Goal: Task Accomplishment & Management: Manage account settings

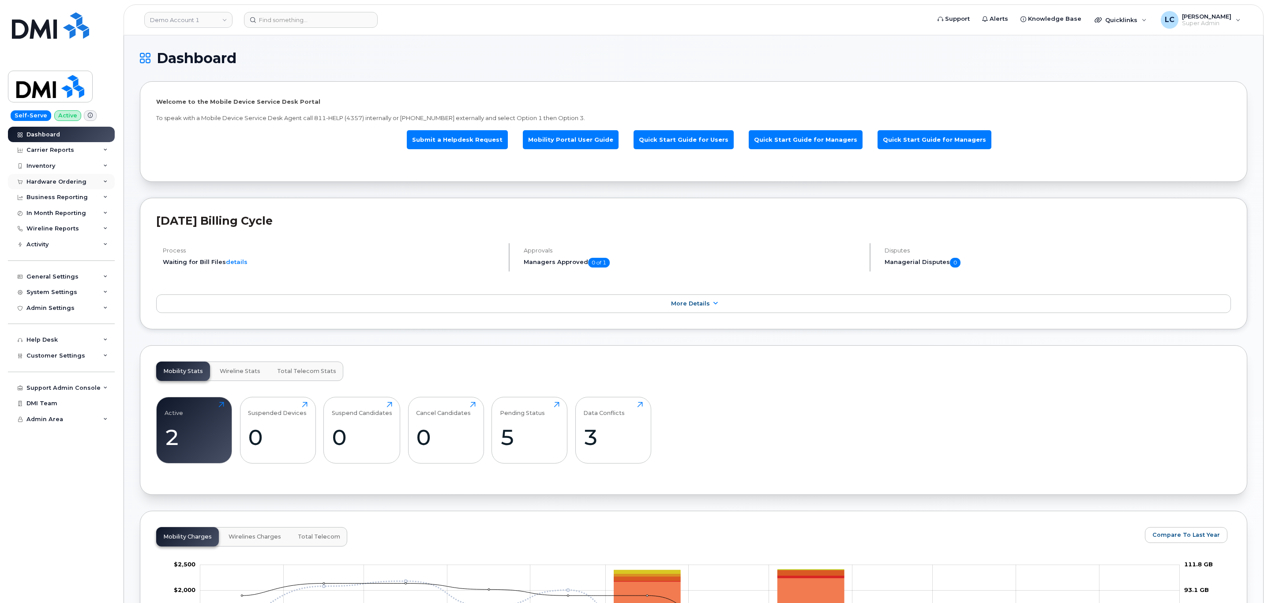
click at [89, 183] on div "Hardware Ordering" at bounding box center [61, 182] width 107 height 16
click at [214, 20] on link "Demo Account 1" at bounding box center [188, 20] width 88 height 16
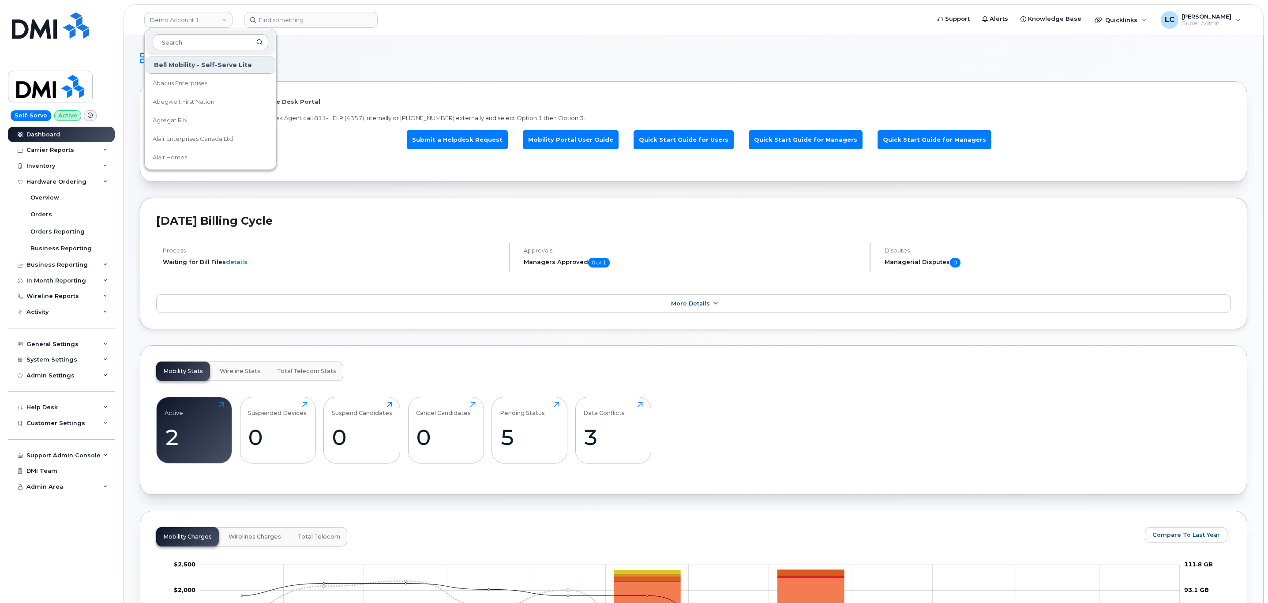
click at [194, 41] on input at bounding box center [211, 42] width 116 height 16
drag, startPoint x: 194, startPoint y: 41, endPoint x: 198, endPoint y: 36, distance: 6.6
click at [197, 38] on input at bounding box center [211, 42] width 116 height 16
type input "Hilton"
click at [189, 81] on span "Hilton Domestic Operating Company Inc" at bounding box center [204, 83] width 102 height 17
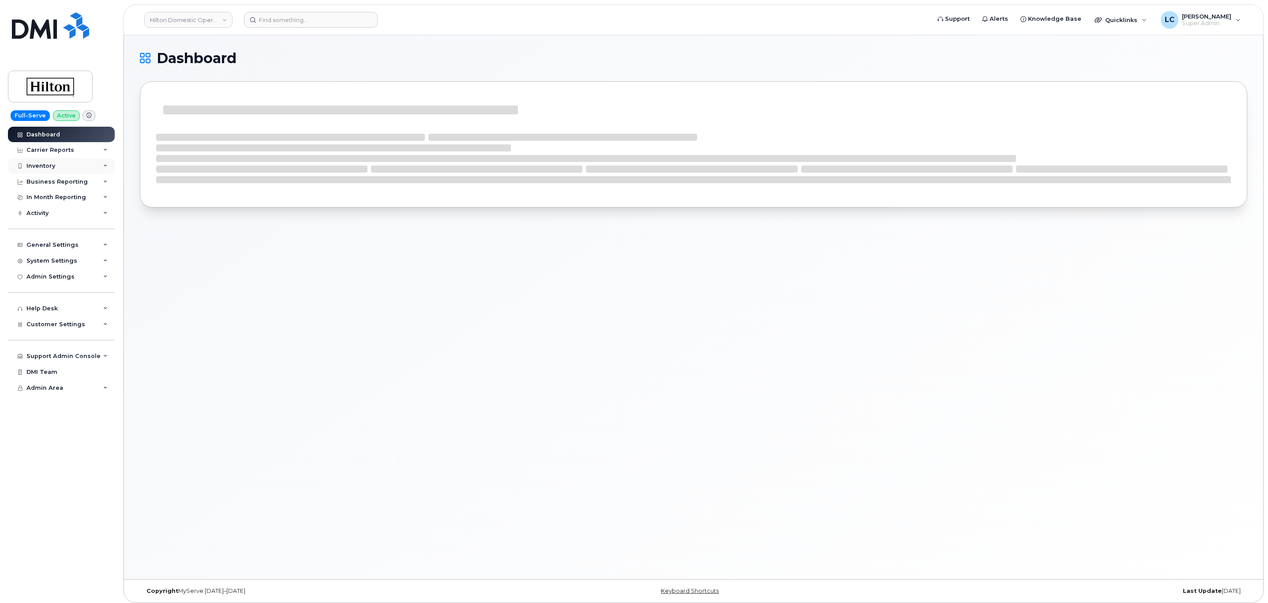
click at [93, 167] on div "Inventory" at bounding box center [61, 166] width 107 height 16
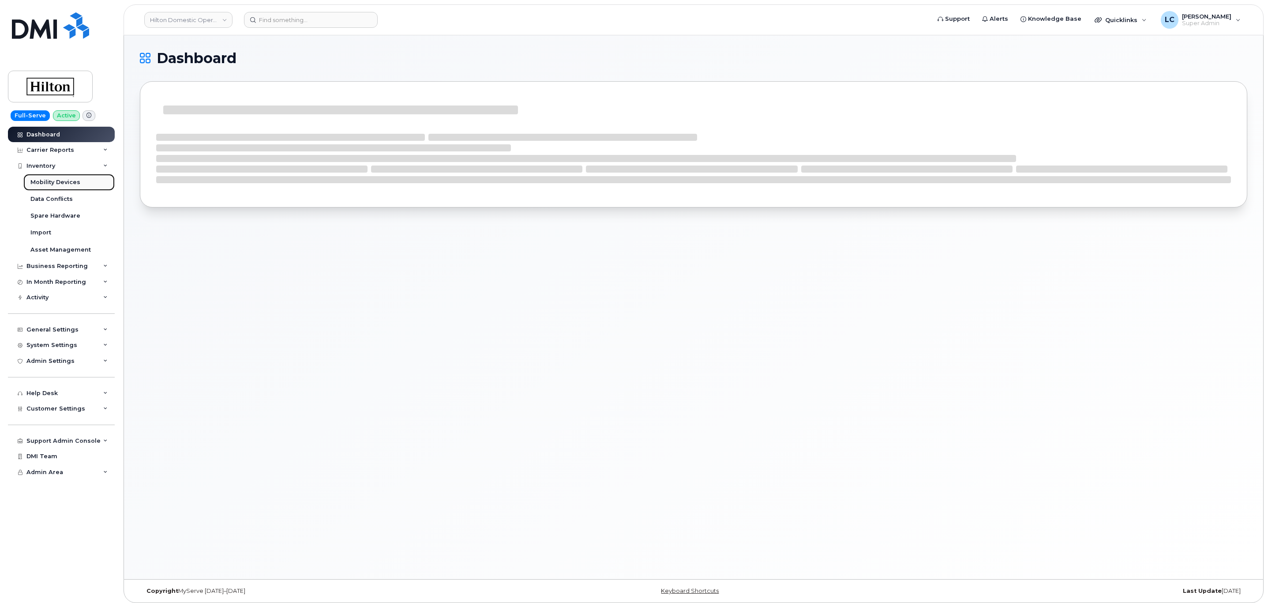
click at [68, 186] on div "Mobility Devices" at bounding box center [55, 182] width 50 height 8
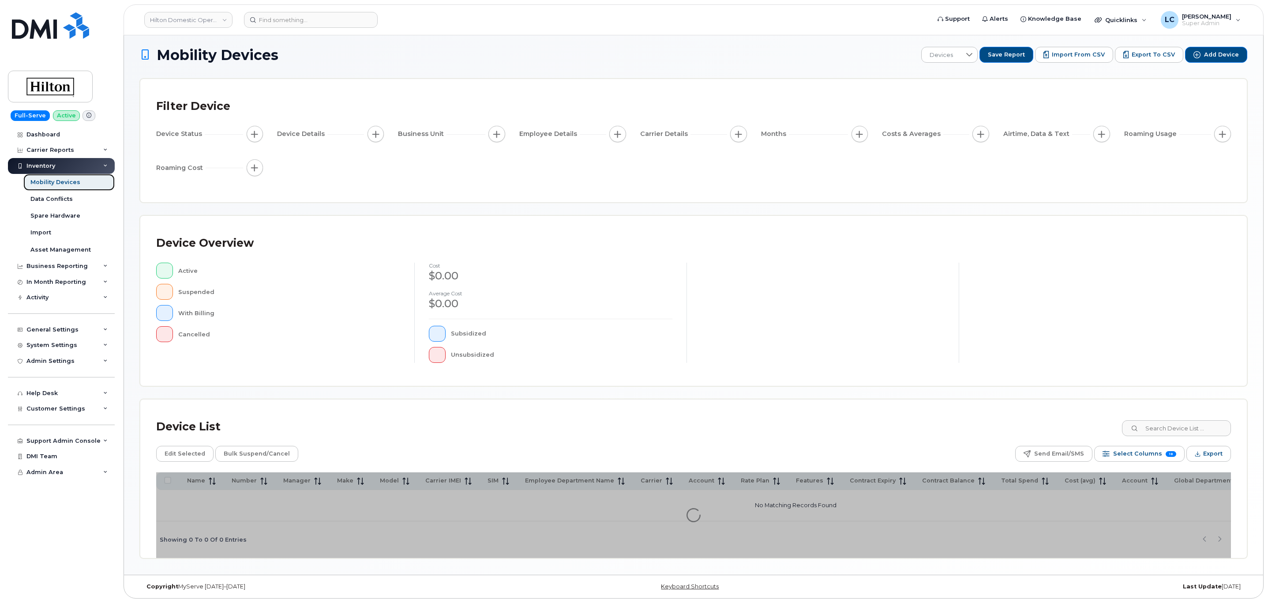
scroll to position [8, 0]
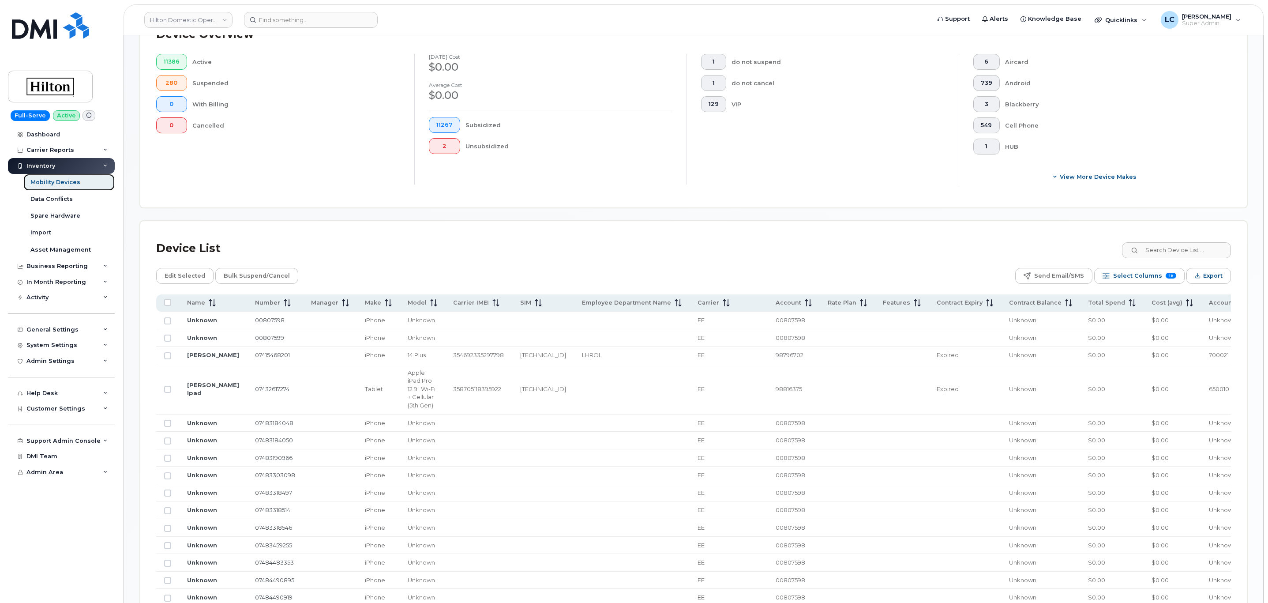
scroll to position [406, 0]
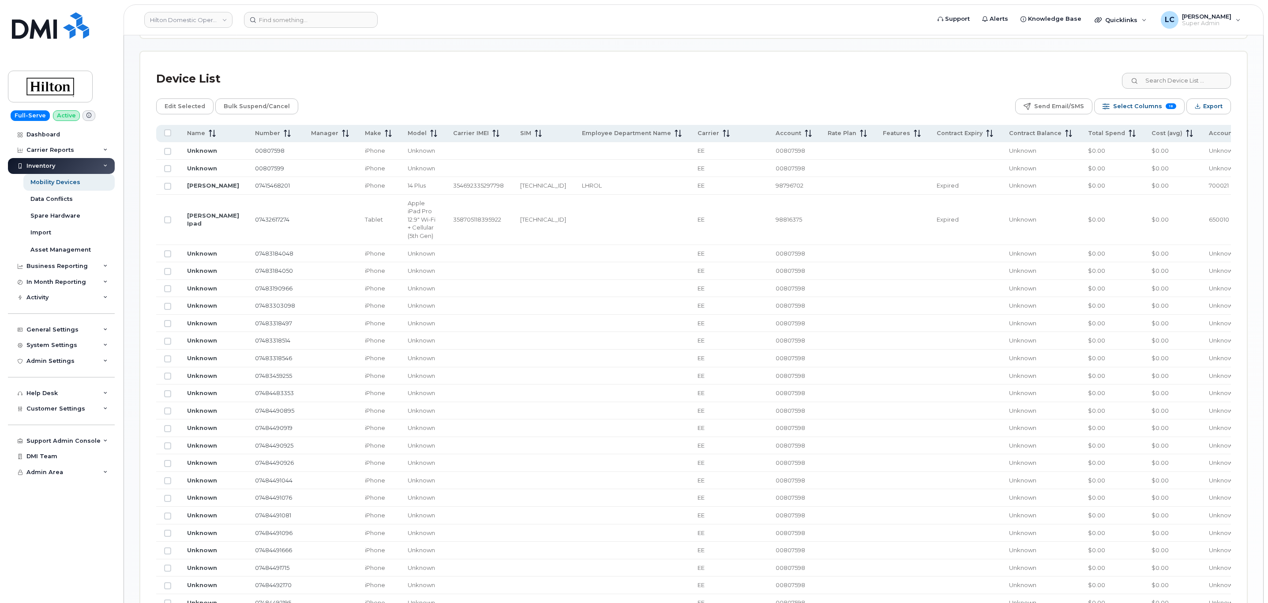
click at [653, 71] on div "Device List" at bounding box center [693, 79] width 1075 height 23
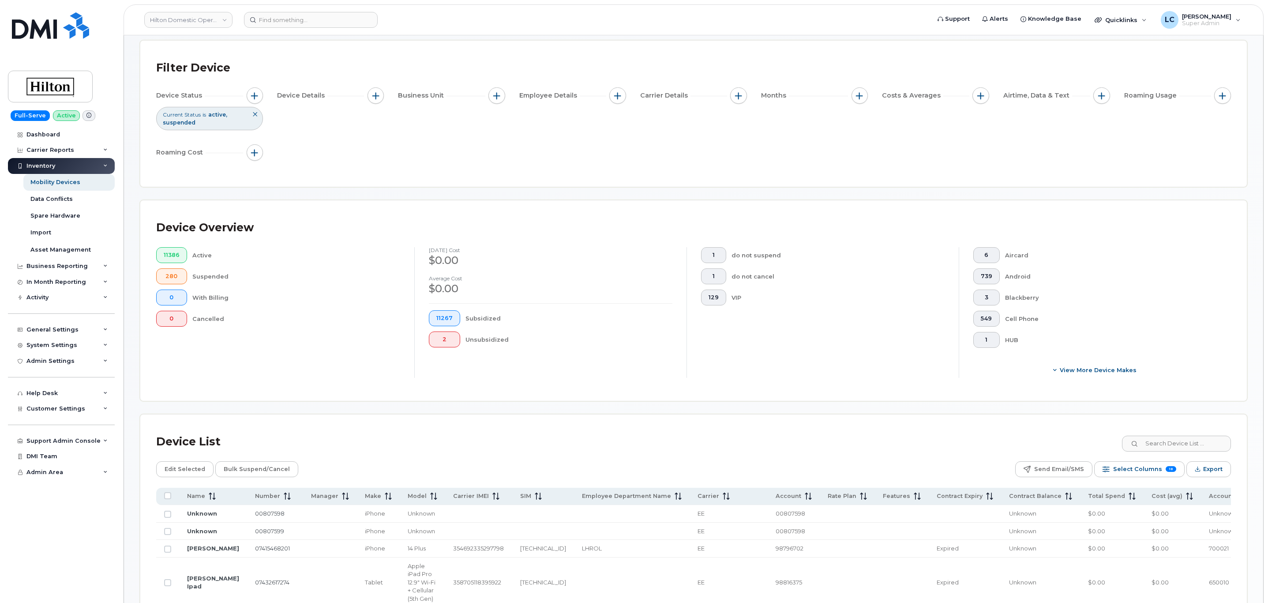
scroll to position [66, 0]
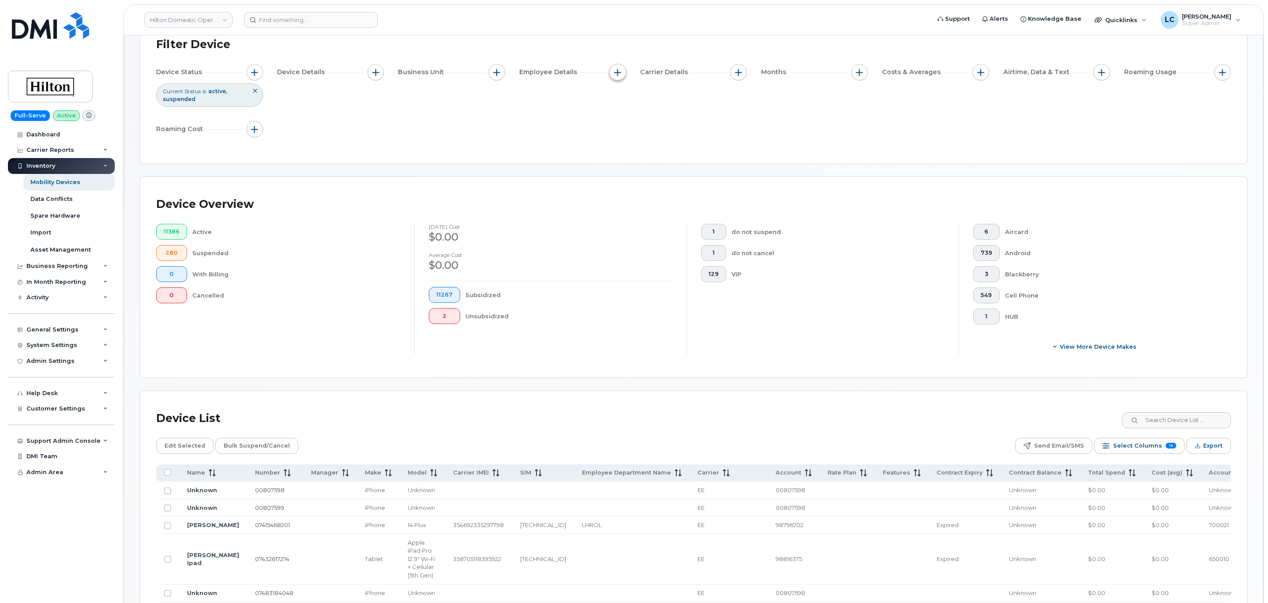
click at [619, 69] on span "button" at bounding box center [617, 72] width 7 height 7
click at [676, 167] on label "Employee Department Name" at bounding box center [674, 168] width 92 height 8
click at [624, 167] on input "Employee Department Name" at bounding box center [620, 168] width 7 height 7
checkbox input "true"
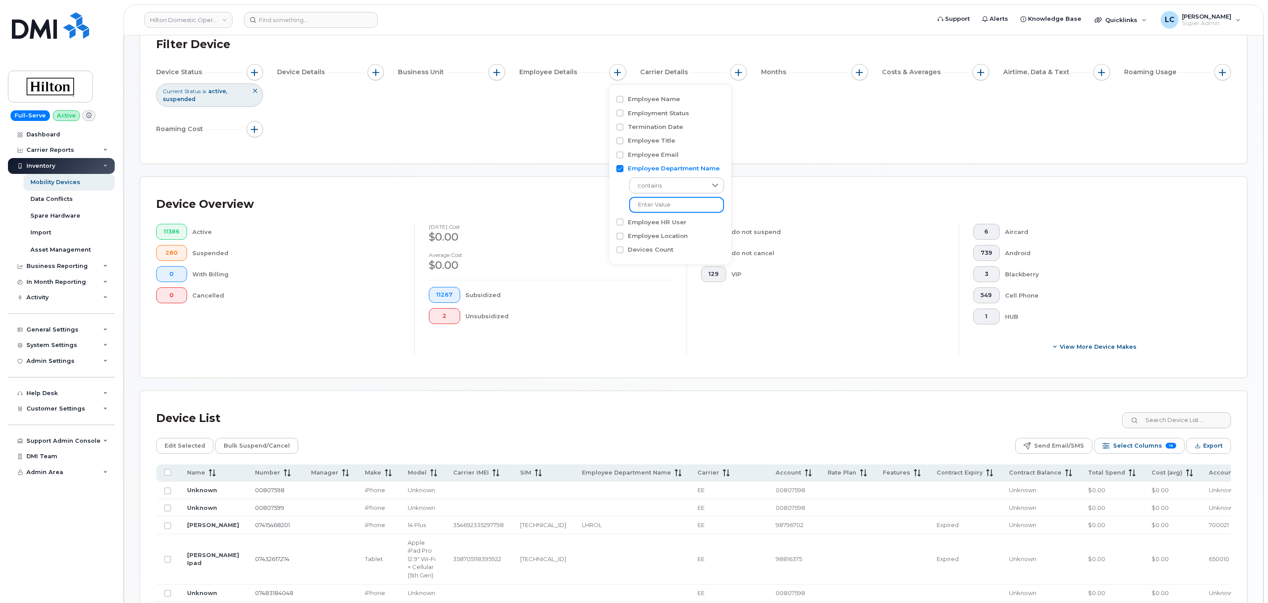
click at [662, 202] on input at bounding box center [676, 205] width 95 height 16
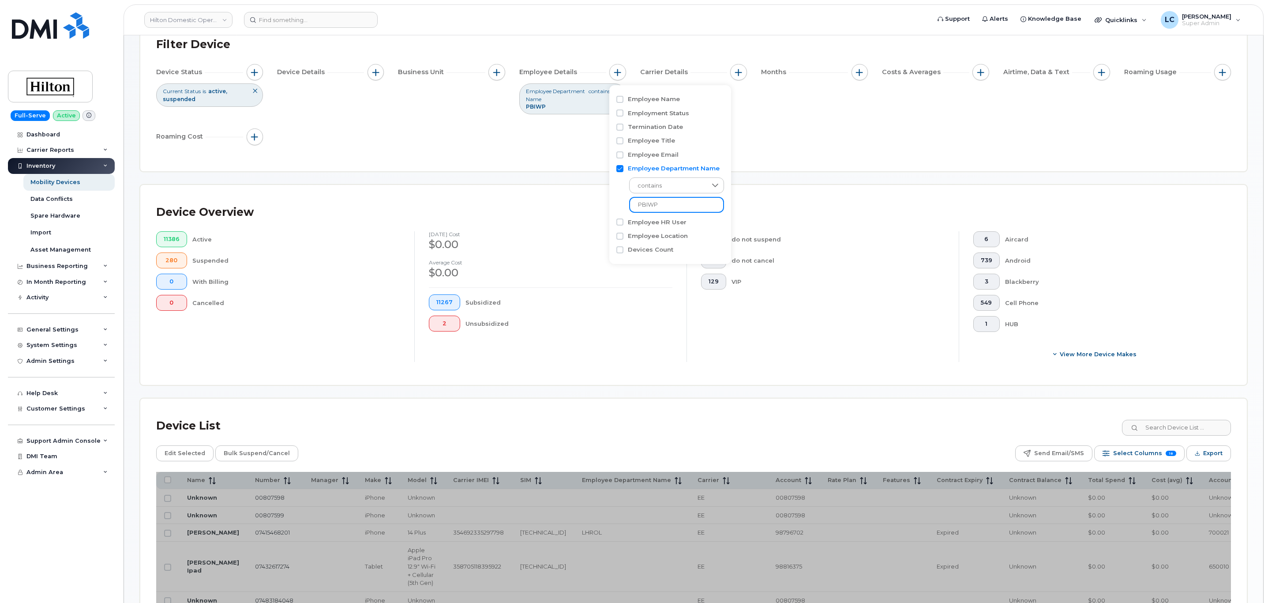
type input "PBIWP"
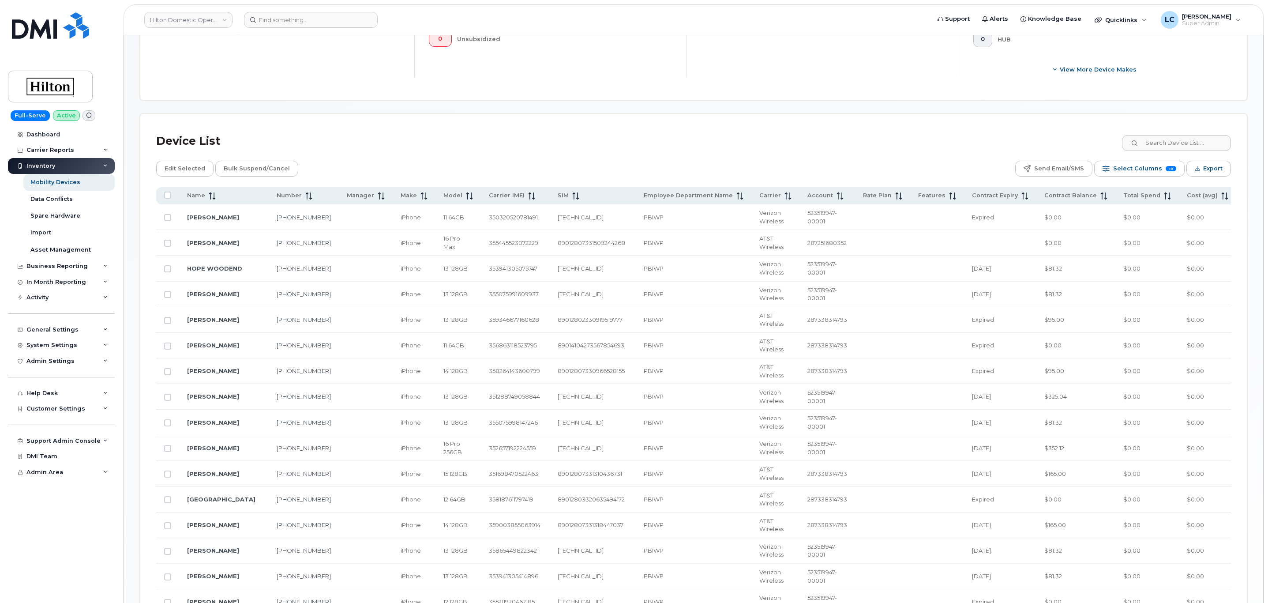
scroll to position [331, 0]
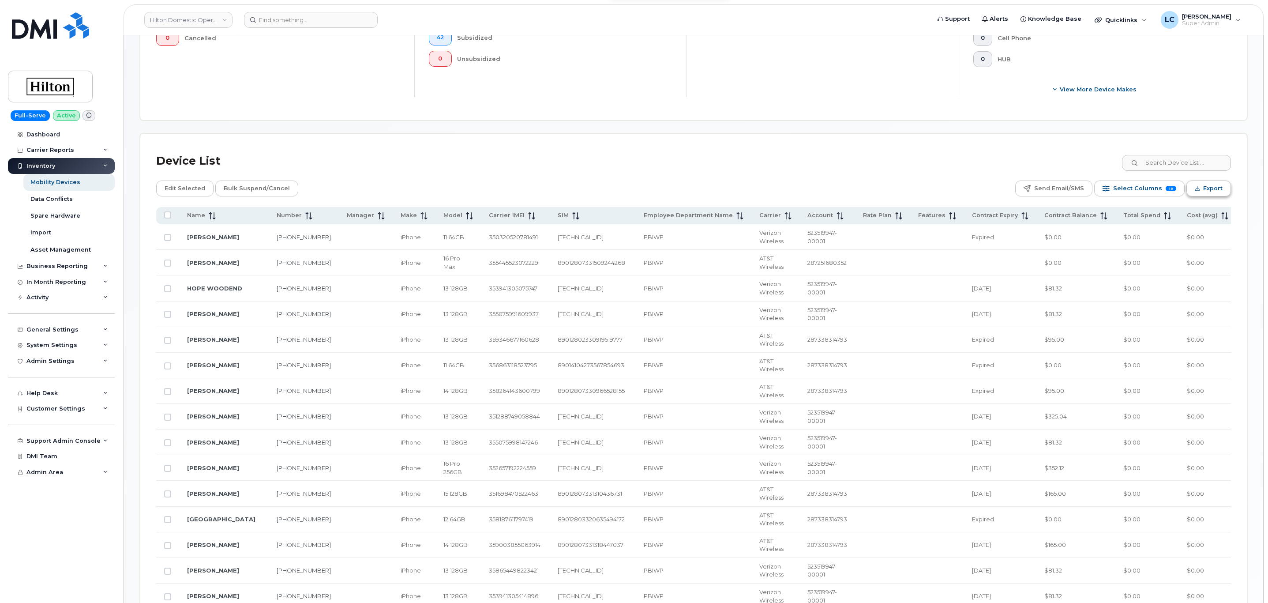
click at [1202, 186] on button "Export" at bounding box center [1209, 189] width 45 height 16
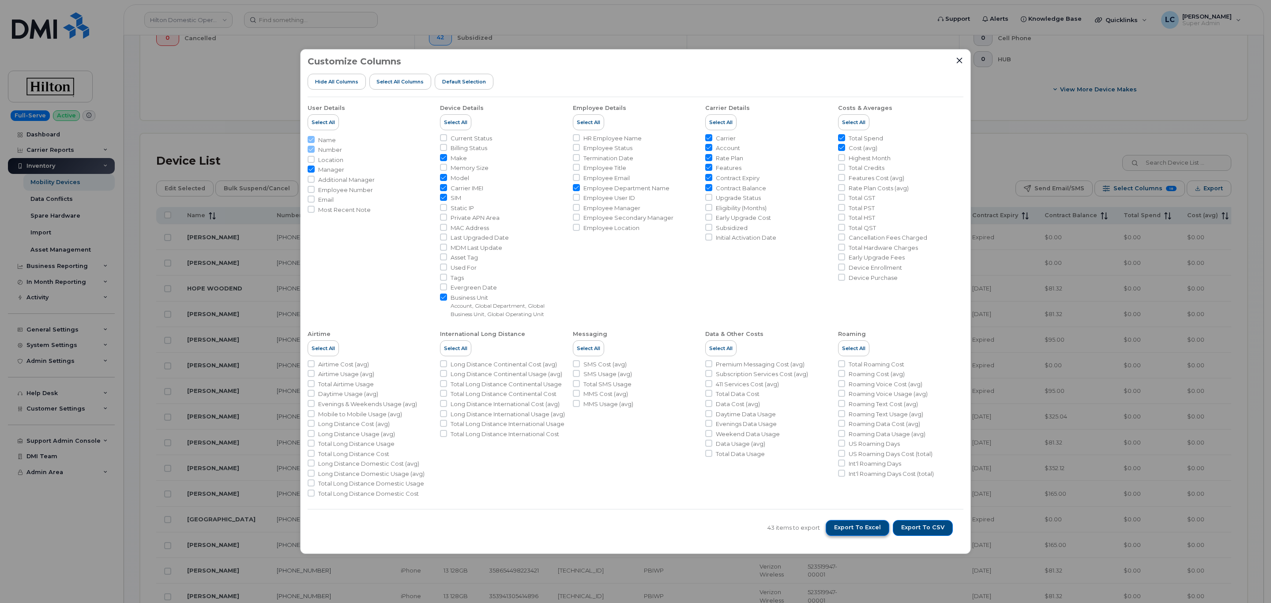
click at [870, 531] on span "Export to Excel" at bounding box center [857, 527] width 47 height 8
click at [956, 60] on icon "Close" at bounding box center [959, 60] width 7 height 7
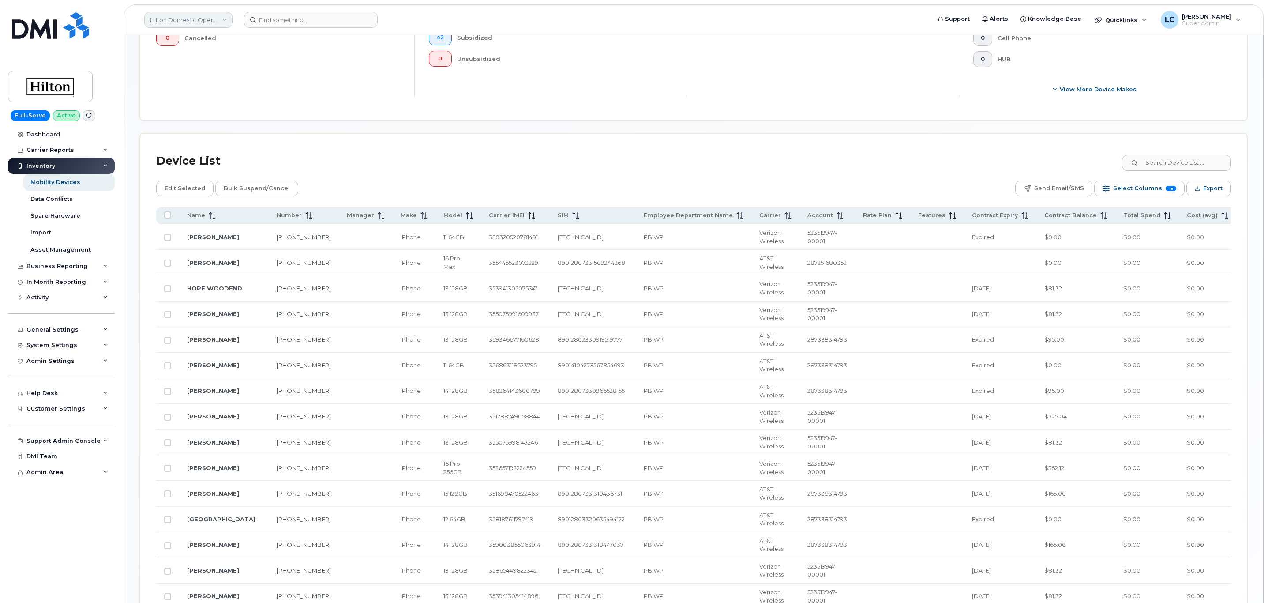
click at [175, 12] on link "Hilton Domestic Operating Company Inc" at bounding box center [188, 20] width 88 height 16
click at [191, 43] on input at bounding box center [211, 42] width 116 height 16
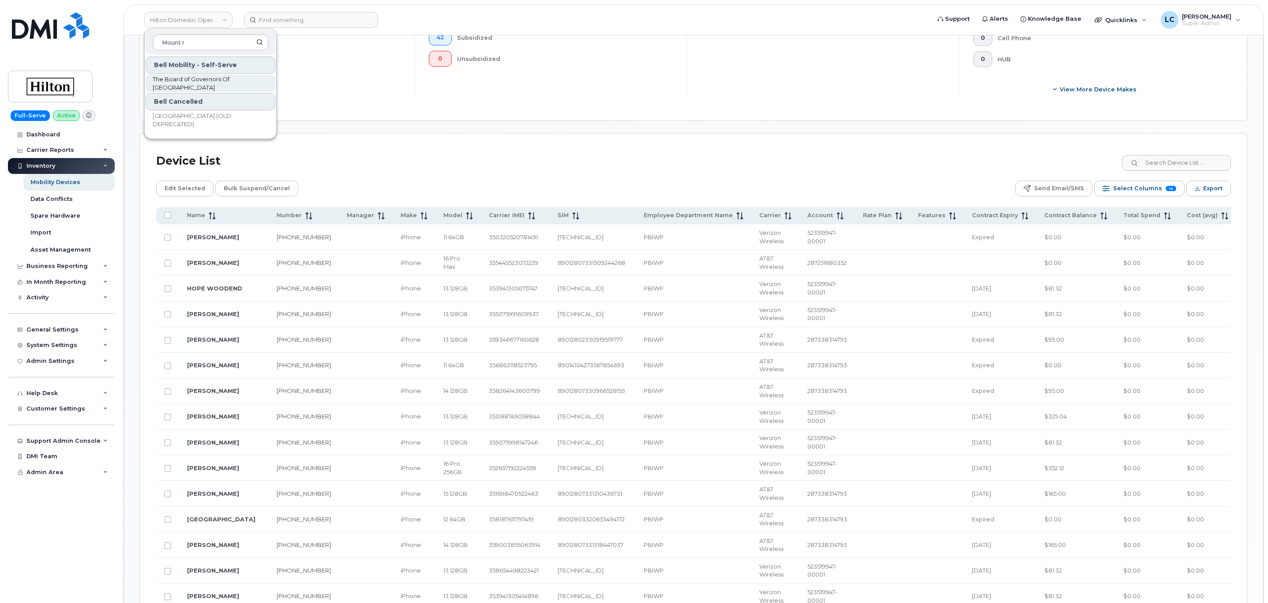
type input "Mount r"
click at [241, 85] on span "The Board of Governors Of Mount Royal University" at bounding box center [204, 83] width 102 height 17
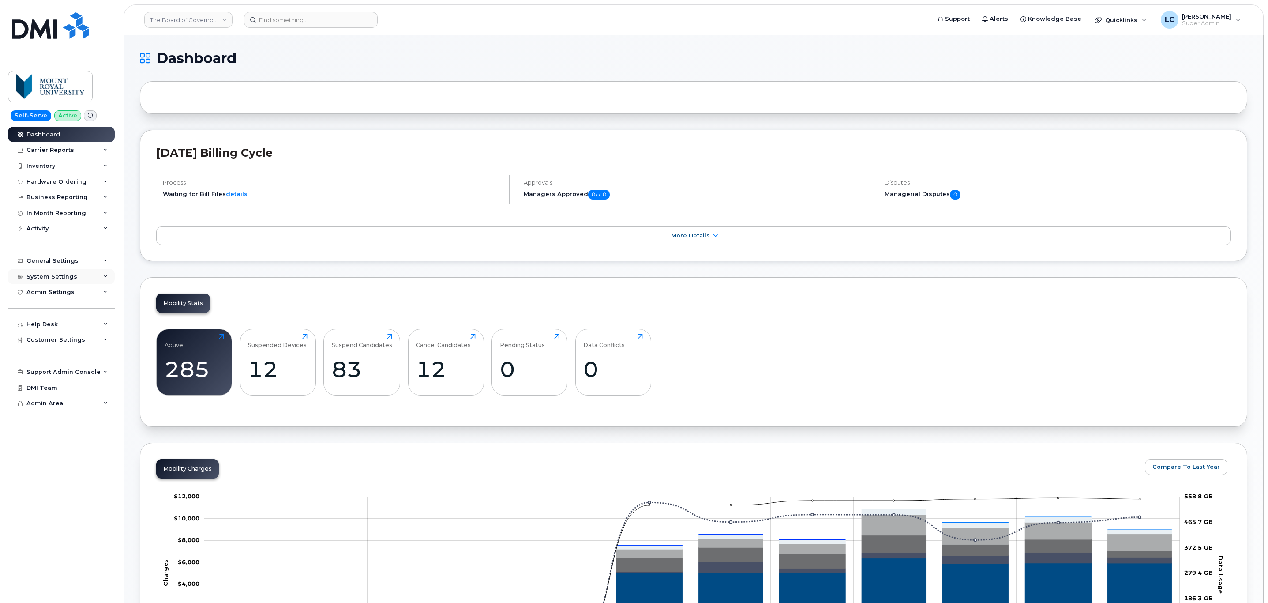
click at [92, 278] on div "System Settings" at bounding box center [61, 277] width 107 height 16
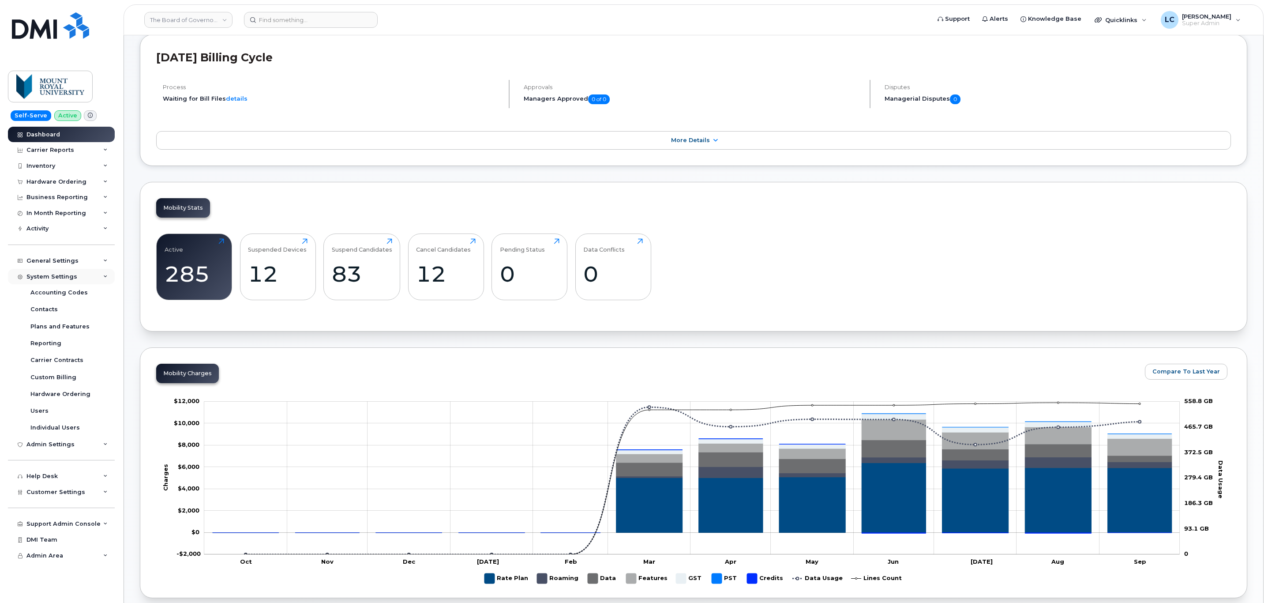
scroll to position [132, 0]
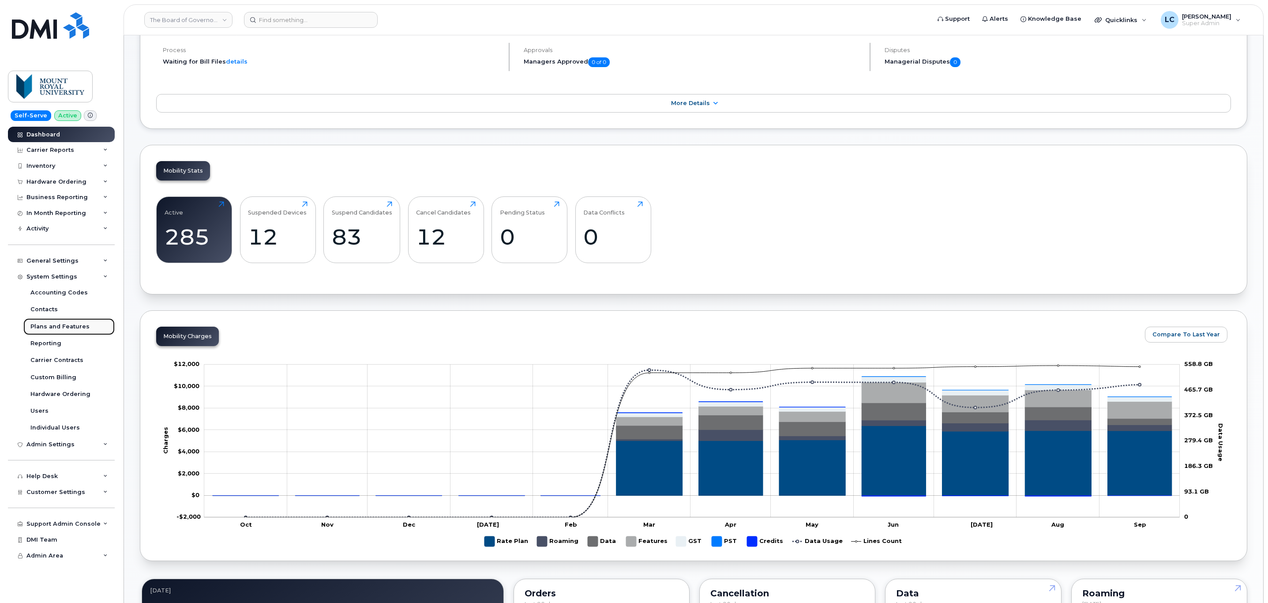
click at [80, 326] on div "Plans and Features" at bounding box center [59, 327] width 59 height 8
click at [73, 330] on div "Plans and Features" at bounding box center [59, 327] width 59 height 8
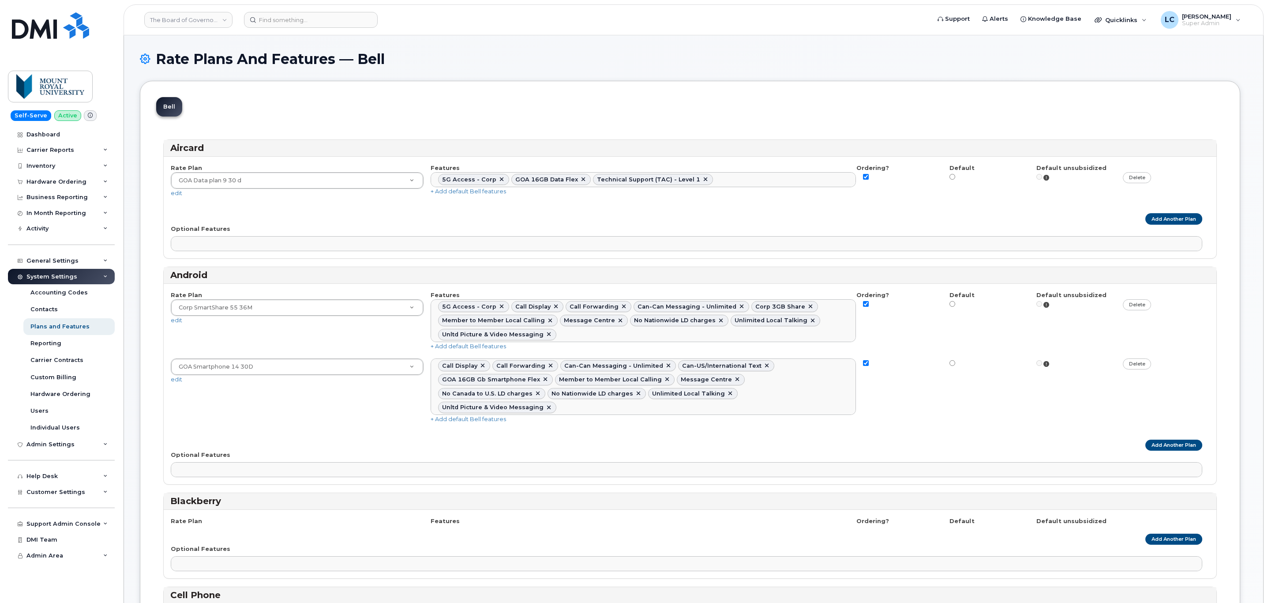
select select
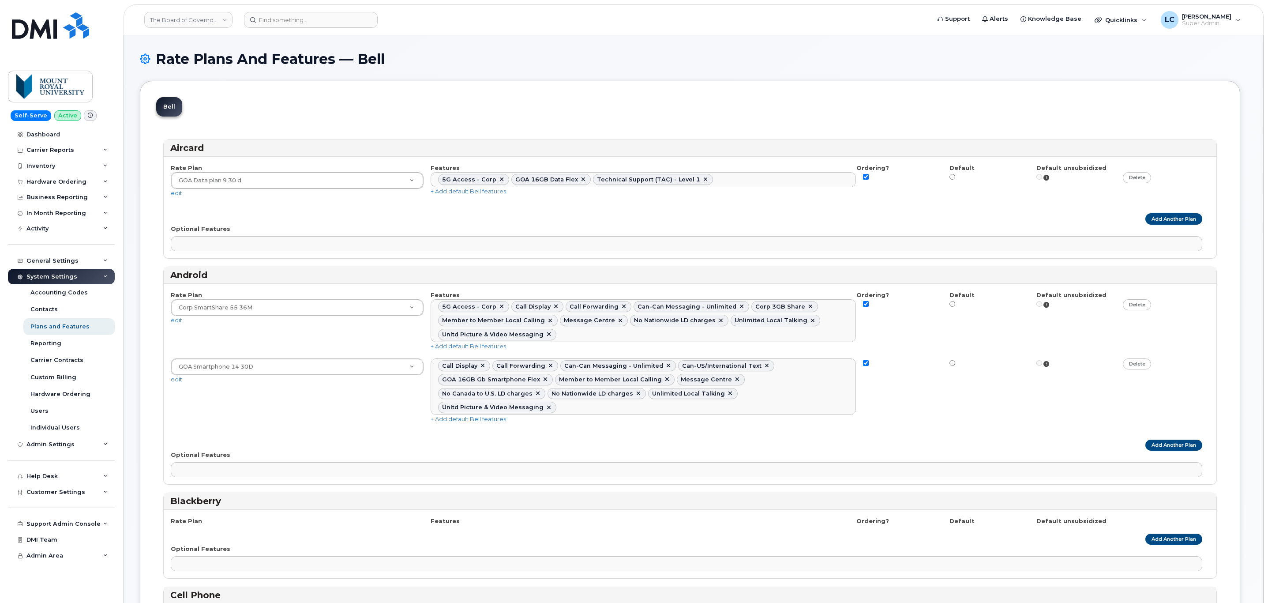
select select
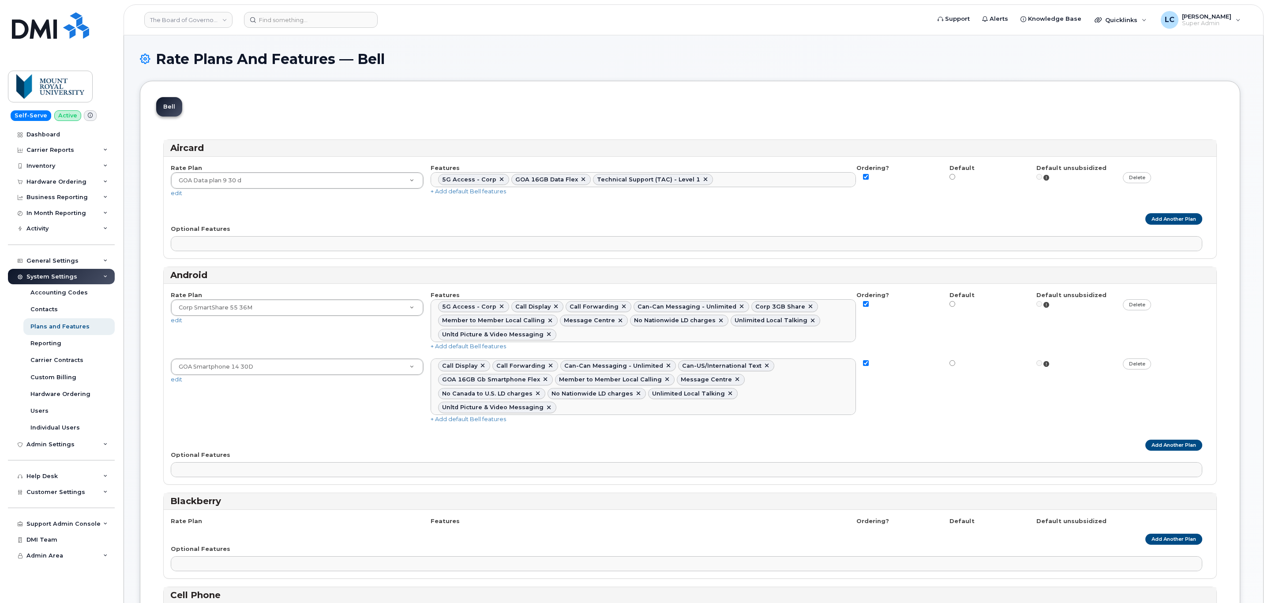
select select
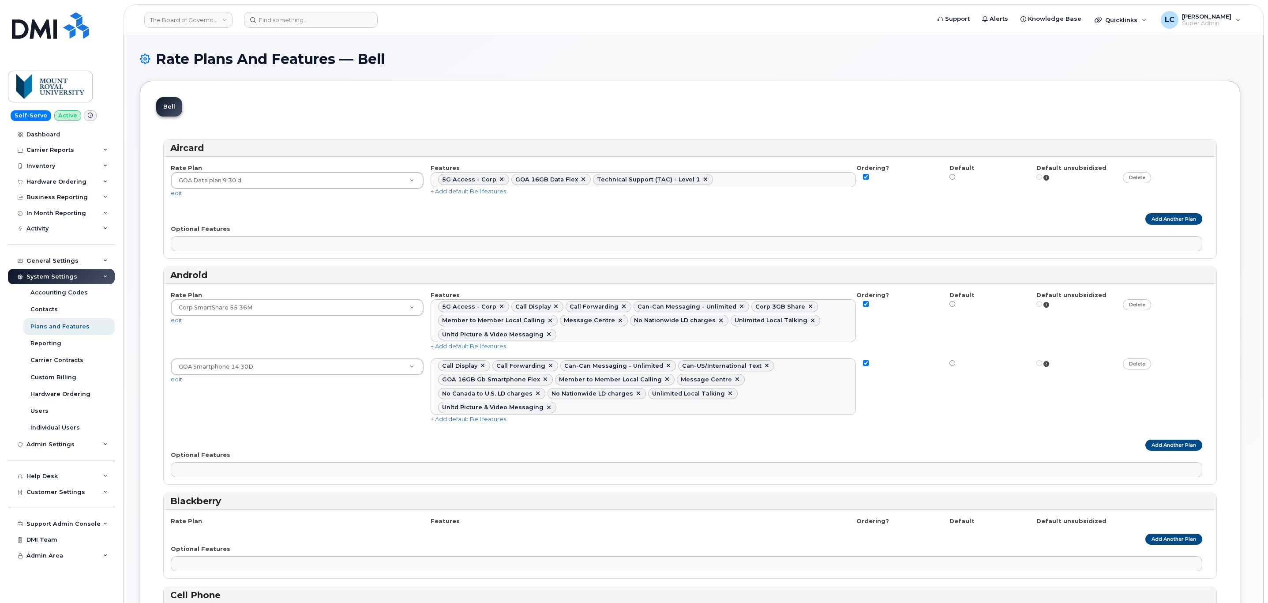
select select
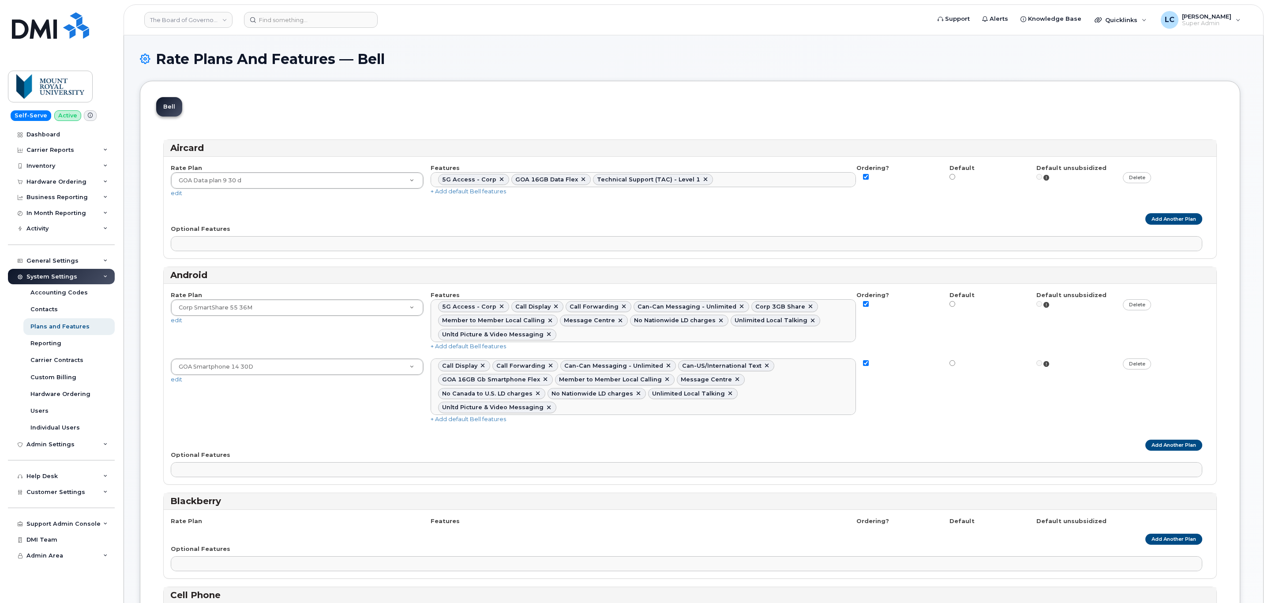
select select
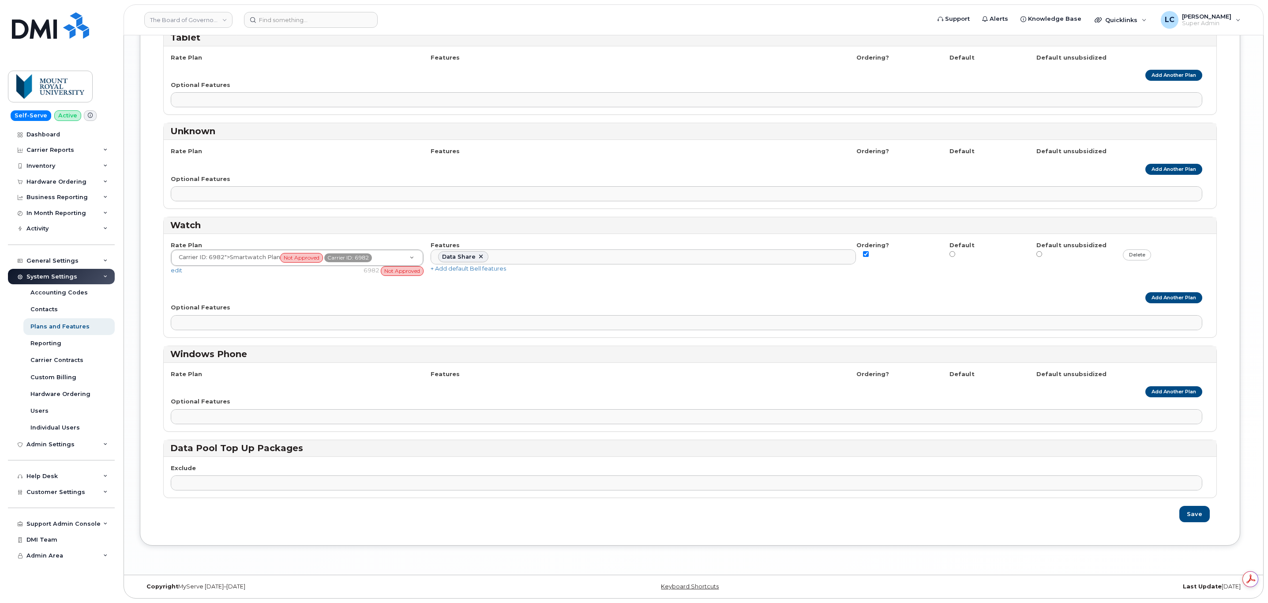
click at [363, 150] on div "Rate Plan Features Ordering? Default Default unsubsidized Add Another Plan Opti…" at bounding box center [690, 174] width 1053 height 68
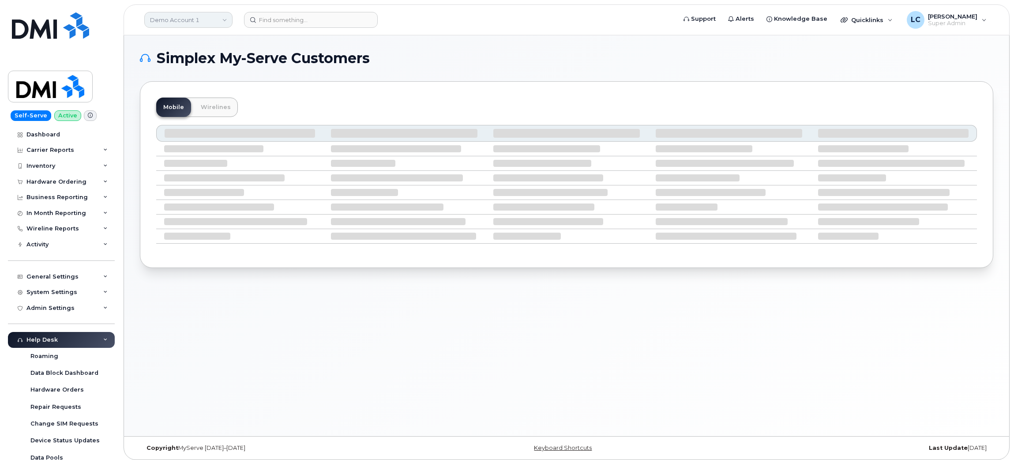
click at [216, 21] on link "Demo Account 1" at bounding box center [188, 20] width 88 height 16
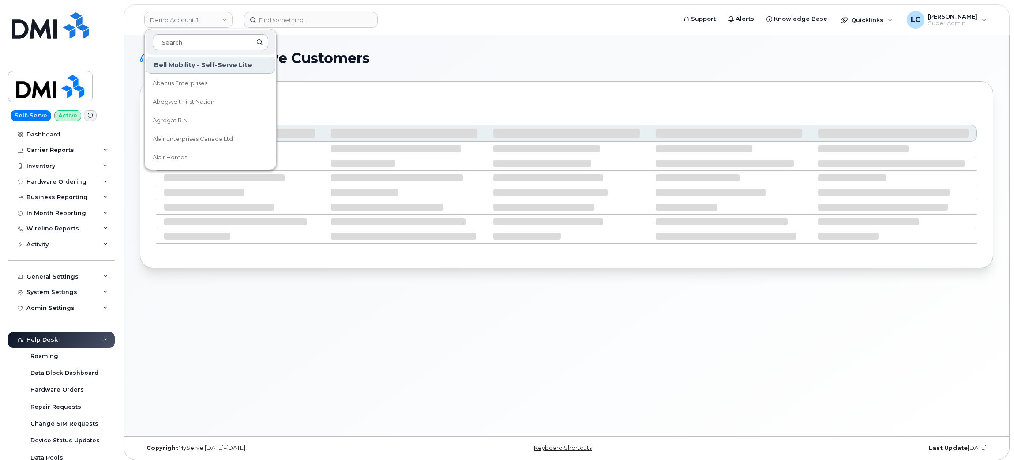
click at [209, 39] on input at bounding box center [211, 42] width 116 height 16
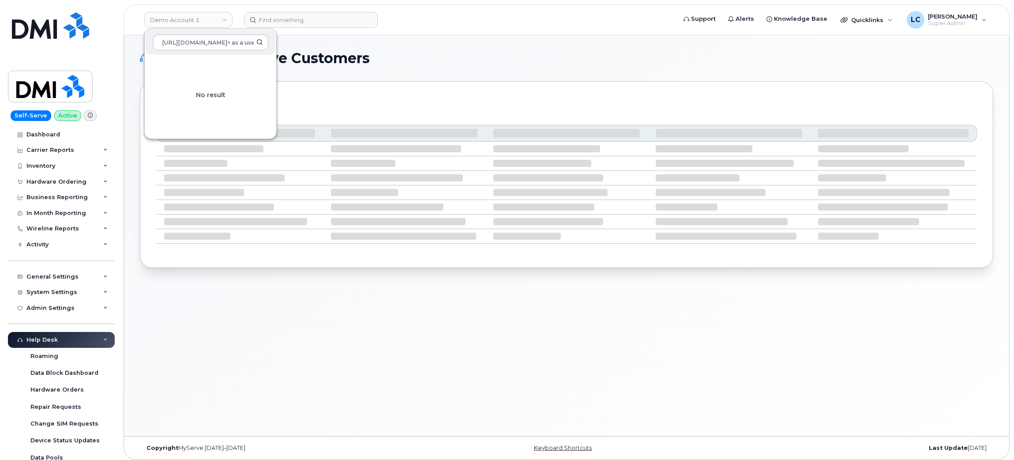
scroll to position [0, 1291]
type input "[URL][DOMAIN_NAME]> as a user from 0529409826 - Bell<[URL][DOMAIN_NAME]"
drag, startPoint x: 256, startPoint y: 41, endPoint x: 53, endPoint y: 42, distance: 203.0
click at [124, 35] on div "Demo Account 1 [URL][DOMAIN_NAME]> as a user from 0529409826 - Bell<[URL][DOMAI…" at bounding box center [567, 19] width 886 height 31
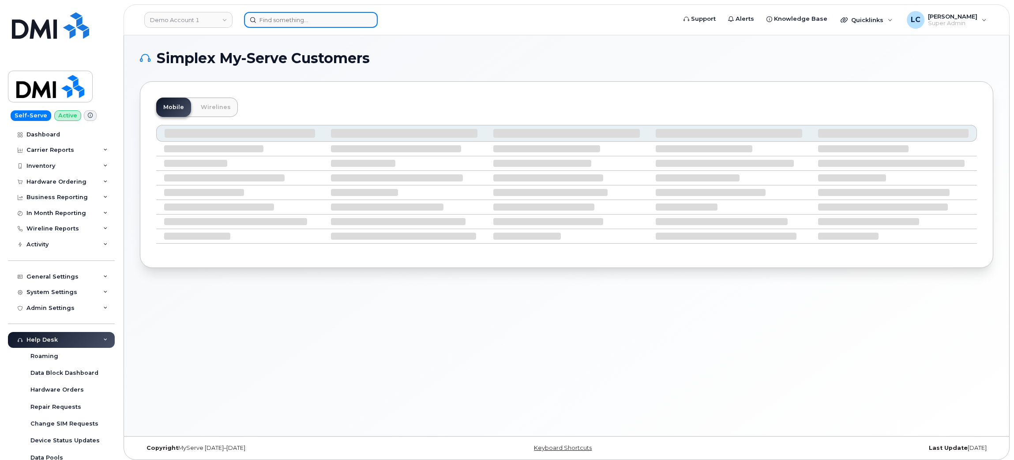
click at [301, 23] on input at bounding box center [311, 20] width 134 height 16
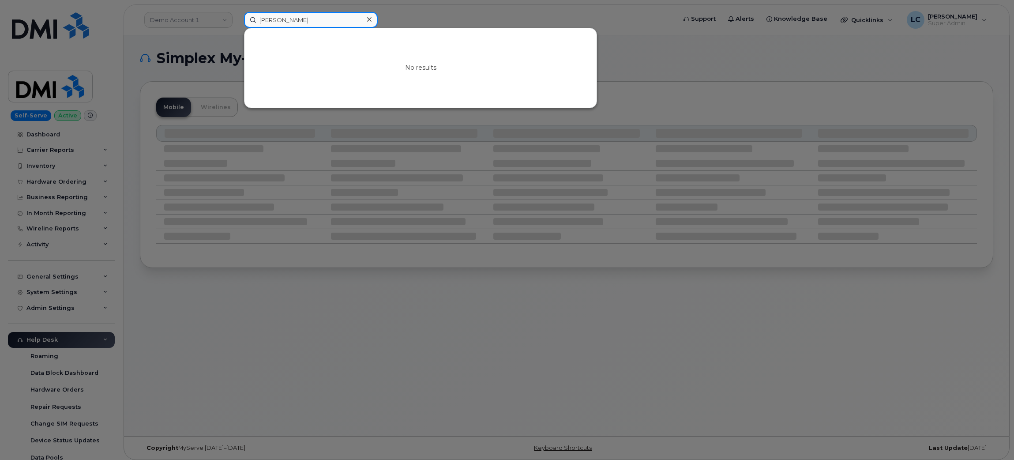
click at [309, 18] on input "[PERSON_NAME]" at bounding box center [311, 20] width 134 height 16
type input "[PERSON_NAME]"
click at [369, 19] on icon at bounding box center [369, 19] width 4 height 4
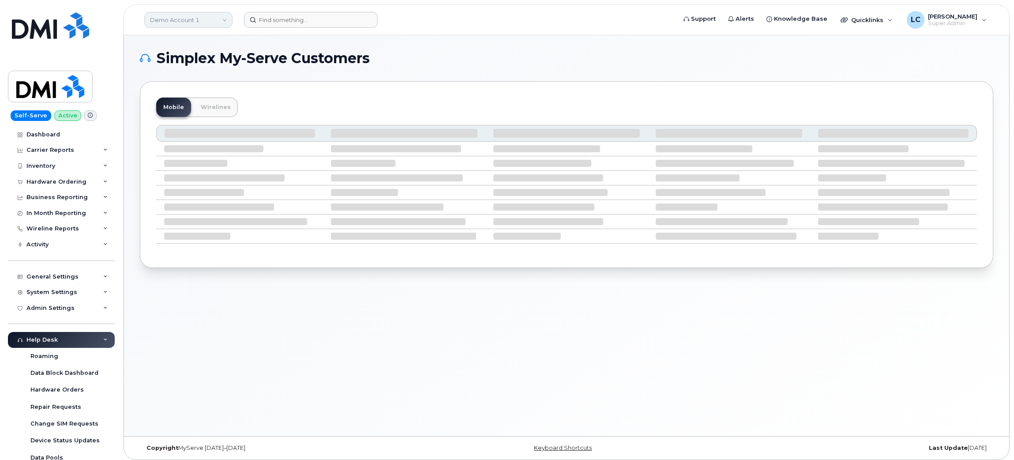
click at [214, 25] on link "Demo Account 1" at bounding box center [188, 20] width 88 height 16
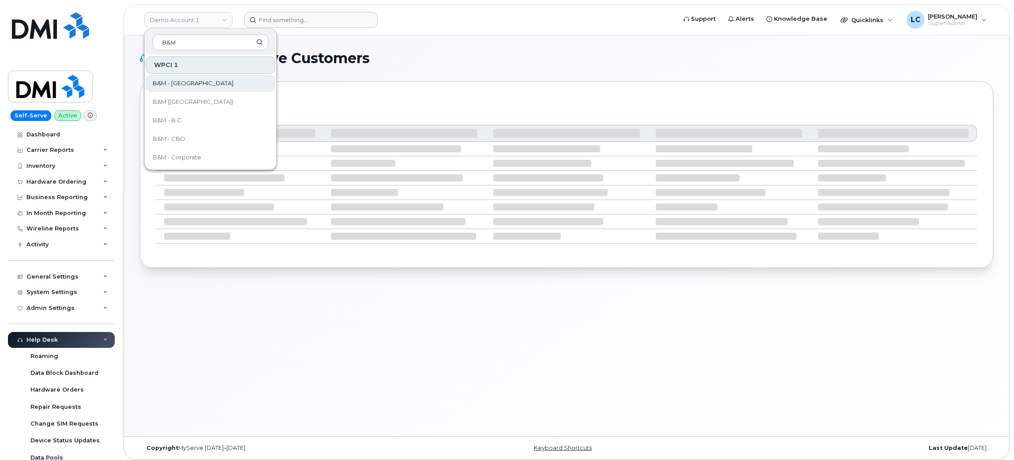
type input "B&M"
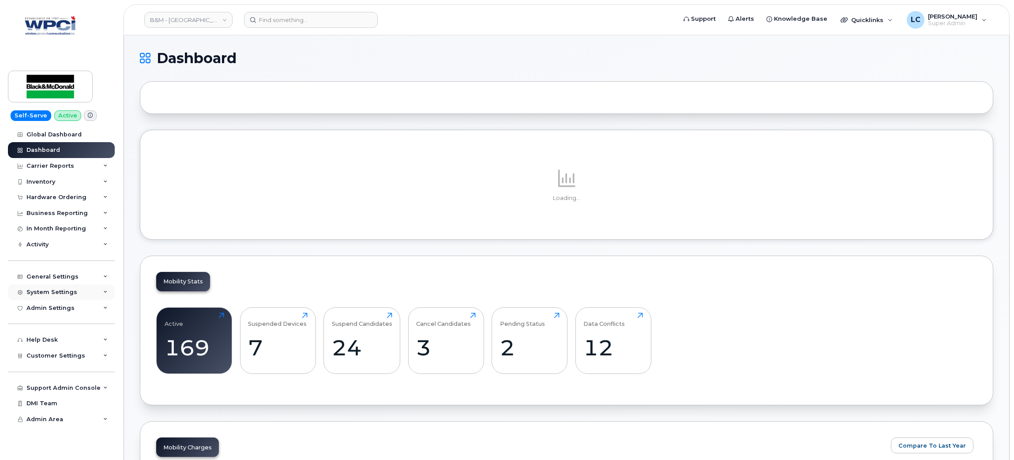
click at [79, 291] on div "System Settings" at bounding box center [61, 292] width 107 height 16
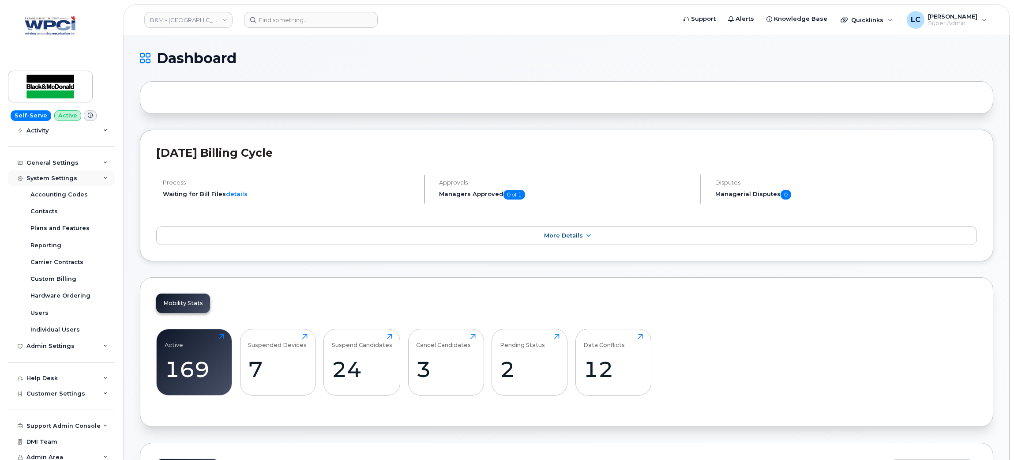
scroll to position [120, 0]
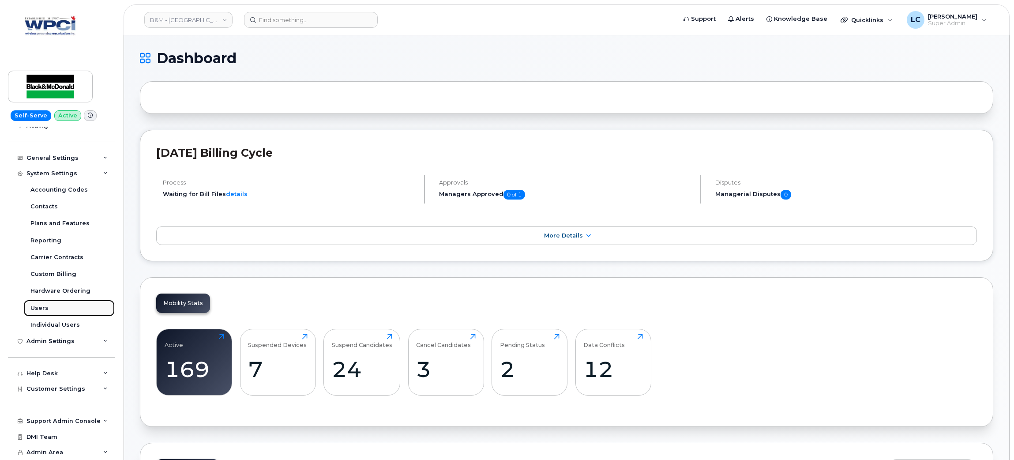
click at [38, 307] on div "Users" at bounding box center [39, 308] width 18 height 8
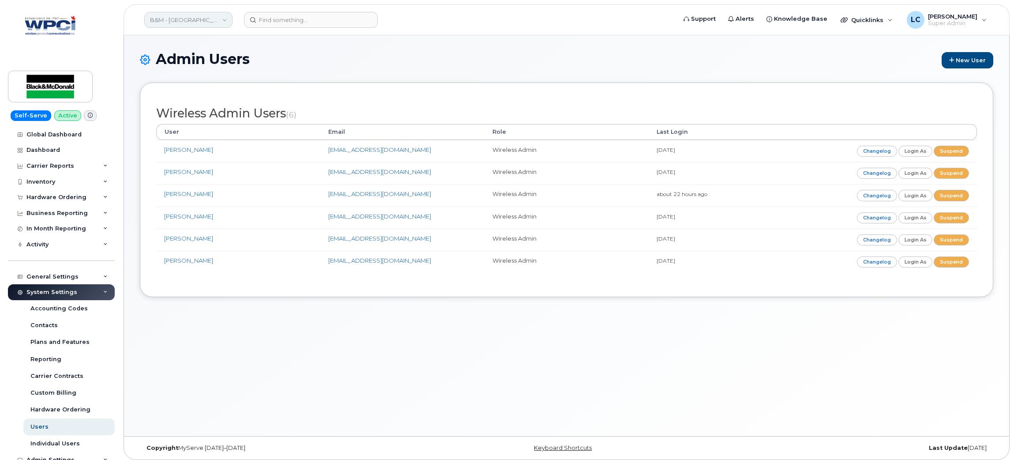
click at [196, 21] on link "B&M - Alberta" at bounding box center [188, 20] width 88 height 16
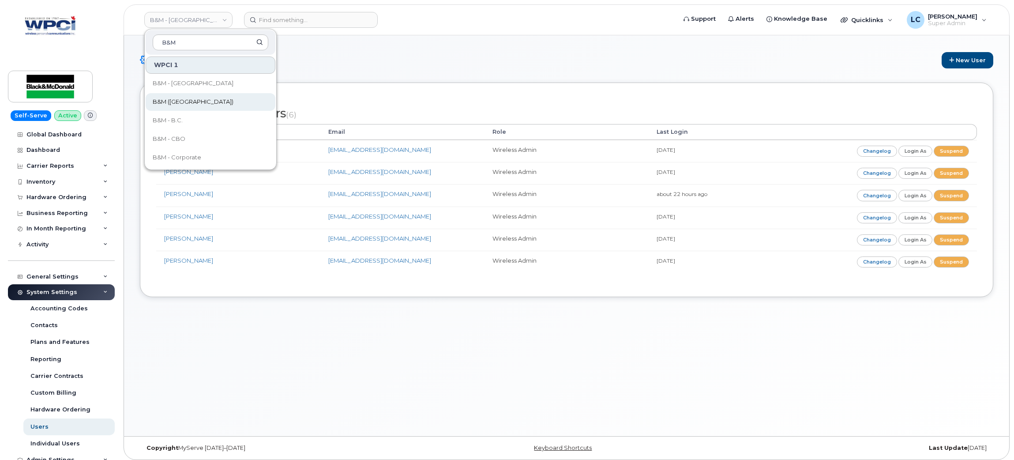
type input "B&M"
click at [188, 105] on span "B&M ([GEOGRAPHIC_DATA])" at bounding box center [193, 102] width 81 height 9
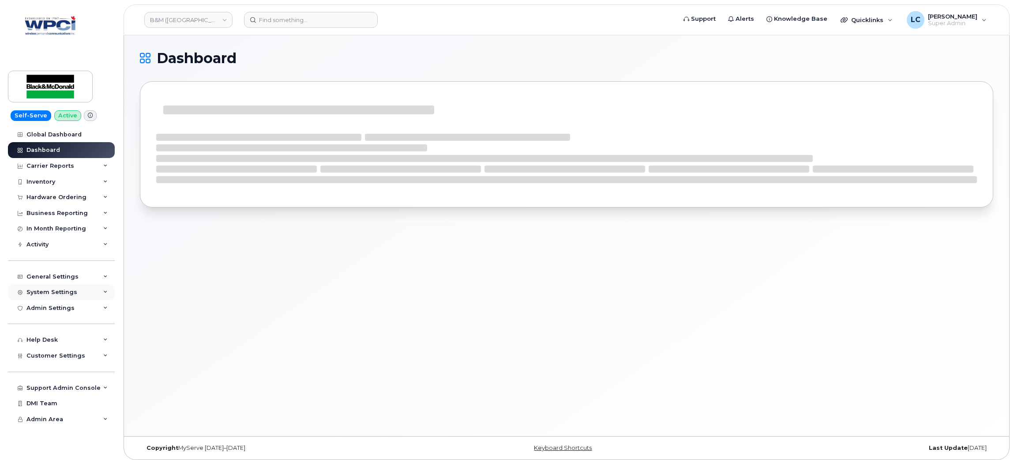
click at [47, 292] on div "System Settings" at bounding box center [51, 292] width 51 height 7
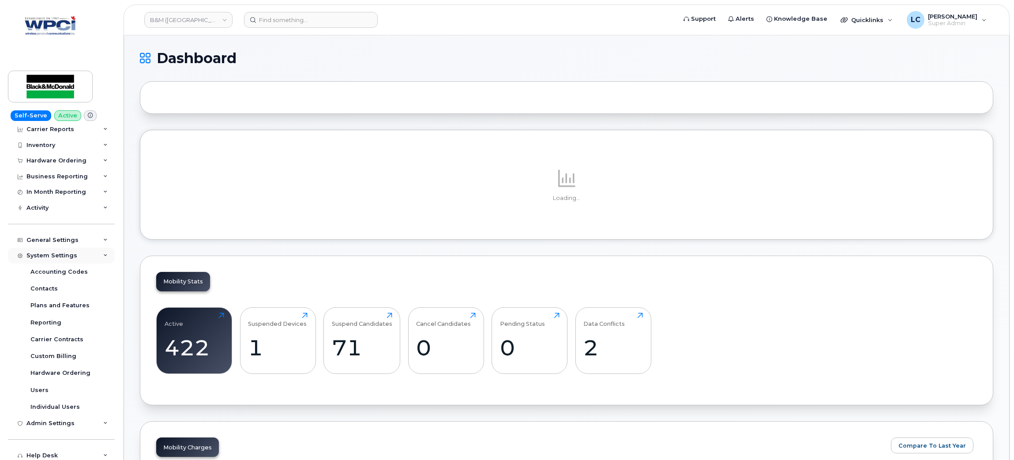
scroll to position [66, 0]
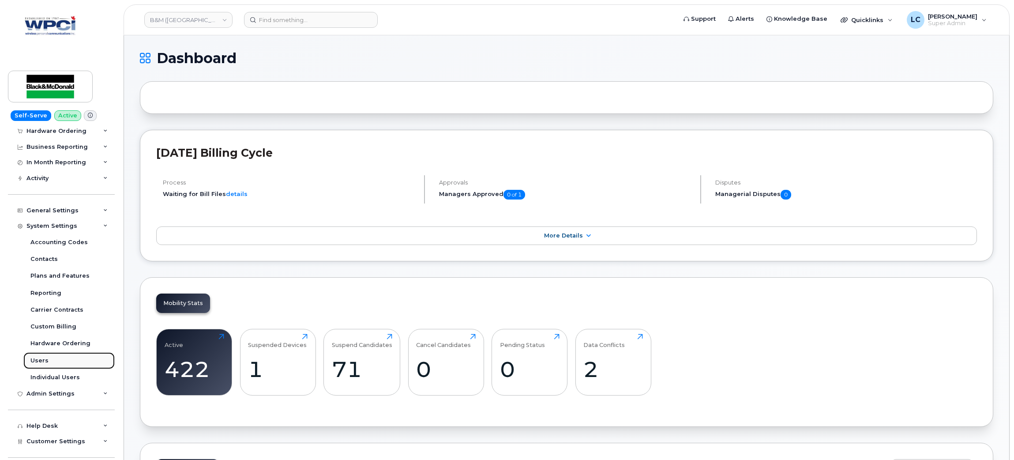
click at [51, 367] on link "Users" at bounding box center [68, 360] width 91 height 17
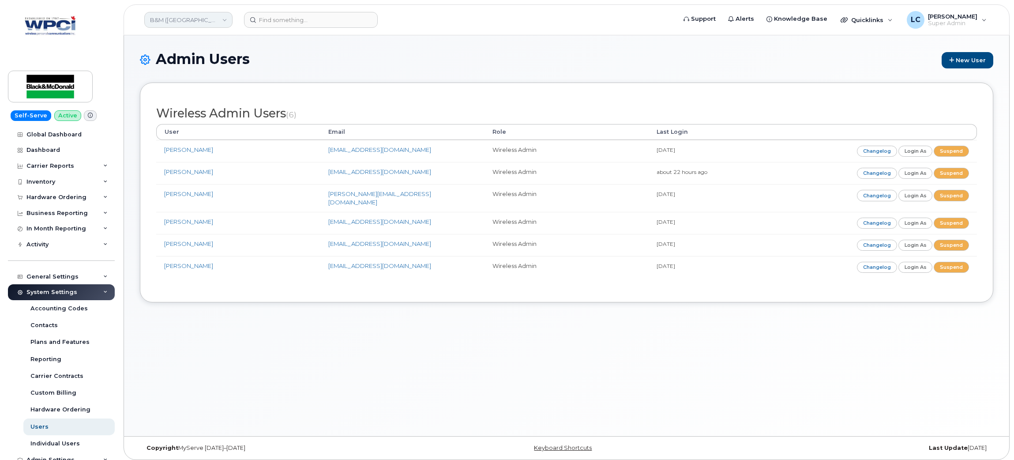
click at [219, 21] on link "B&M ([GEOGRAPHIC_DATA])" at bounding box center [188, 20] width 88 height 16
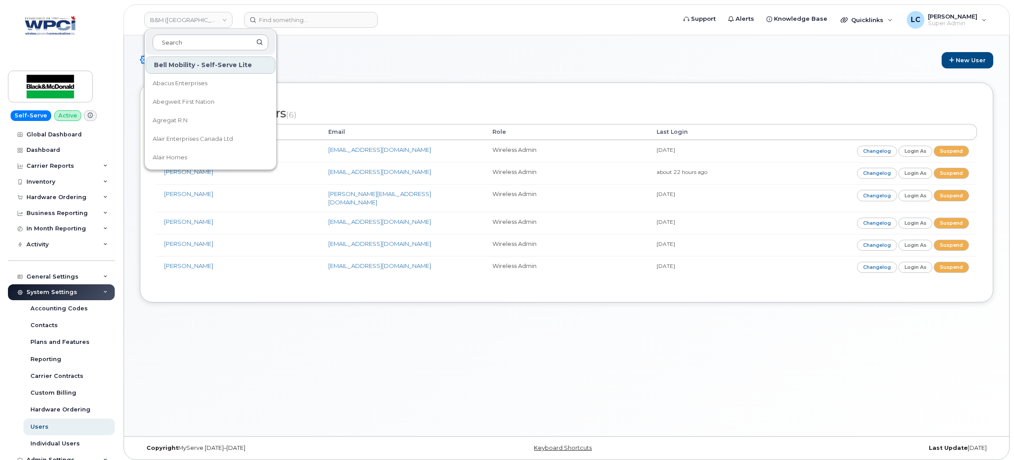
click at [200, 42] on input at bounding box center [211, 42] width 116 height 16
type input "[PERSON_NAME]"
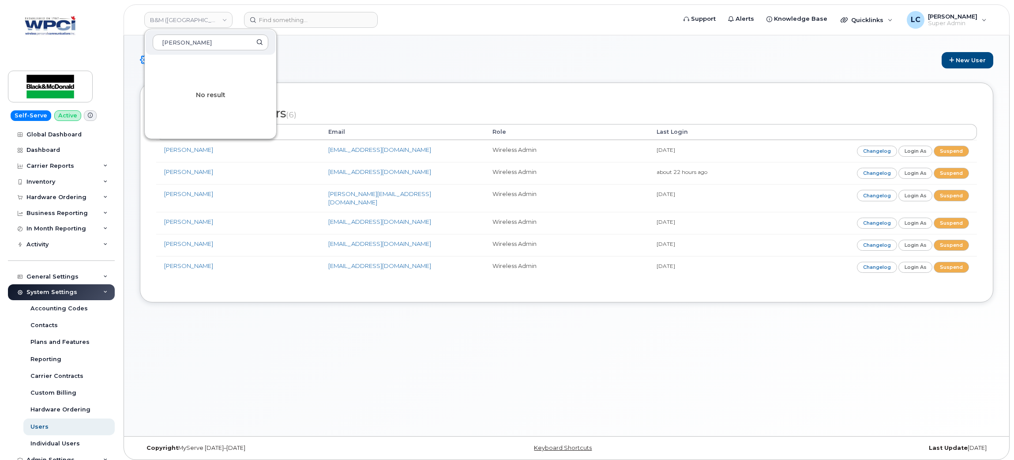
drag, startPoint x: 226, startPoint y: 37, endPoint x: 65, endPoint y: 38, distance: 160.7
click at [124, 35] on div "B&M (Atlantic Region) [PERSON_NAME] No result Support Alerts Knowledge Base Qui…" at bounding box center [567, 19] width 886 height 31
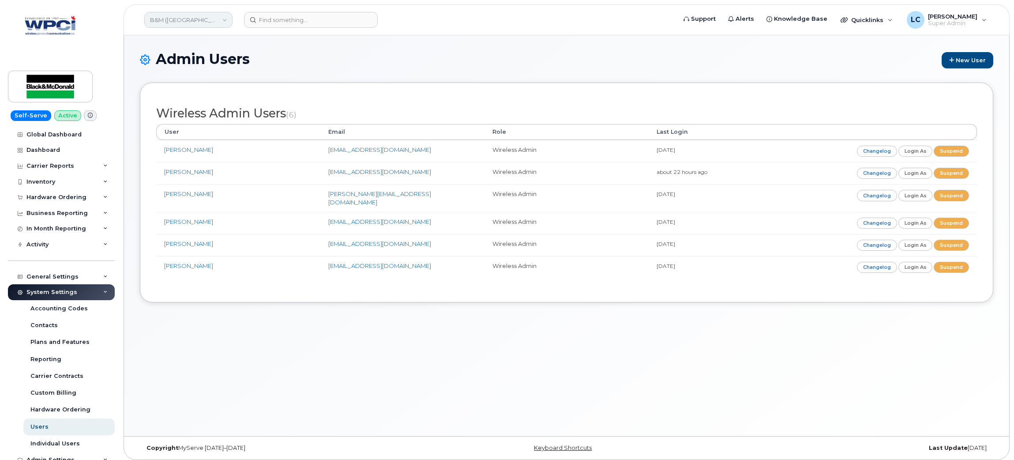
click at [222, 26] on link "B&M ([GEOGRAPHIC_DATA])" at bounding box center [188, 20] width 88 height 16
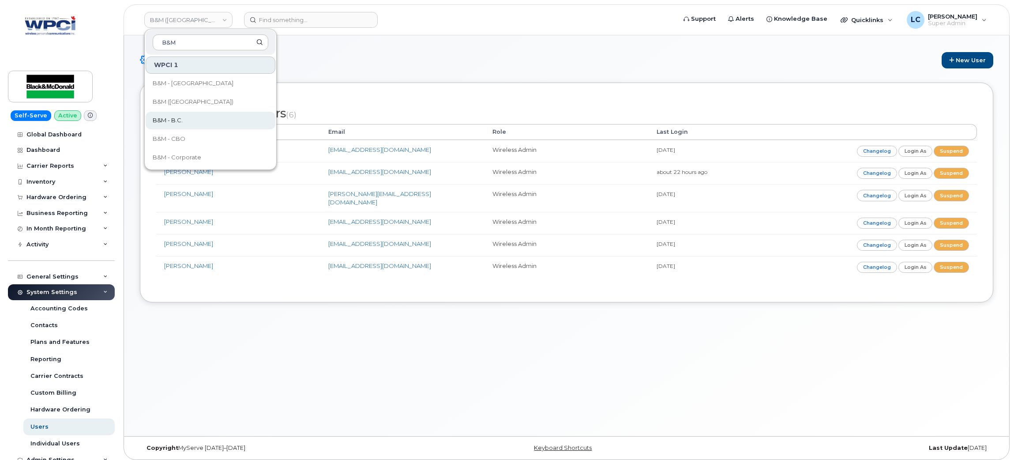
type input "B&M"
click at [182, 117] on link "B&M - B.C." at bounding box center [211, 121] width 130 height 18
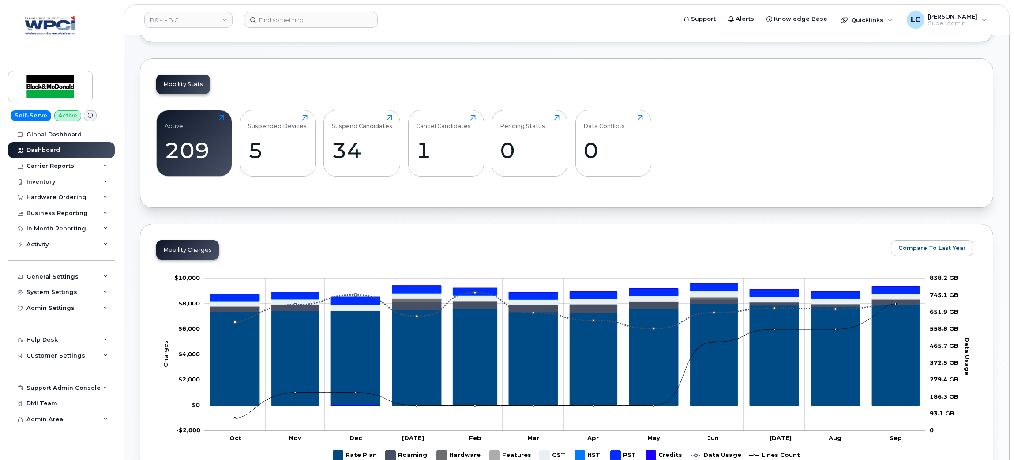
scroll to position [198, 0]
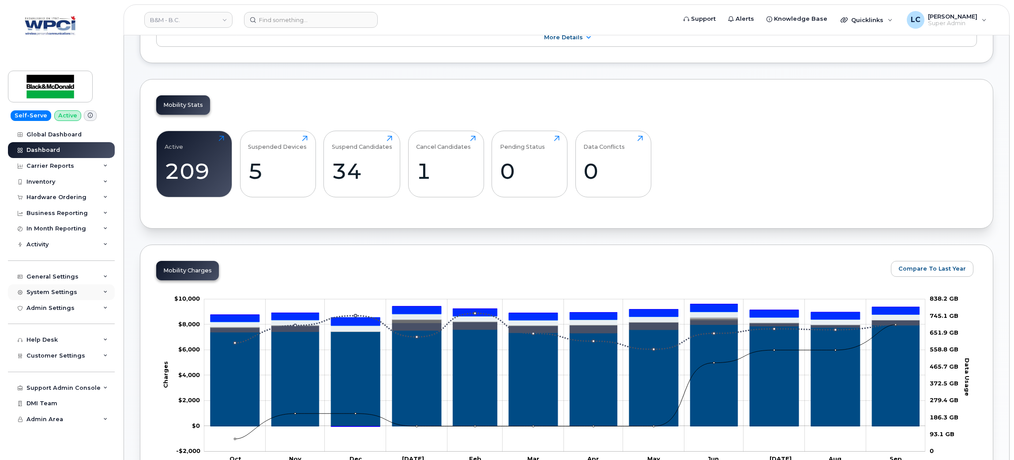
click at [76, 296] on div "System Settings" at bounding box center [61, 292] width 107 height 16
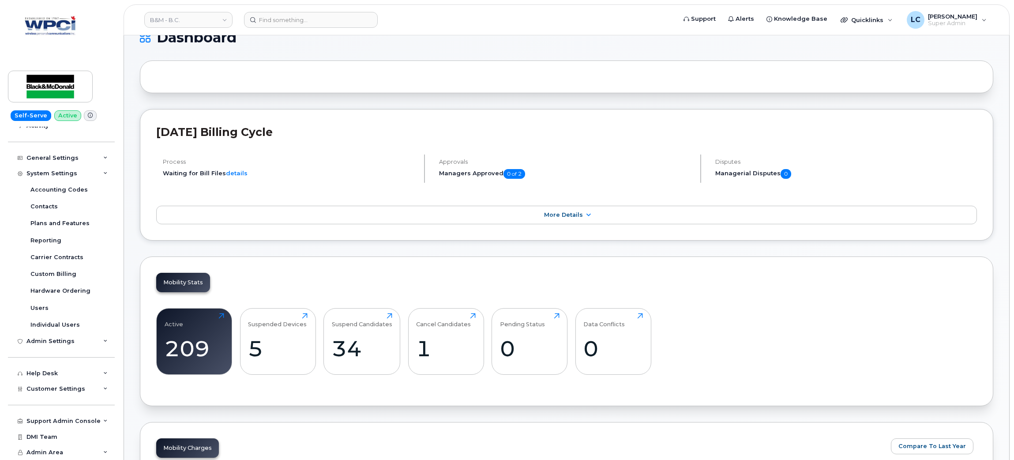
scroll to position [0, 0]
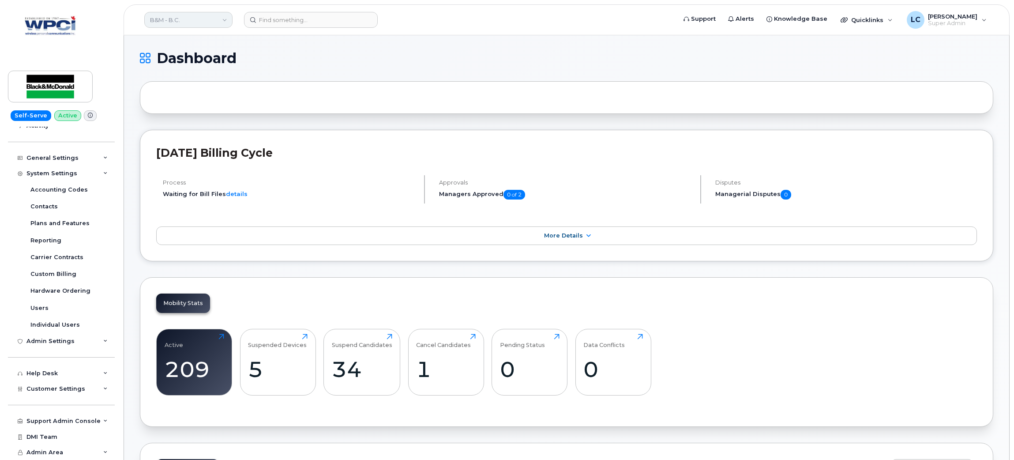
click at [214, 15] on link "B&M - B.C." at bounding box center [188, 20] width 88 height 16
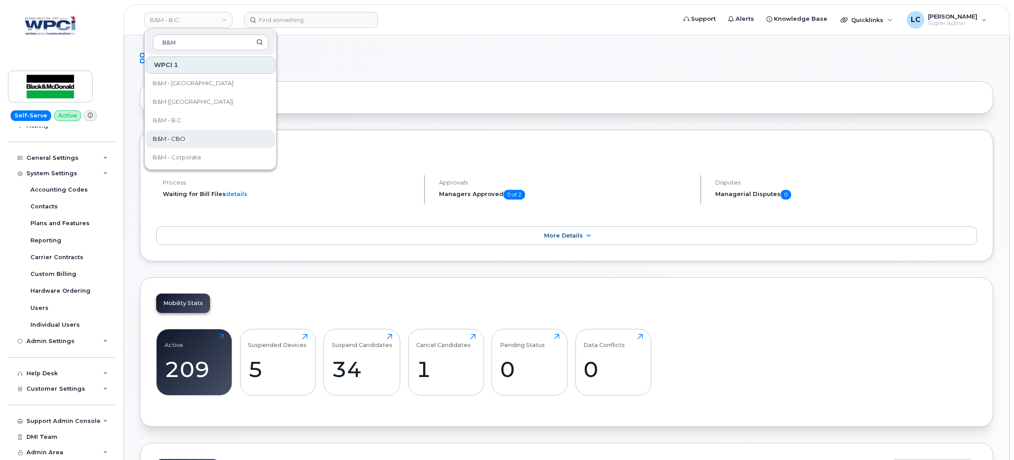
type input "B&M"
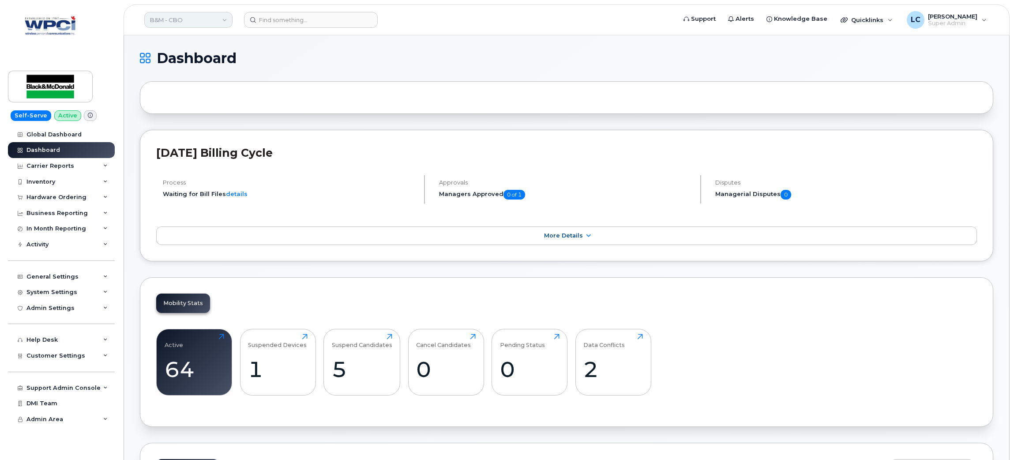
click at [228, 20] on link "B&M - CBO" at bounding box center [188, 20] width 88 height 16
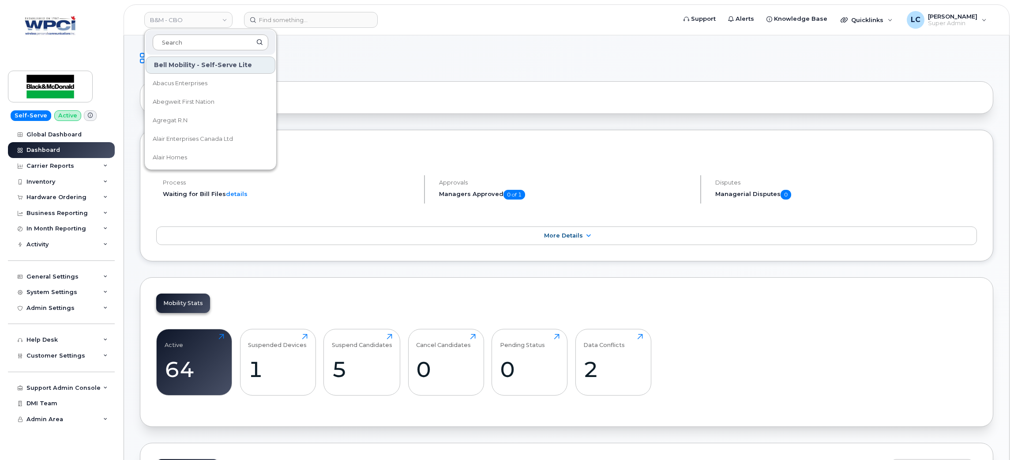
click at [221, 37] on input at bounding box center [211, 42] width 116 height 16
type input "B&M"
click at [198, 79] on link "B&M - [GEOGRAPHIC_DATA]" at bounding box center [211, 84] width 130 height 18
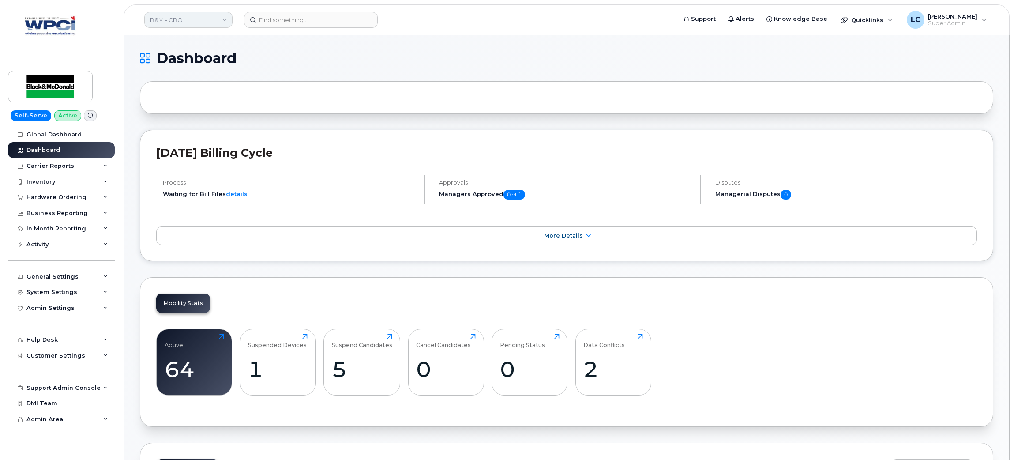
click at [214, 20] on link "B&M - CBO" at bounding box center [188, 20] width 88 height 16
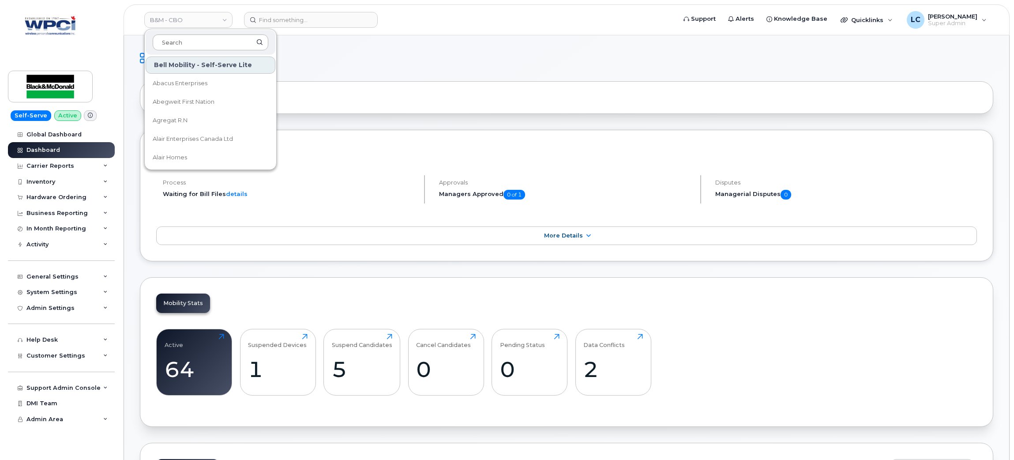
click at [212, 42] on input at bounding box center [211, 42] width 116 height 16
type input "B&M"
click at [207, 100] on span "B&M (Atlantic Region)" at bounding box center [193, 102] width 81 height 9
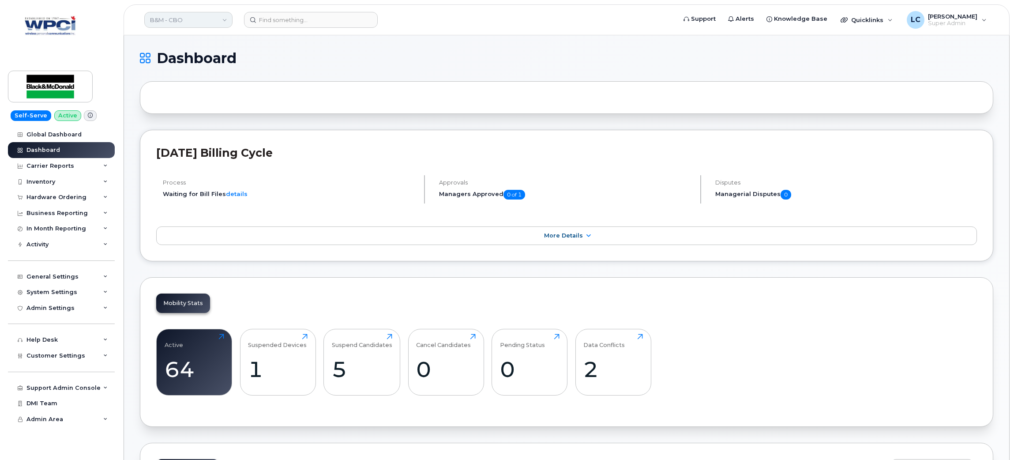
click at [192, 18] on link "B&M - CBO" at bounding box center [188, 20] width 88 height 16
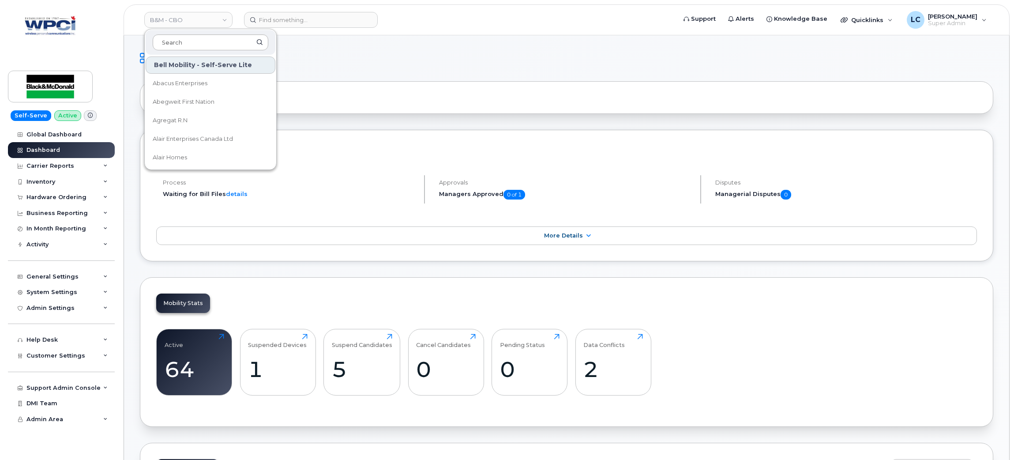
click at [216, 44] on input at bounding box center [211, 42] width 116 height 16
type input "B&M"
click at [219, 117] on link "B&M - B.C." at bounding box center [211, 121] width 130 height 18
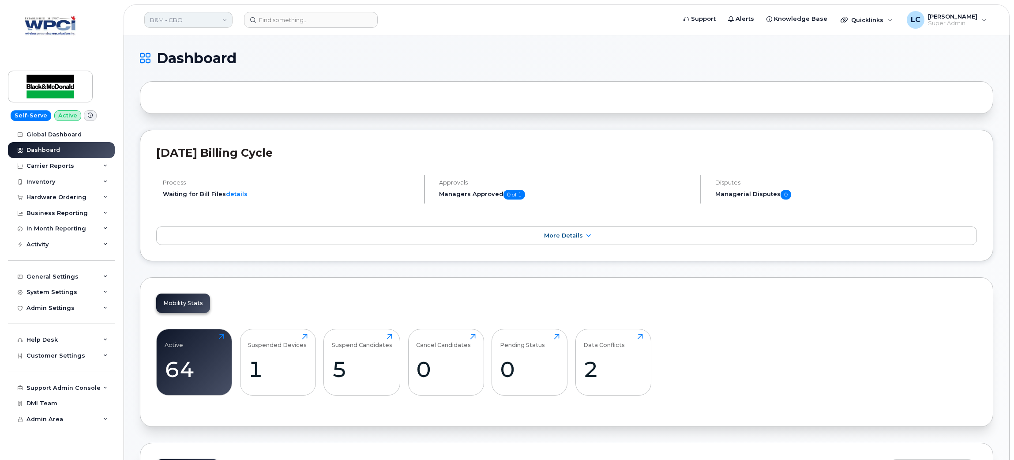
click at [201, 16] on link "B&M - CBO" at bounding box center [188, 20] width 88 height 16
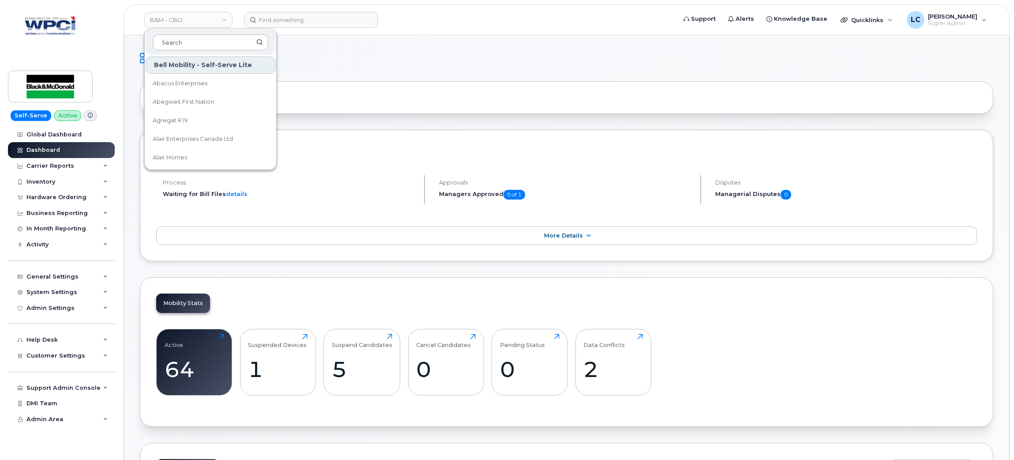
click at [193, 45] on input at bounding box center [211, 42] width 116 height 16
type input "B&M"
click at [199, 119] on link "B&M - B.C." at bounding box center [211, 121] width 130 height 18
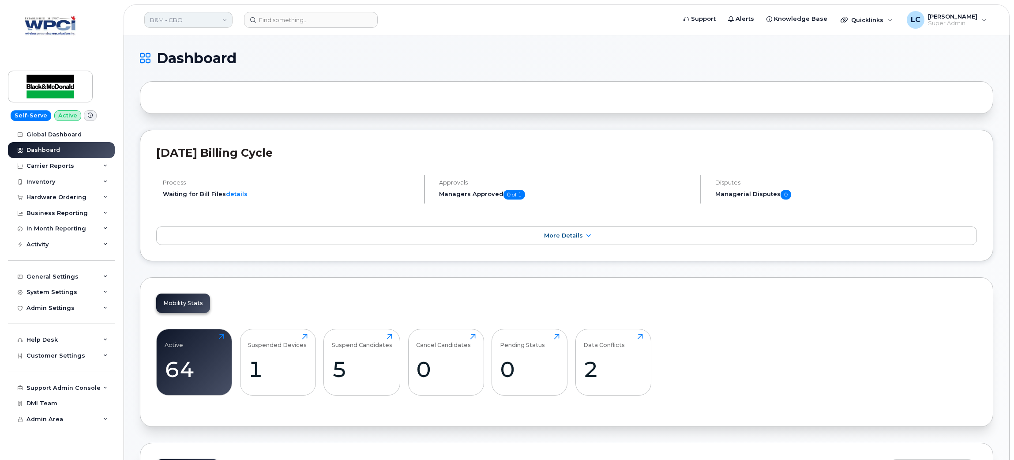
click at [221, 16] on link "B&M - CBO" at bounding box center [188, 20] width 88 height 16
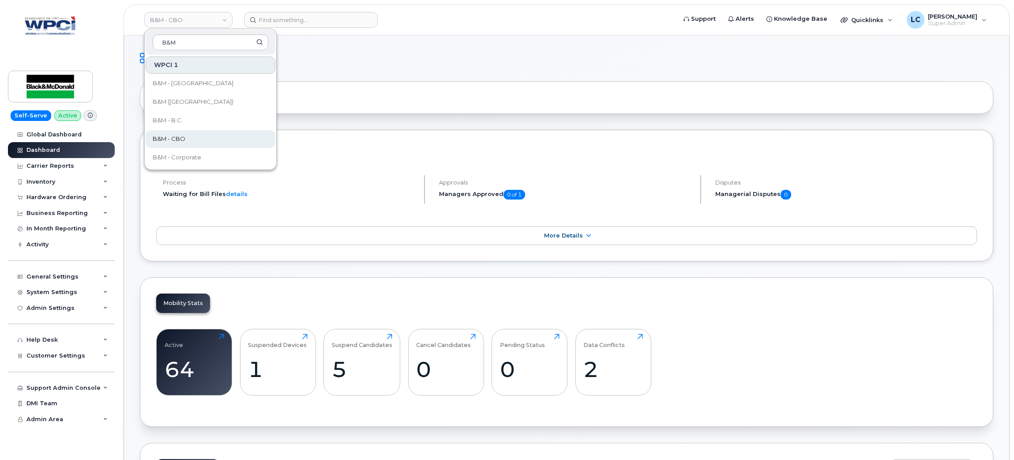
type input "B&M"
click at [194, 135] on link "B&M - CBO" at bounding box center [211, 139] width 130 height 18
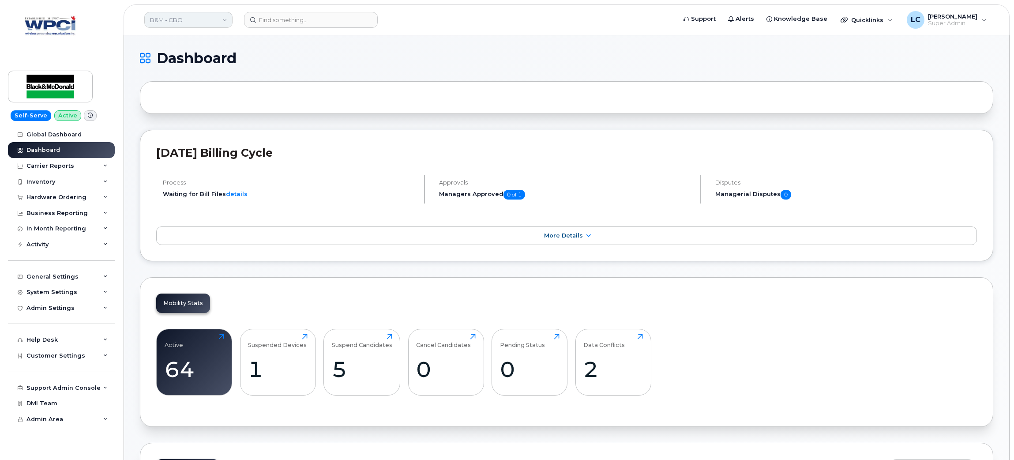
click at [219, 17] on link "B&M - CBO" at bounding box center [188, 20] width 88 height 16
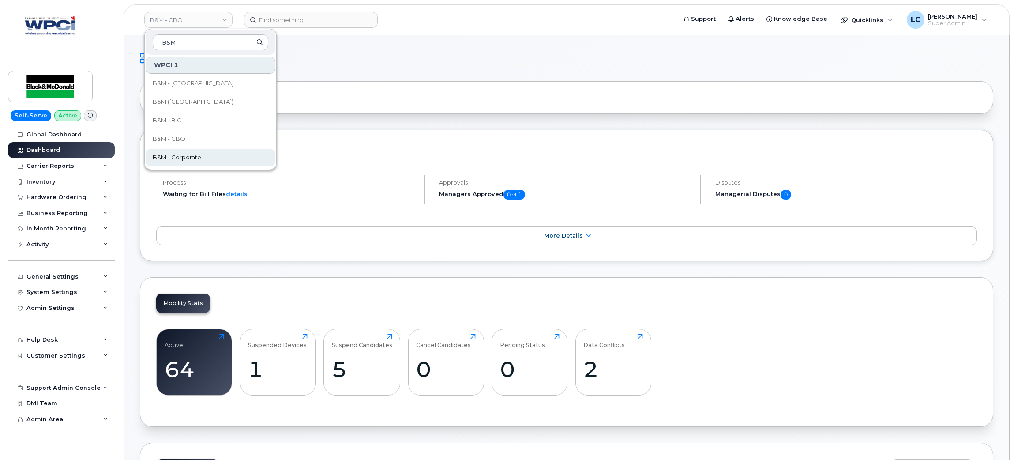
type input "B&M"
click at [198, 158] on span "B&M - Corporate" at bounding box center [177, 157] width 49 height 9
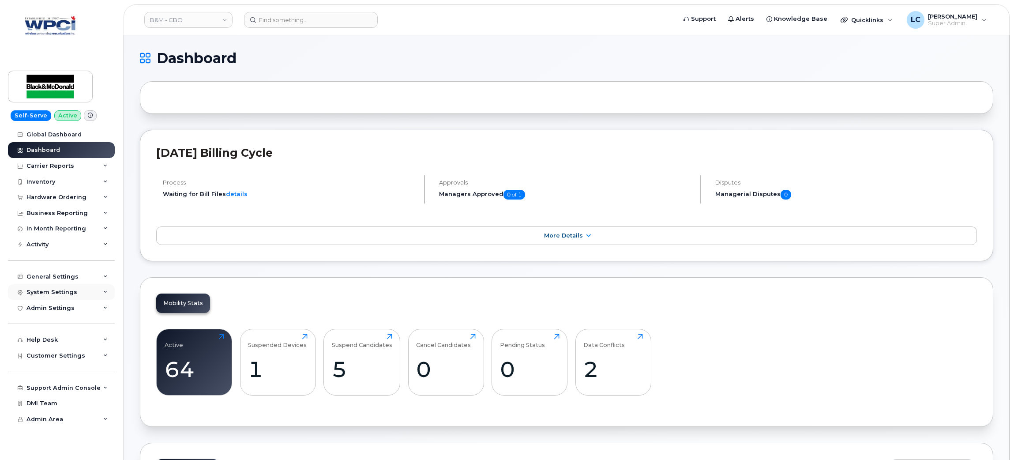
click at [64, 291] on div "System Settings" at bounding box center [51, 292] width 51 height 7
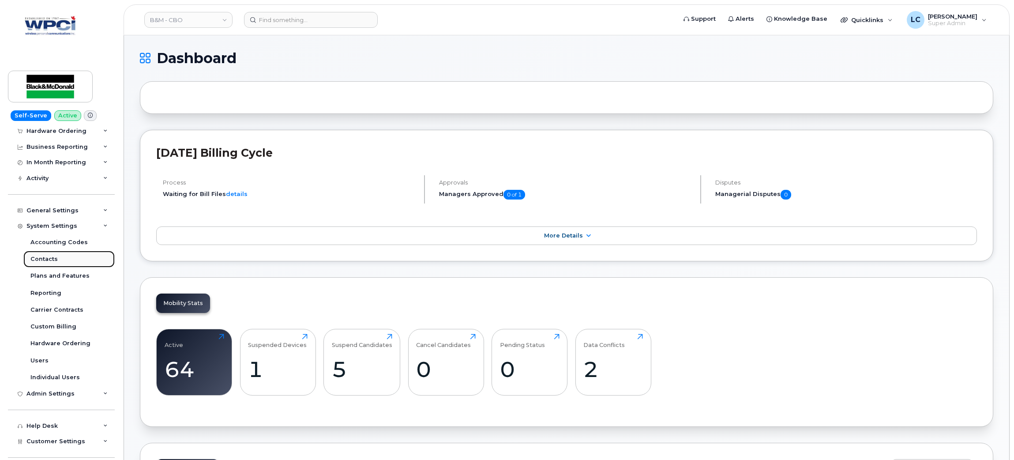
click at [60, 259] on link "Contacts" at bounding box center [68, 259] width 91 height 17
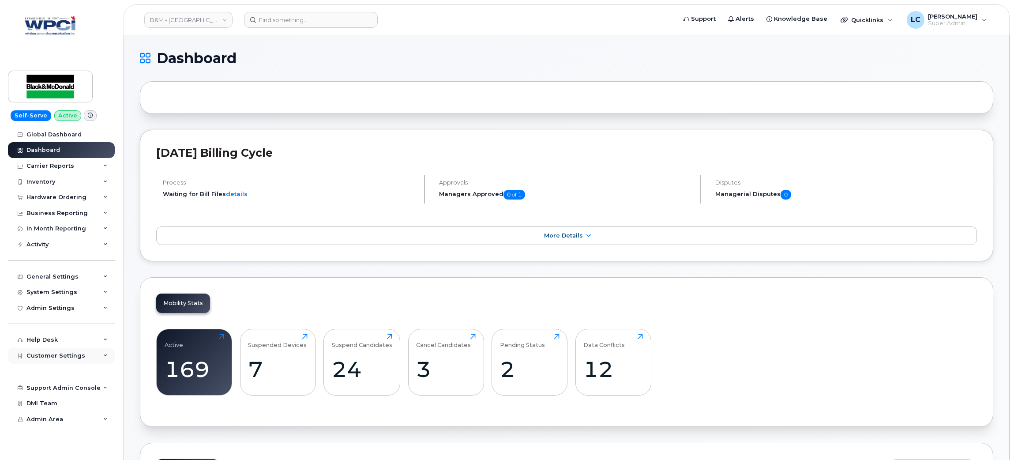
click at [73, 364] on div "Customer Settings" at bounding box center [61, 356] width 107 height 16
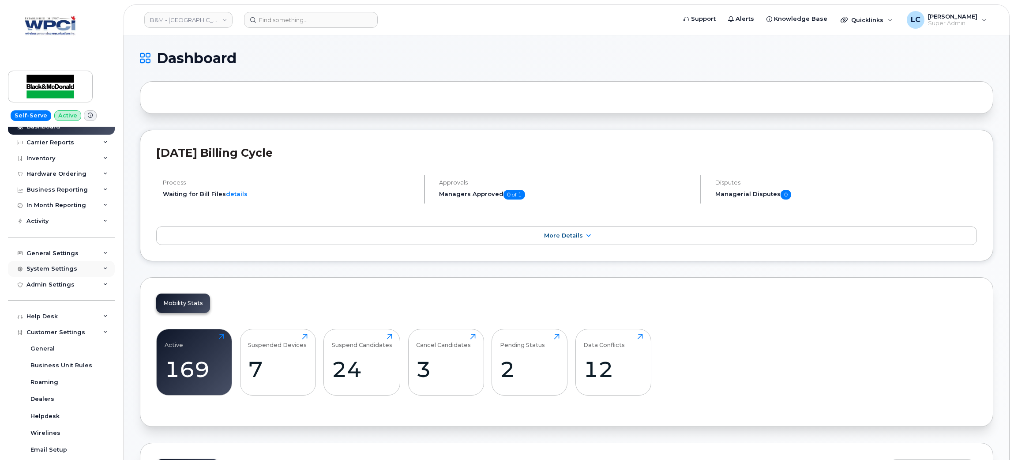
click at [80, 269] on div "System Settings" at bounding box center [61, 269] width 107 height 16
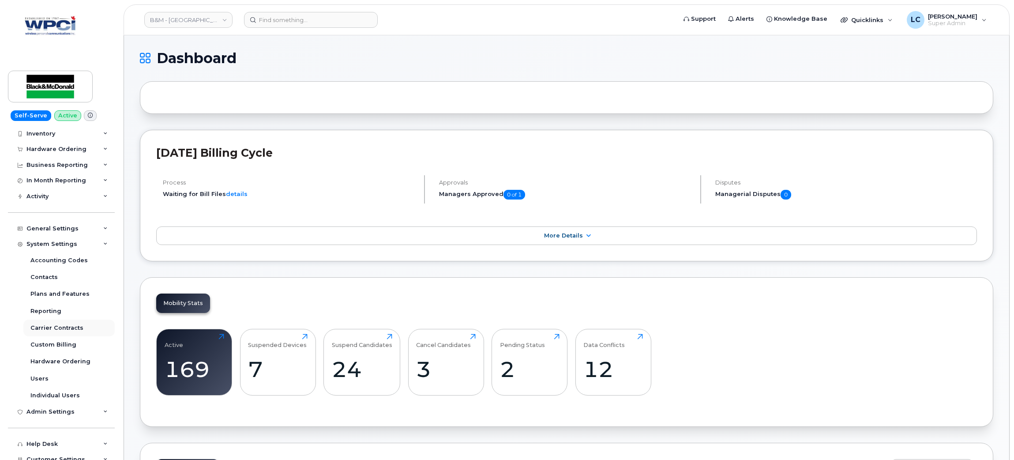
scroll to position [90, 0]
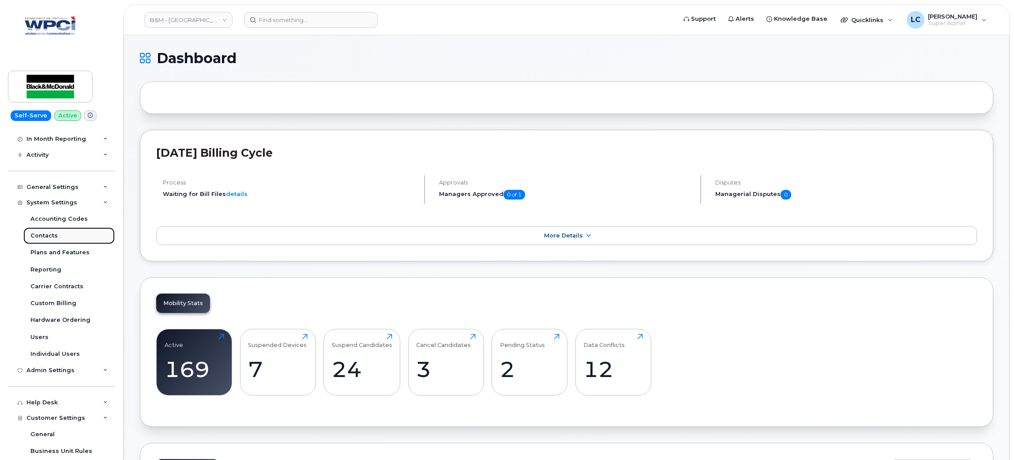
click at [63, 240] on link "Contacts" at bounding box center [68, 235] width 91 height 17
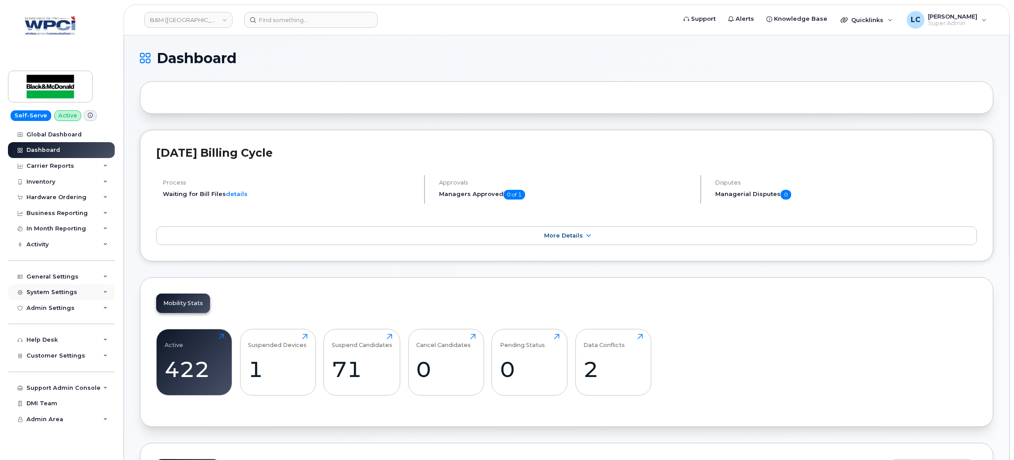
click at [41, 297] on div "System Settings" at bounding box center [61, 292] width 107 height 16
drag, startPoint x: 56, startPoint y: 324, endPoint x: 83, endPoint y: 309, distance: 31.3
click at [56, 324] on div "Contacts" at bounding box center [43, 325] width 27 height 8
click at [72, 293] on div "System Settings" at bounding box center [51, 292] width 51 height 7
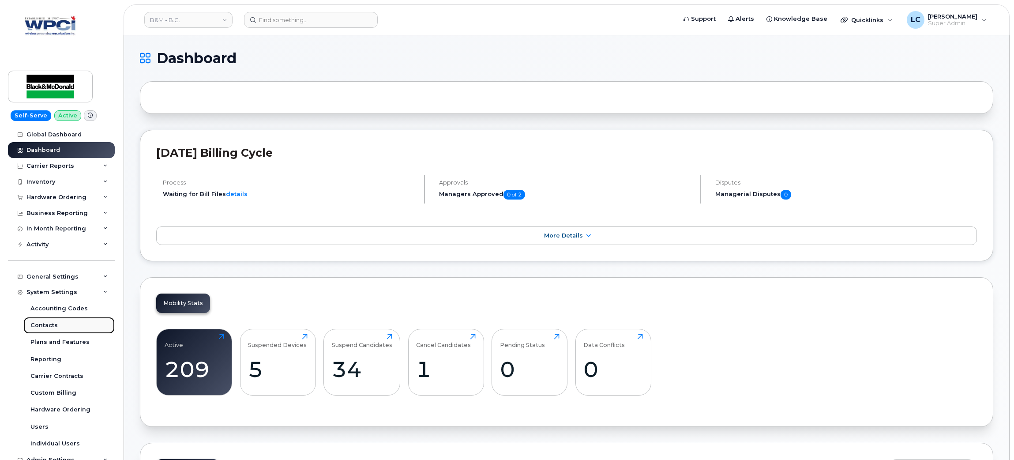
click at [65, 325] on link "Contacts" at bounding box center [68, 325] width 91 height 17
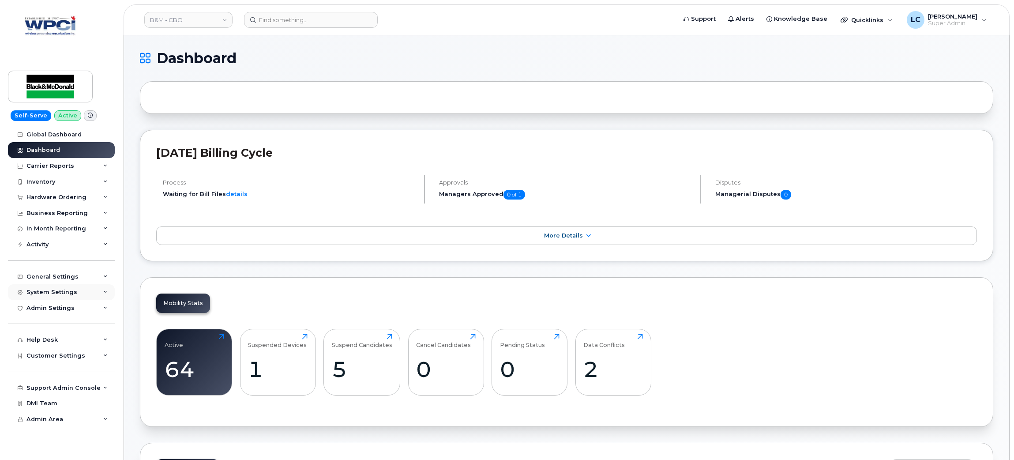
click at [50, 299] on div "System Settings" at bounding box center [61, 292] width 107 height 16
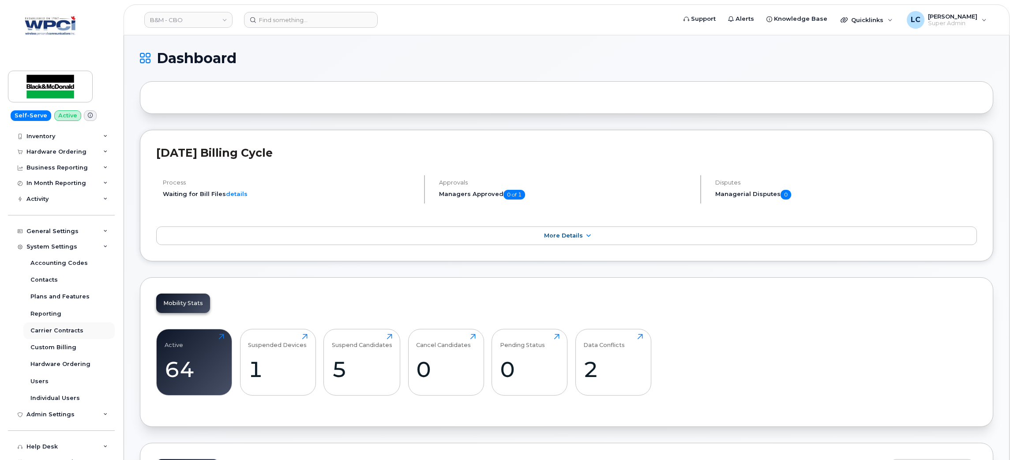
scroll to position [66, 0]
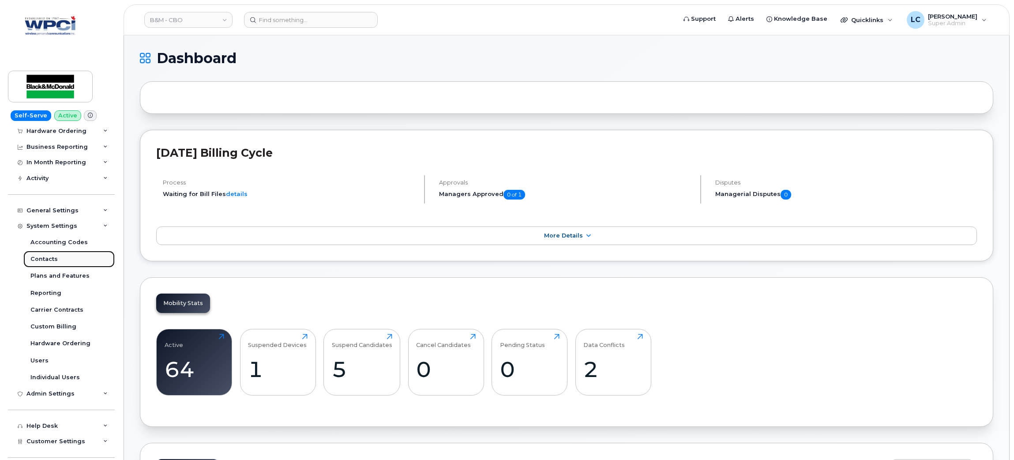
click at [59, 265] on link "Contacts" at bounding box center [68, 259] width 91 height 17
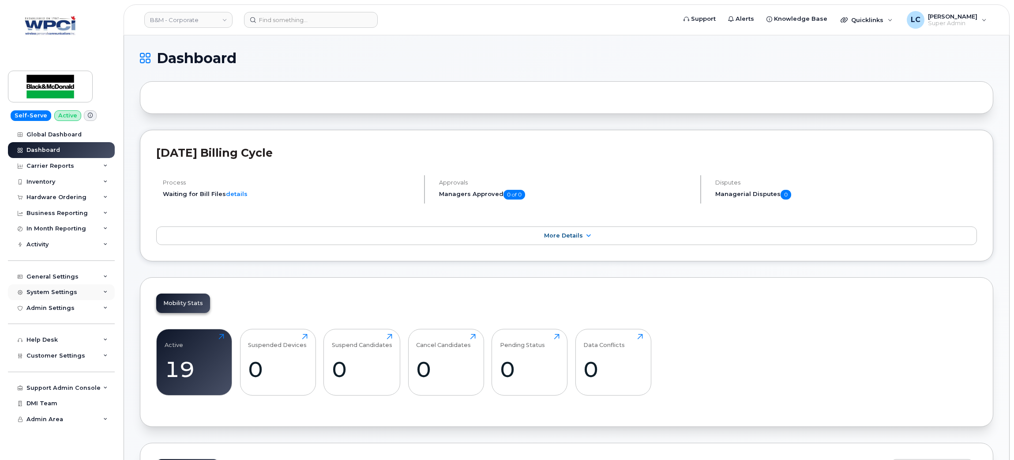
click at [74, 291] on div "System Settings" at bounding box center [61, 292] width 107 height 16
click at [58, 330] on link "Contacts" at bounding box center [68, 325] width 91 height 17
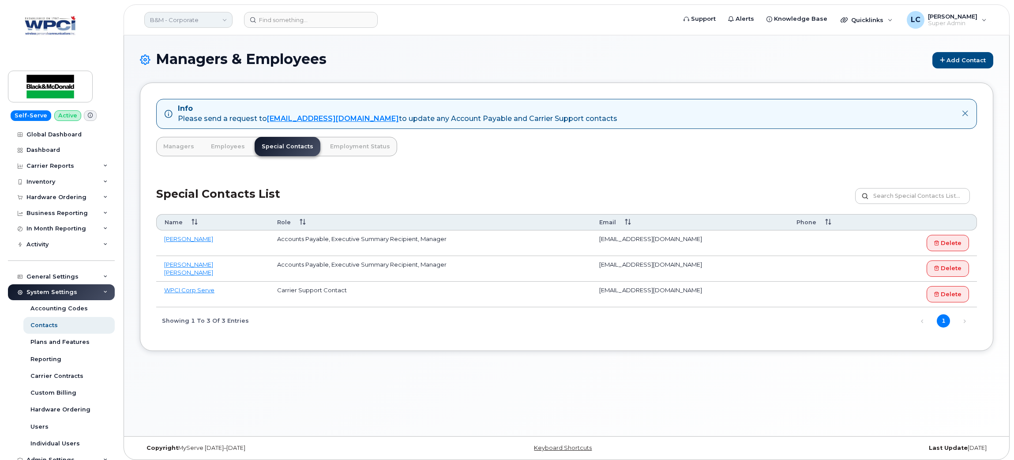
click at [190, 23] on link "B&M - Corporate" at bounding box center [188, 20] width 88 height 16
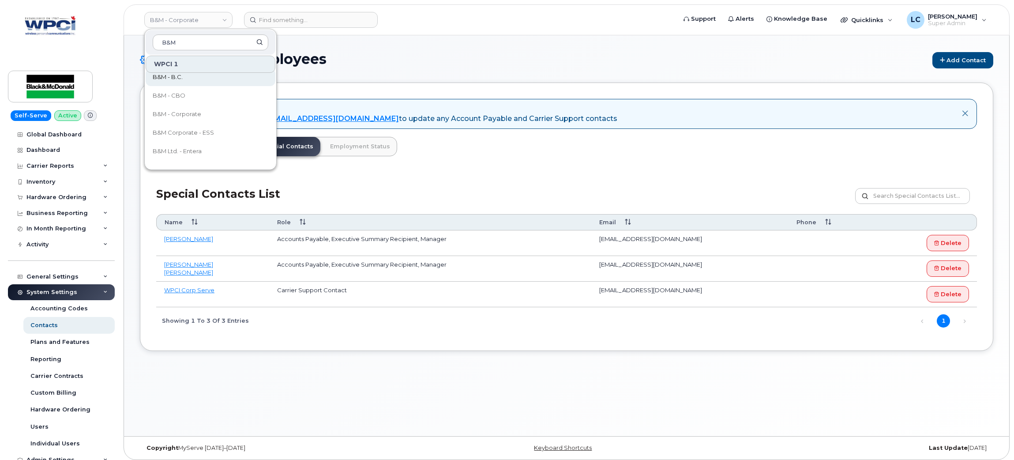
scroll to position [66, 0]
type input "B&M"
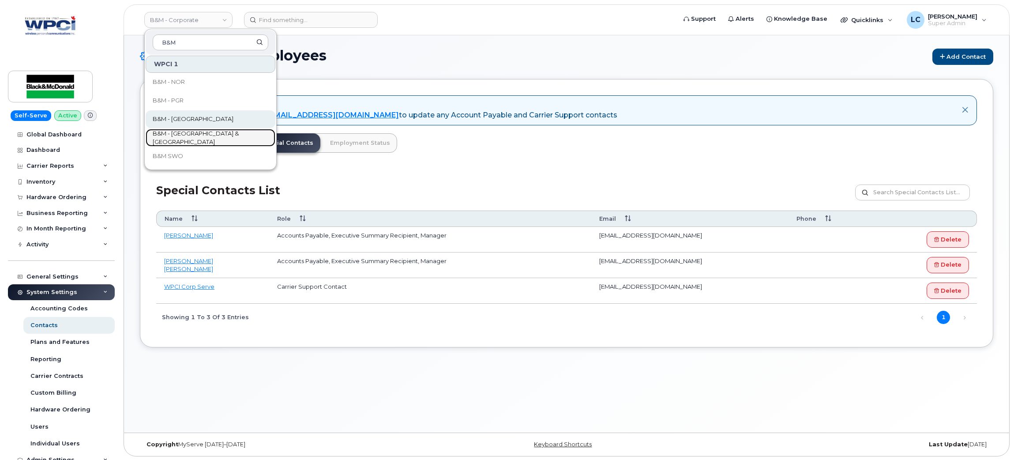
scroll to position [4, 0]
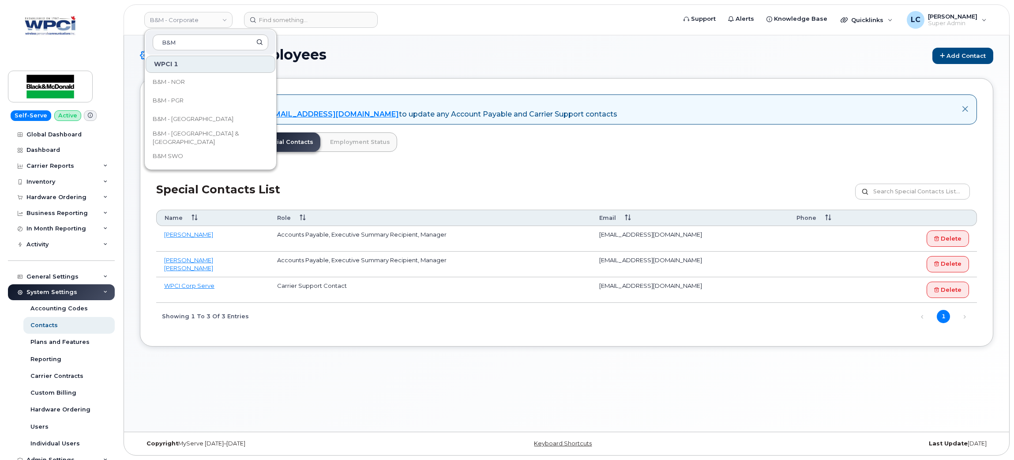
click at [478, 140] on div "Info Please send a request to mobilitysupport@dminc.com to update any Account P…" at bounding box center [567, 212] width 854 height 268
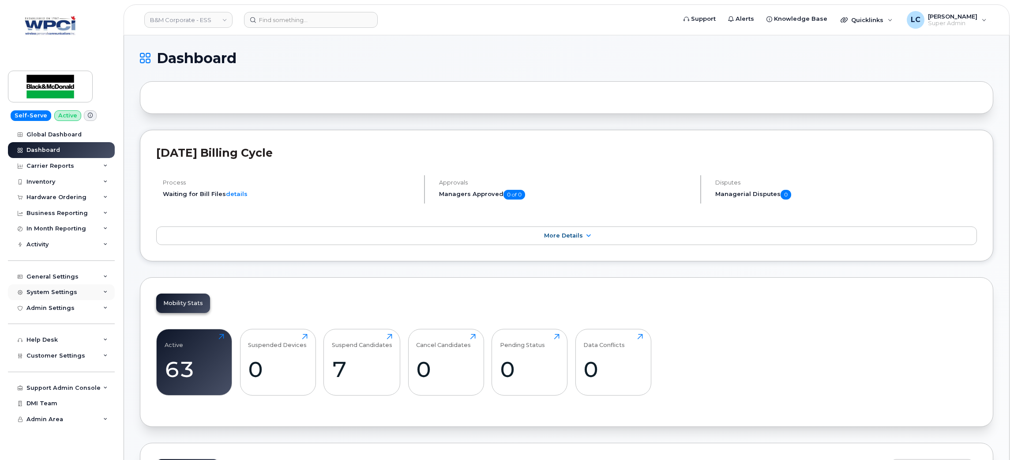
click at [75, 294] on div "System Settings" at bounding box center [61, 292] width 107 height 16
click at [56, 323] on div "Contacts" at bounding box center [43, 325] width 27 height 8
click at [71, 293] on div "System Settings" at bounding box center [51, 292] width 51 height 7
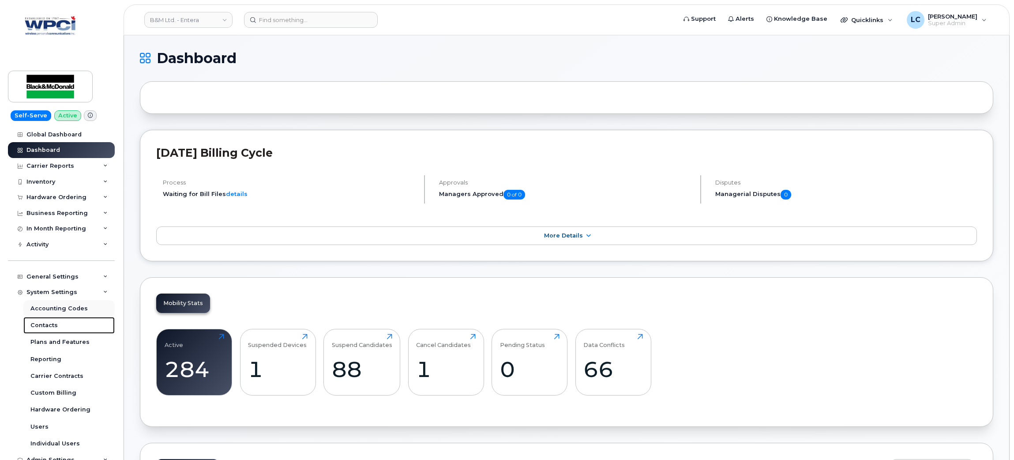
drag, startPoint x: 61, startPoint y: 329, endPoint x: 81, endPoint y: 312, distance: 26.6
click at [61, 329] on link "Contacts" at bounding box center [68, 325] width 91 height 17
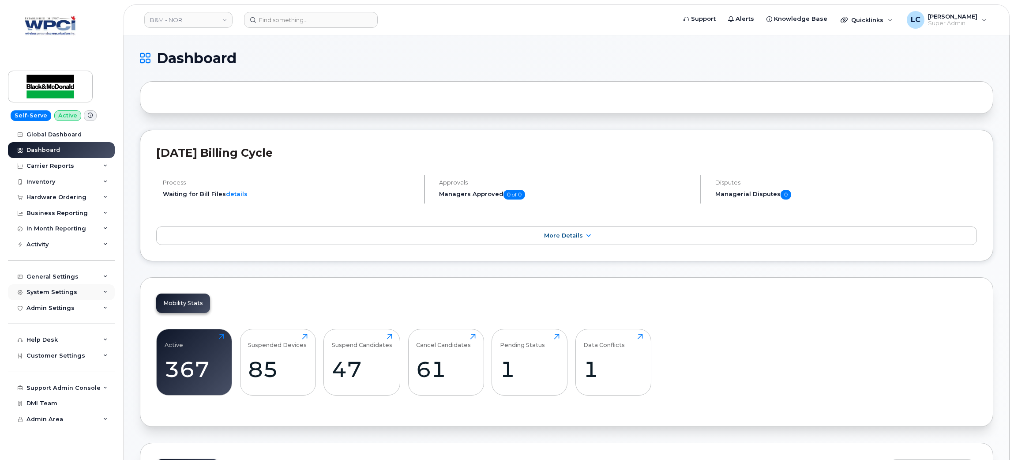
click at [48, 294] on div "System Settings" at bounding box center [51, 292] width 51 height 7
drag, startPoint x: 49, startPoint y: 329, endPoint x: 79, endPoint y: 314, distance: 33.8
click at [49, 329] on div "Contacts" at bounding box center [43, 325] width 27 height 8
click at [60, 290] on div "System Settings" at bounding box center [51, 292] width 51 height 7
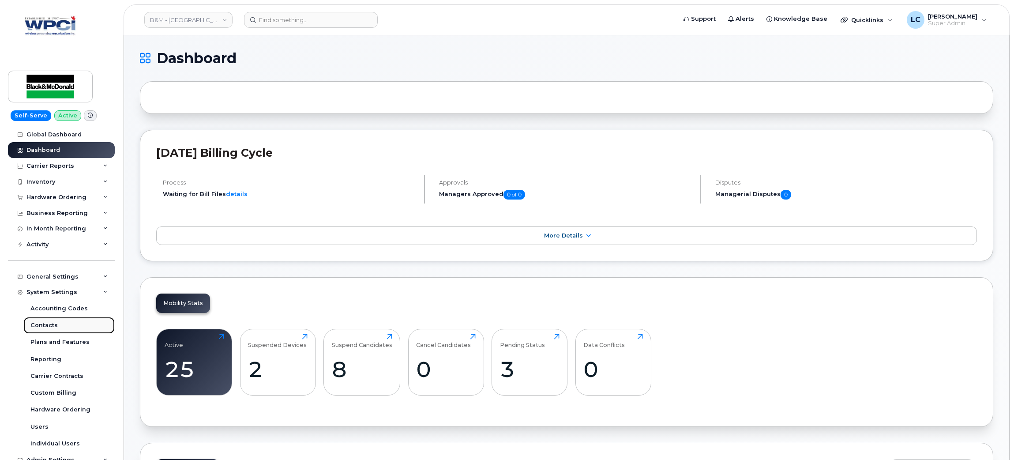
click at [55, 333] on link "Contacts" at bounding box center [68, 325] width 91 height 17
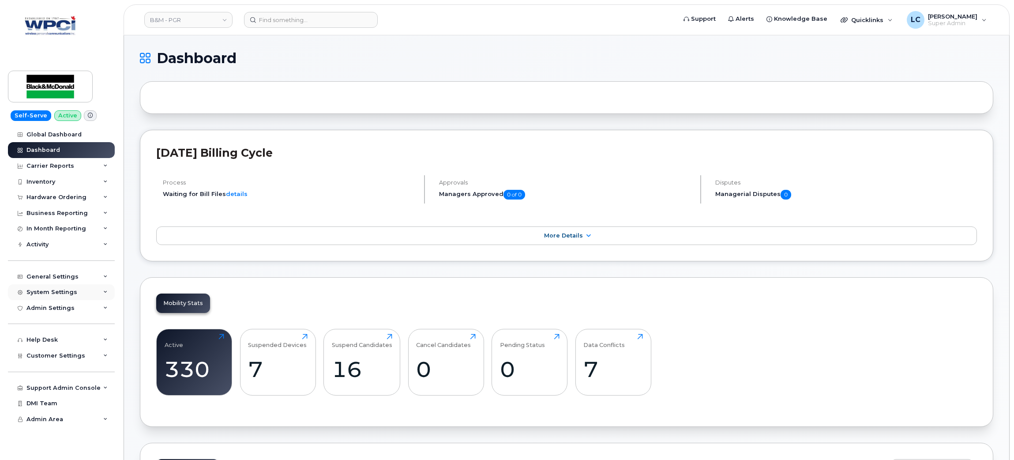
click at [71, 293] on div "System Settings" at bounding box center [51, 292] width 51 height 7
drag, startPoint x: 57, startPoint y: 327, endPoint x: 88, endPoint y: 310, distance: 34.8
click at [57, 327] on link "Contacts" at bounding box center [68, 325] width 91 height 17
click at [52, 293] on div "System Settings" at bounding box center [51, 292] width 51 height 7
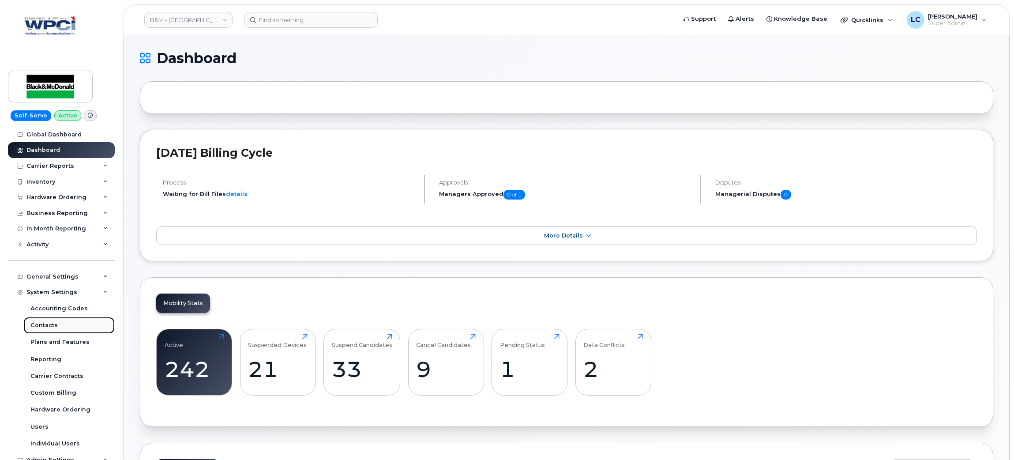
click at [56, 325] on link "Contacts" at bounding box center [68, 325] width 91 height 17
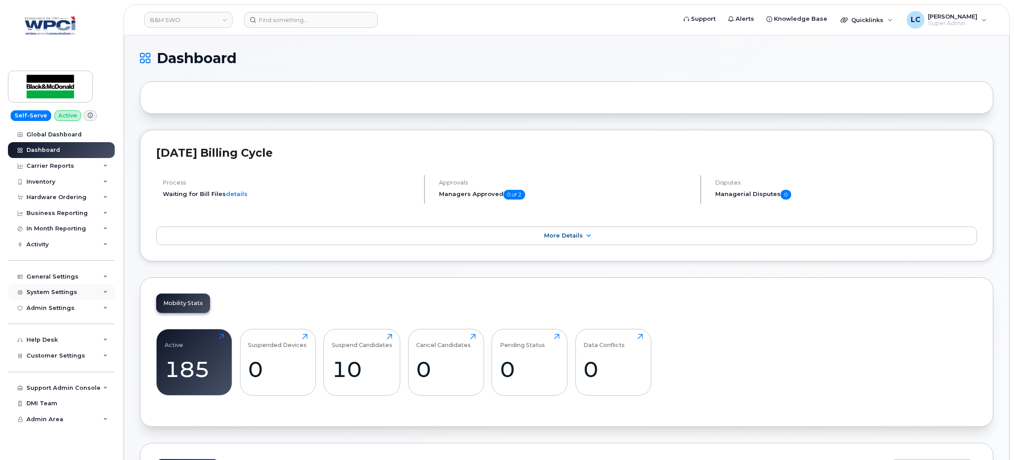
click at [49, 290] on div "System Settings" at bounding box center [51, 292] width 51 height 7
click at [52, 327] on div "Contacts" at bounding box center [43, 325] width 27 height 8
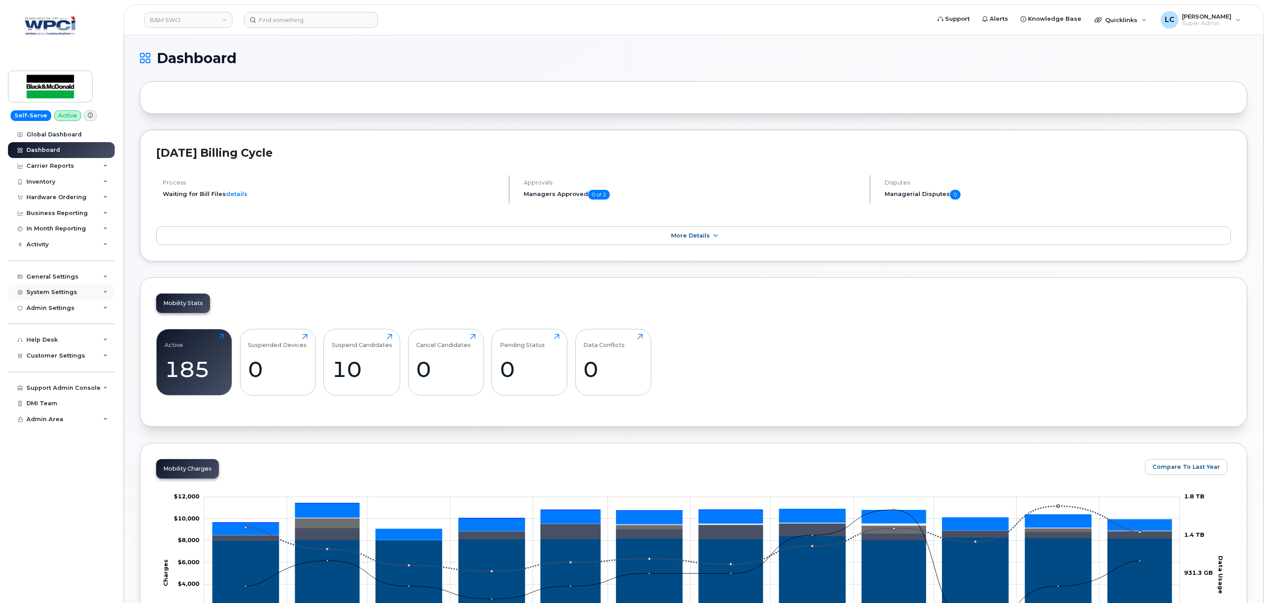
click at [69, 291] on div "System Settings" at bounding box center [51, 292] width 51 height 7
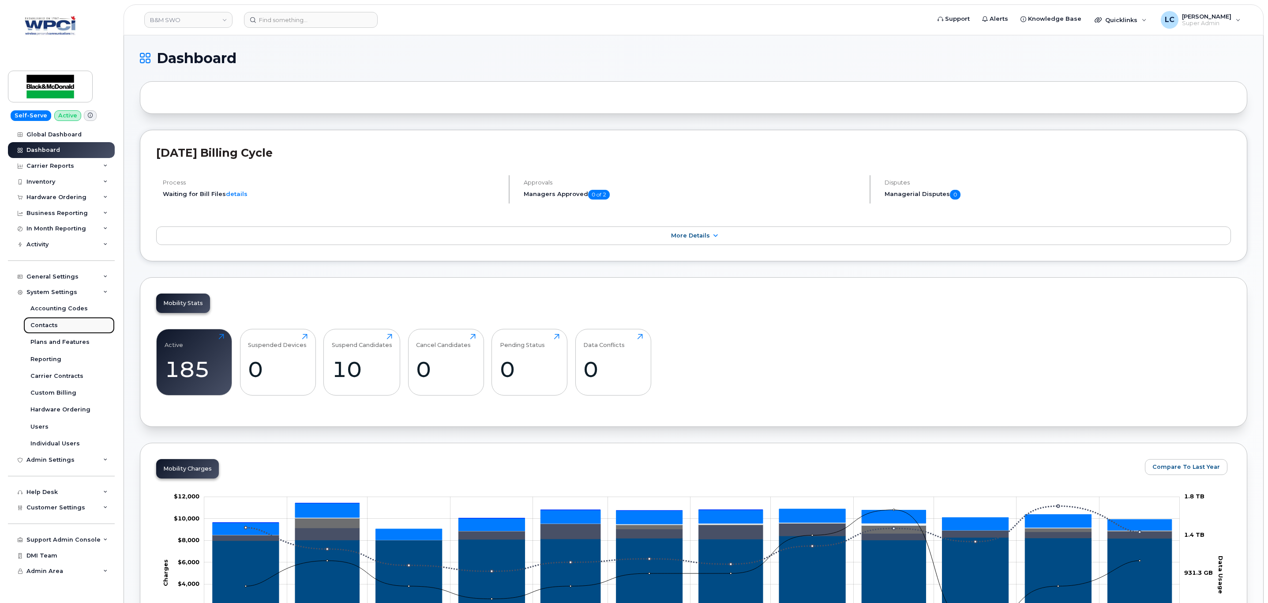
click at [55, 324] on div "Contacts" at bounding box center [43, 325] width 27 height 8
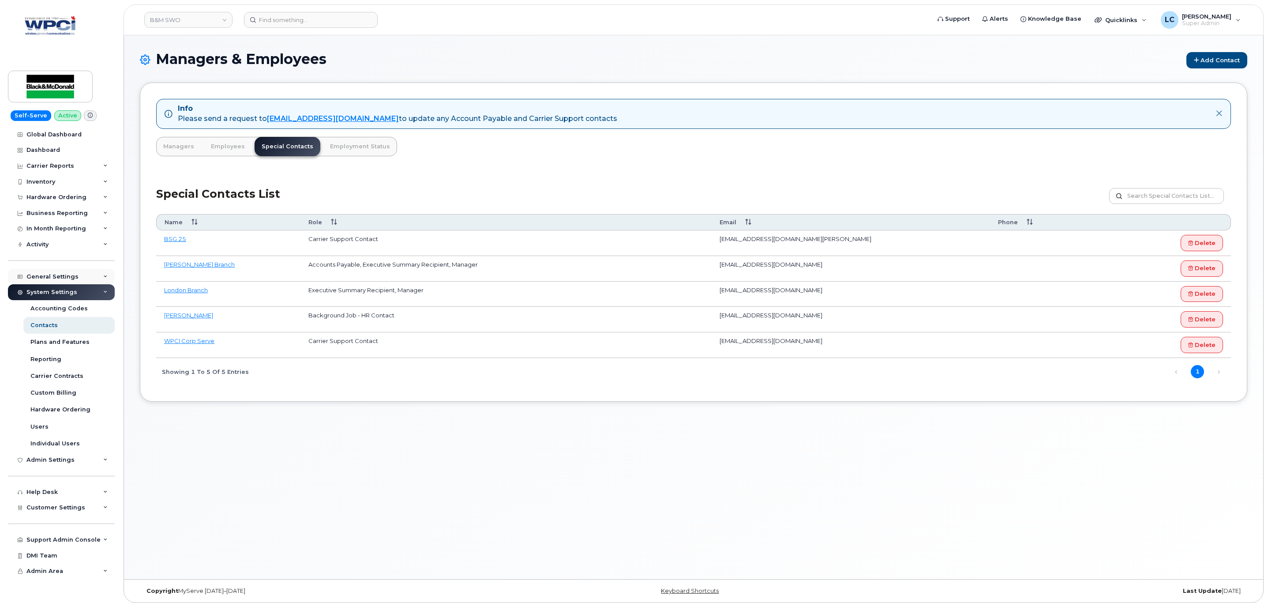
click at [87, 281] on div "General Settings" at bounding box center [61, 277] width 107 height 16
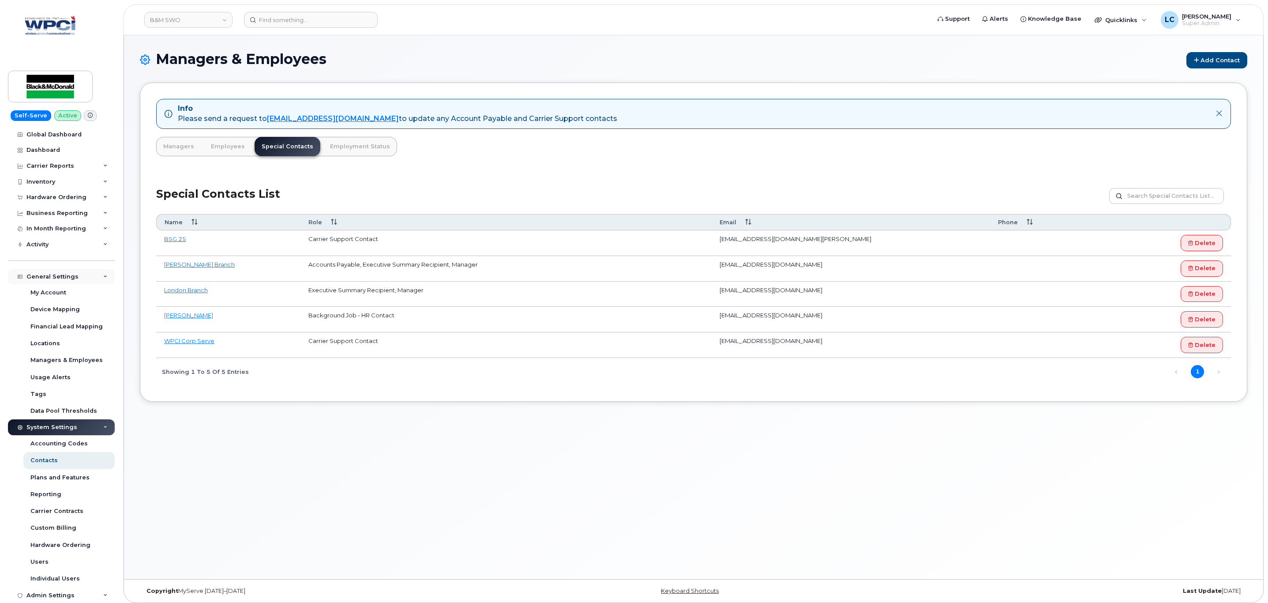
click at [98, 274] on div "General Settings" at bounding box center [61, 277] width 107 height 16
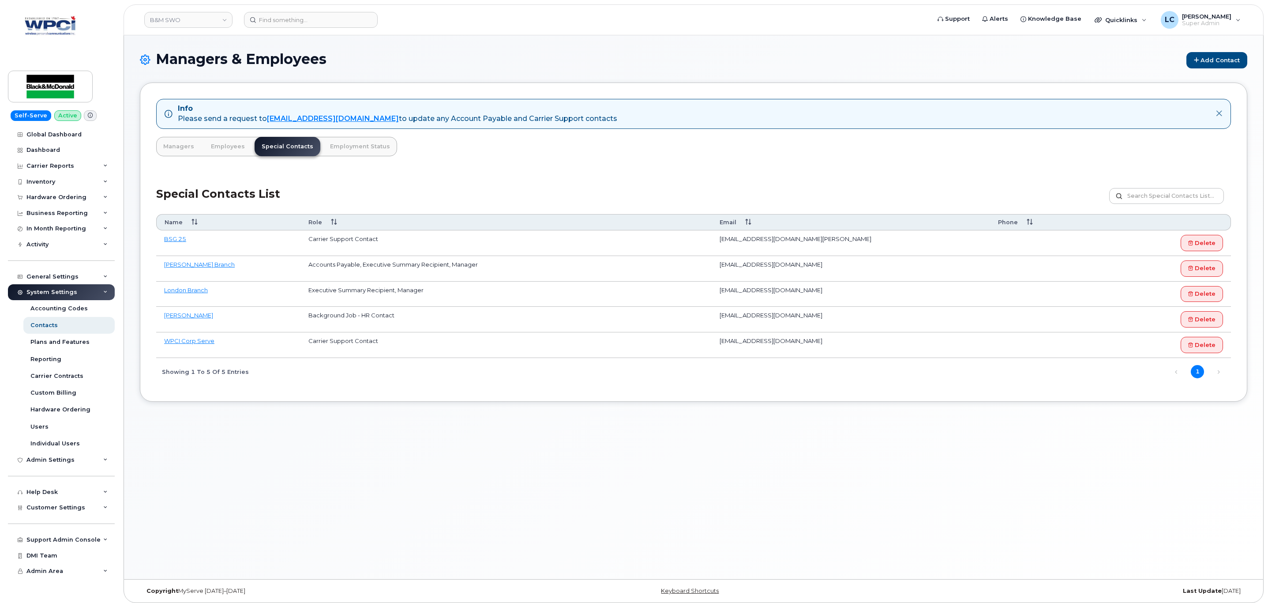
click at [93, 291] on div "System Settings" at bounding box center [61, 292] width 107 height 16
click at [94, 290] on div "System Settings" at bounding box center [61, 292] width 107 height 16
click at [41, 429] on div "Users" at bounding box center [39, 427] width 18 height 8
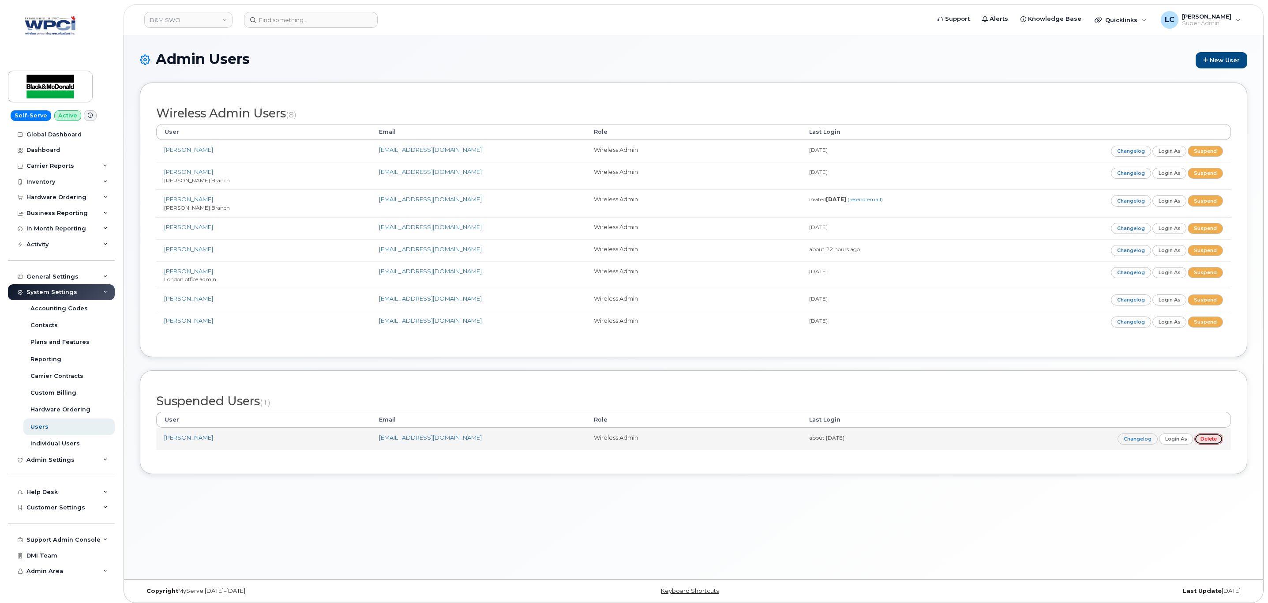
click at [1207, 443] on link "Delete" at bounding box center [1209, 438] width 29 height 11
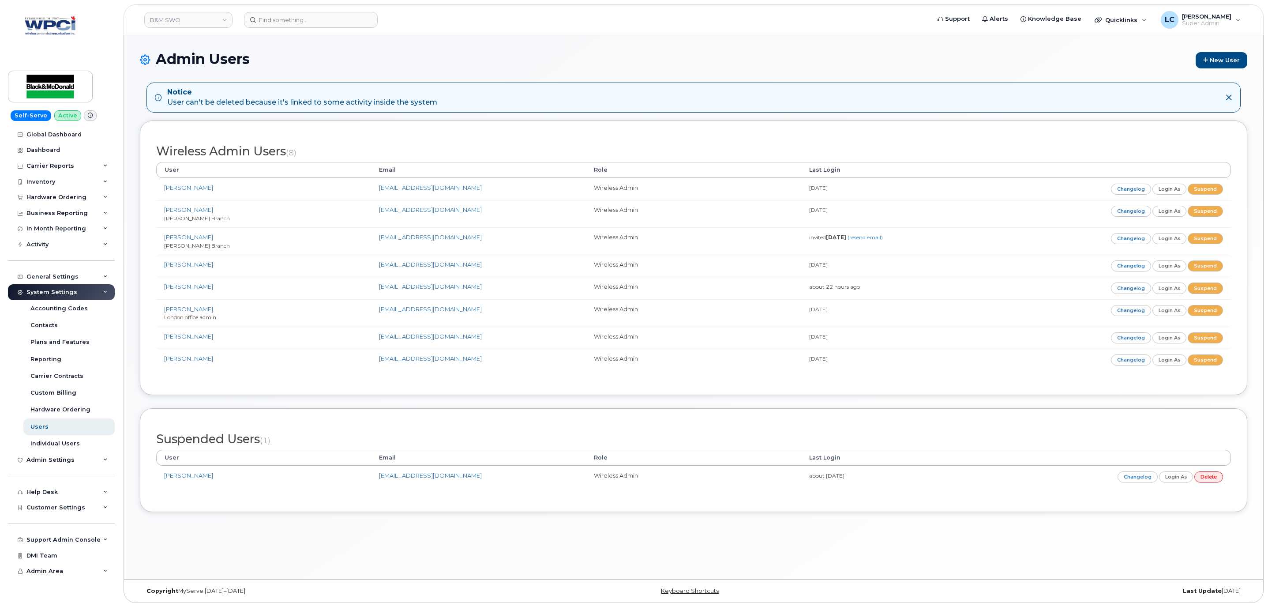
drag, startPoint x: 440, startPoint y: 102, endPoint x: 168, endPoint y: 101, distance: 271.9
click at [168, 101] on div "Notice User can't be deleted because it's linked to some activity inside the sy…" at bounding box center [687, 97] width 1064 height 20
click at [365, 54] on h1 "Admin Users New User" at bounding box center [694, 59] width 1108 height 17
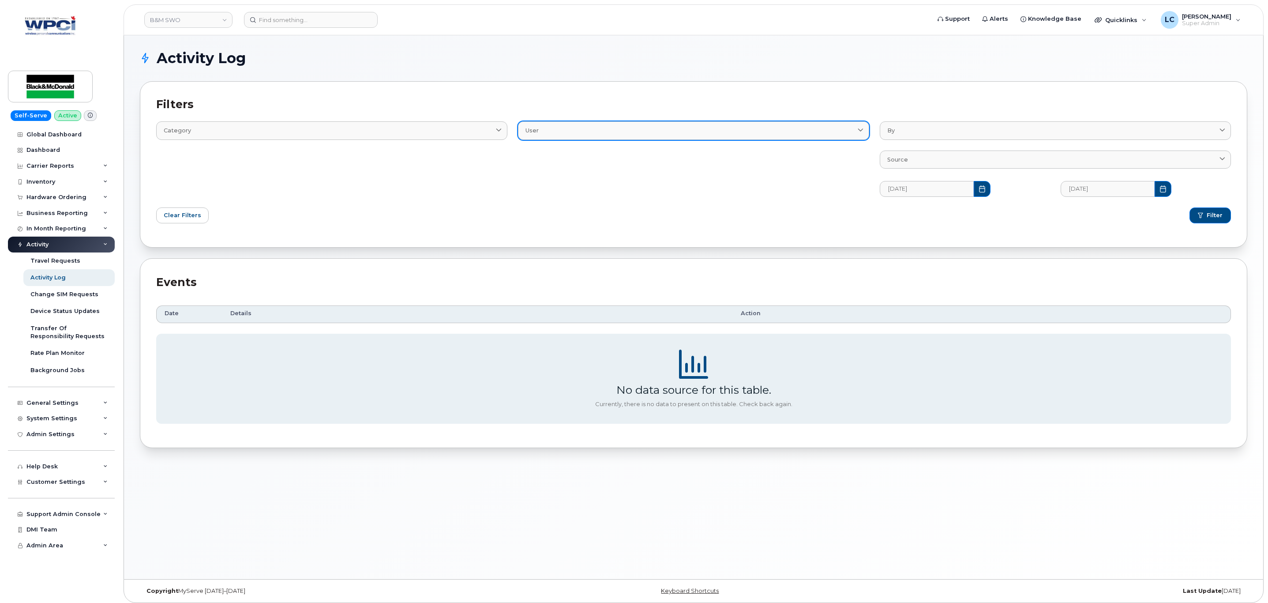
click at [596, 131] on div "User" at bounding box center [694, 130] width 336 height 8
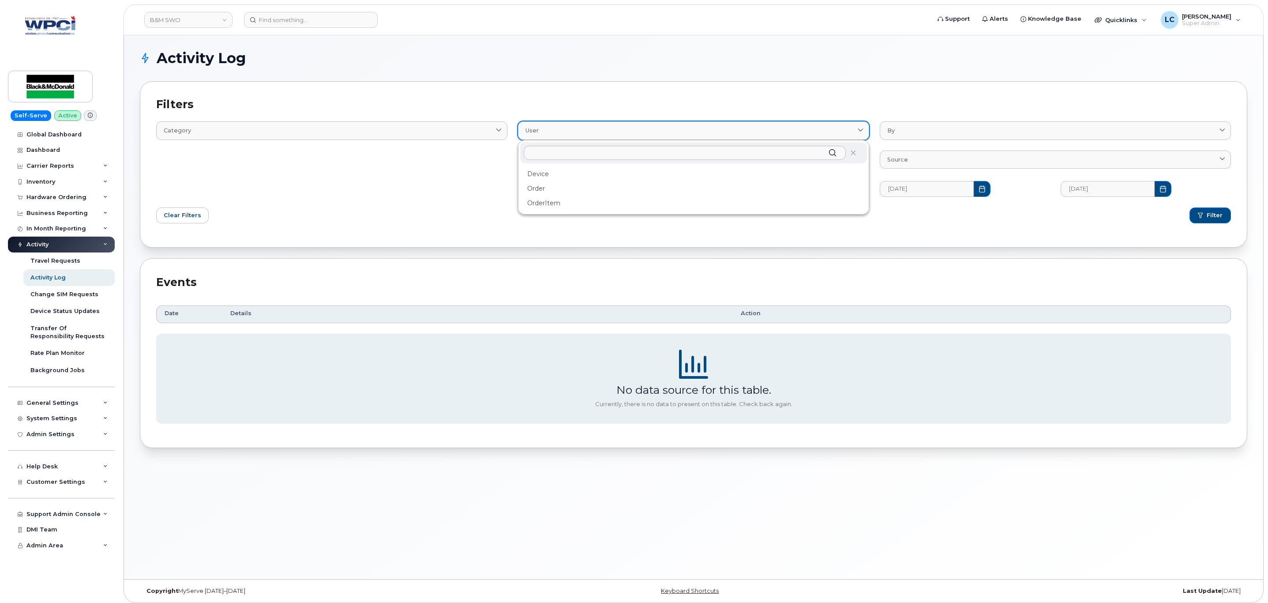
click at [596, 131] on div "User" at bounding box center [694, 130] width 336 height 8
click at [232, 161] on div "Category Email Log Text" at bounding box center [332, 153] width 362 height 96
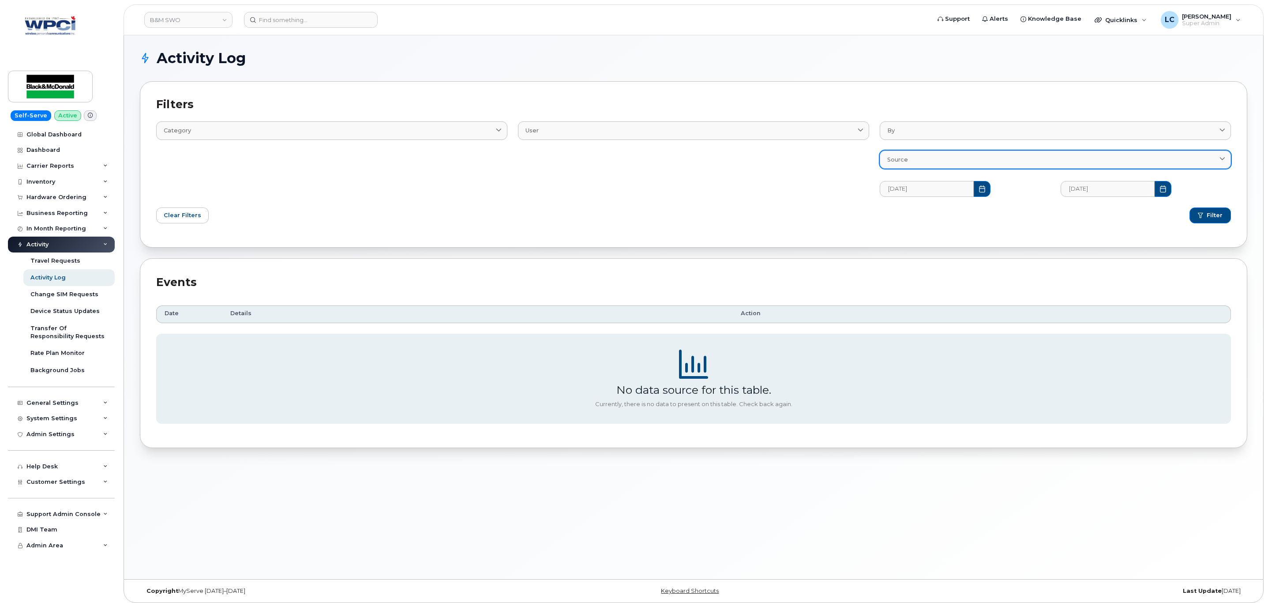
click at [1035, 166] on link "Source" at bounding box center [1055, 160] width 351 height 18
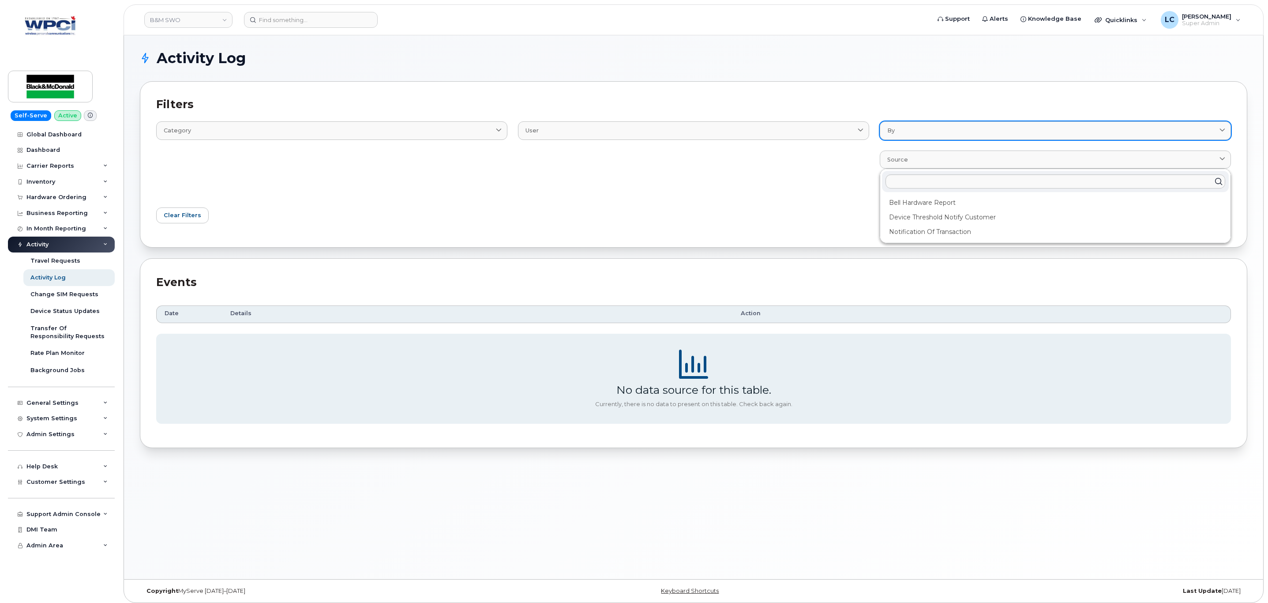
click at [1031, 134] on div "By" at bounding box center [1056, 130] width 336 height 8
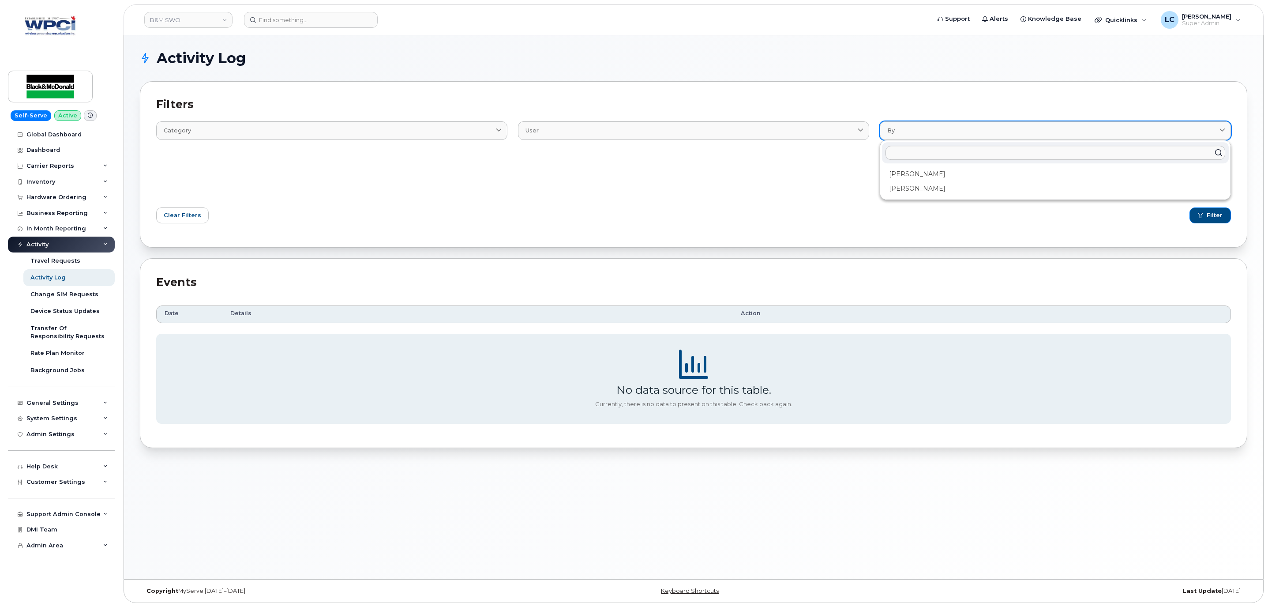
click at [1031, 132] on div "By" at bounding box center [1056, 130] width 336 height 8
click at [426, 206] on div "Clear Filters" at bounding box center [422, 215] width 543 height 26
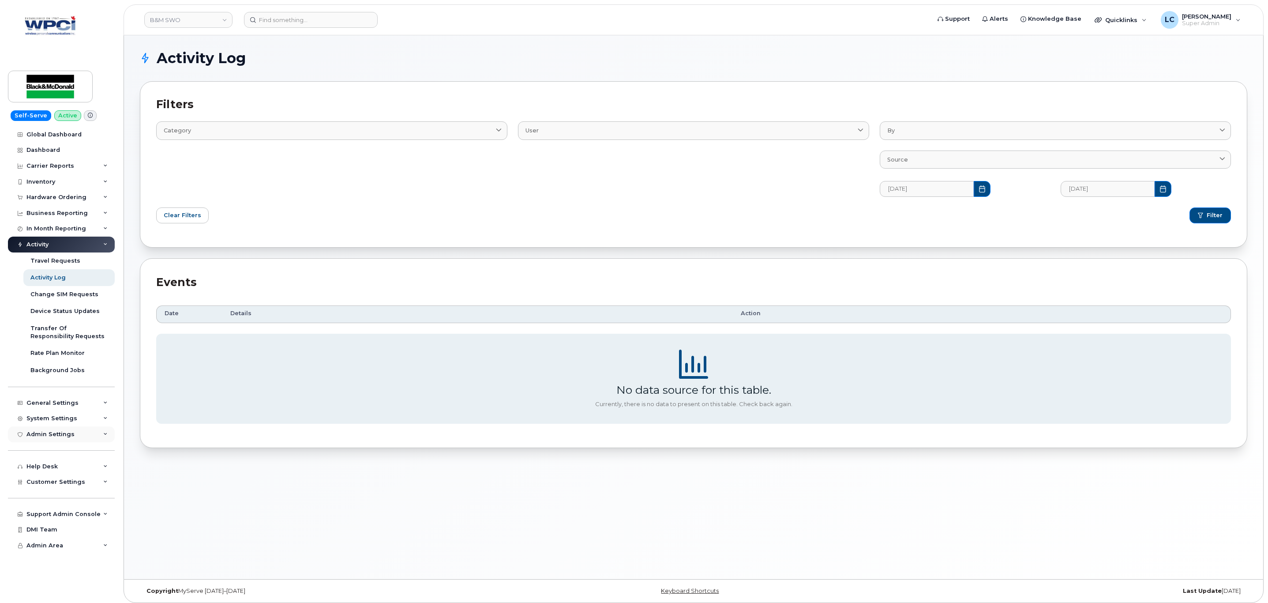
click at [69, 429] on div "Admin Settings" at bounding box center [61, 434] width 107 height 16
click at [79, 421] on div "System Settings" at bounding box center [61, 418] width 107 height 16
click at [97, 400] on div "General Settings" at bounding box center [61, 403] width 107 height 16
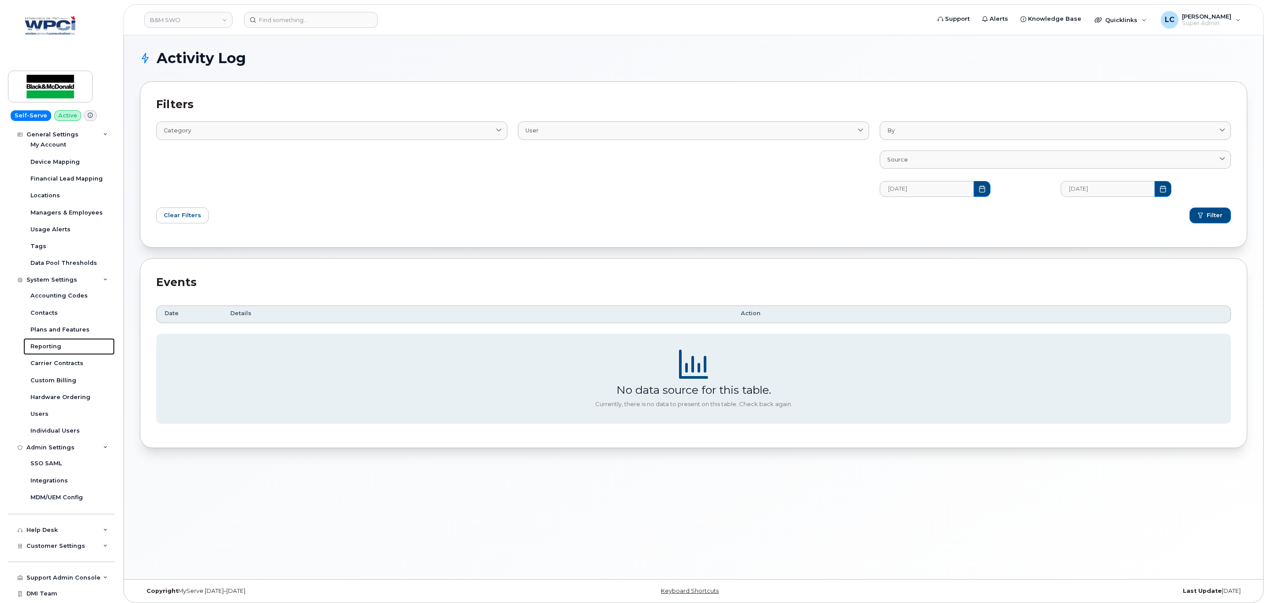
scroll to position [287, 0]
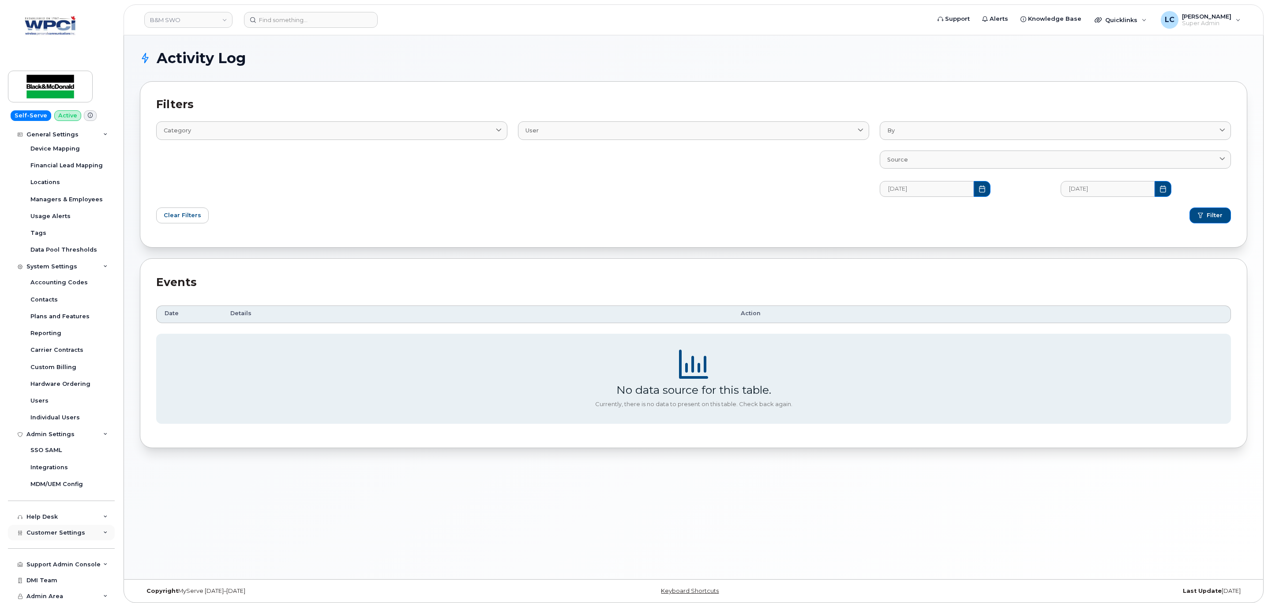
click at [61, 531] on span "Customer Settings" at bounding box center [55, 532] width 59 height 7
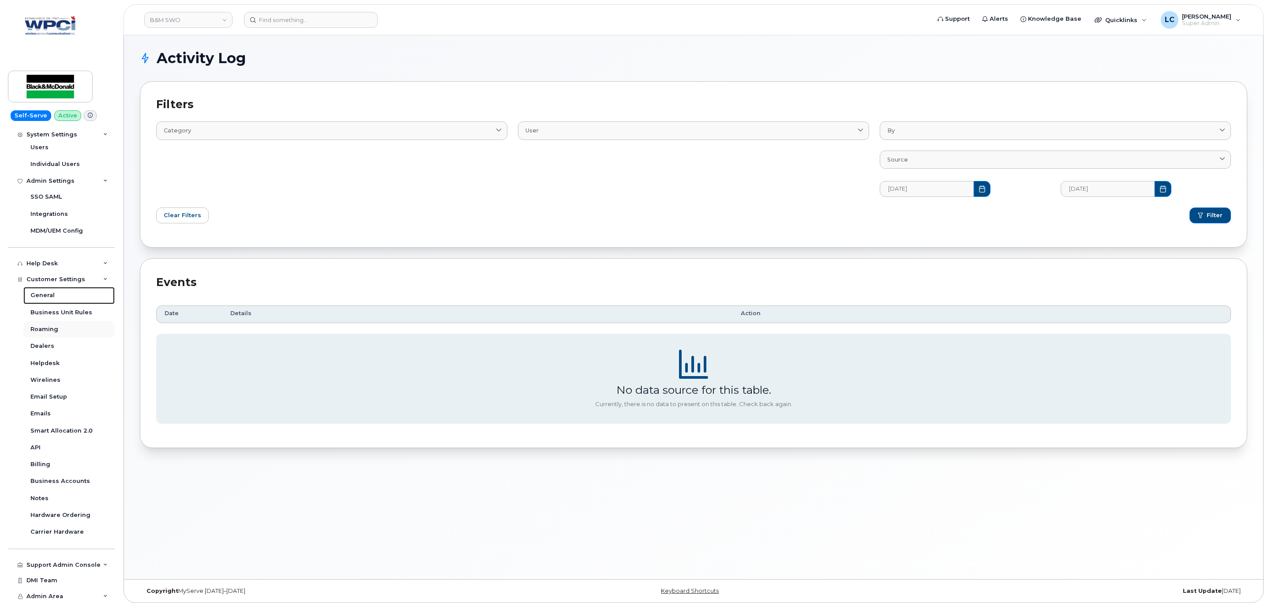
scroll to position [4, 0]
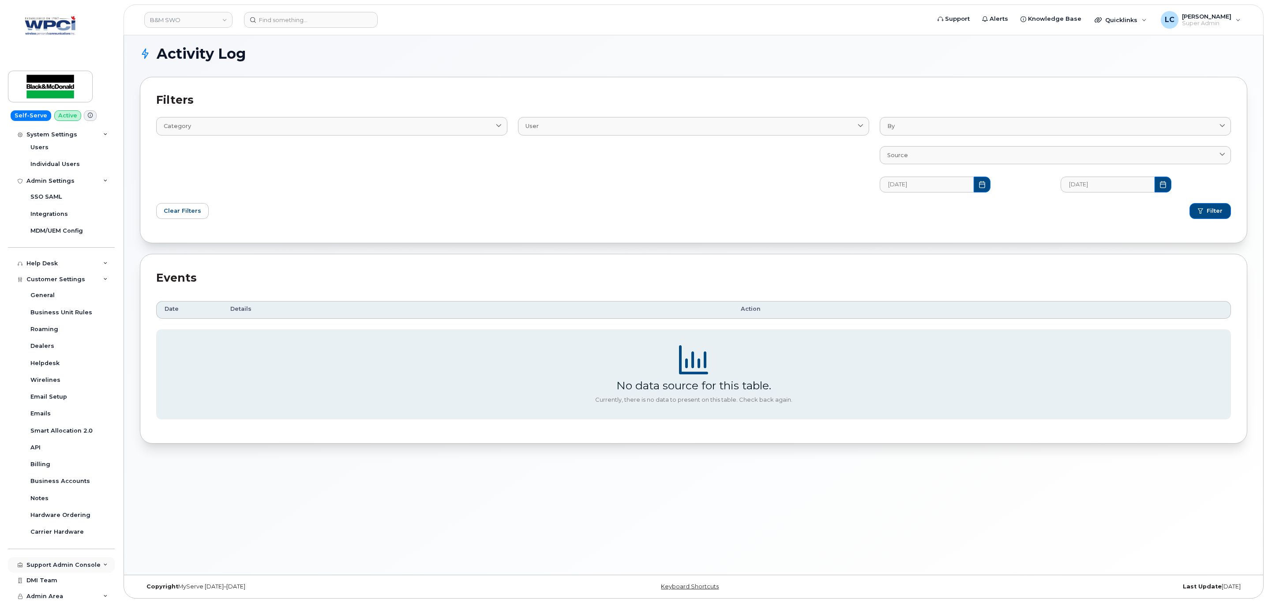
click at [87, 565] on div "Support Admin Console" at bounding box center [63, 564] width 74 height 7
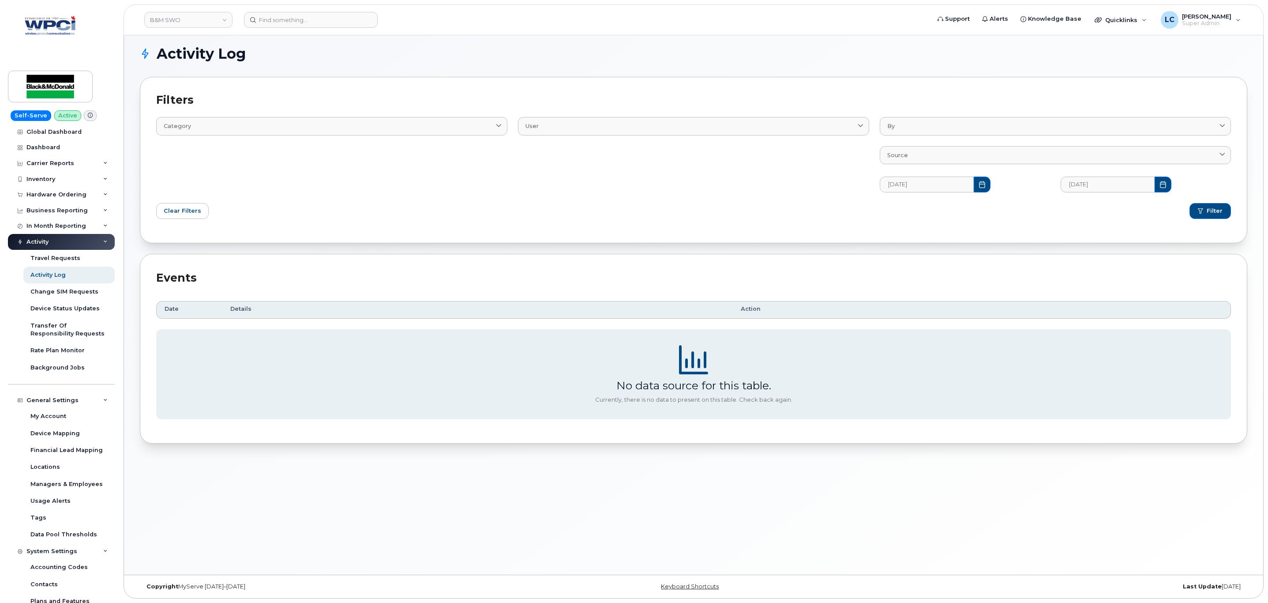
scroll to position [0, 0]
click at [83, 244] on div "Activity" at bounding box center [61, 245] width 107 height 16
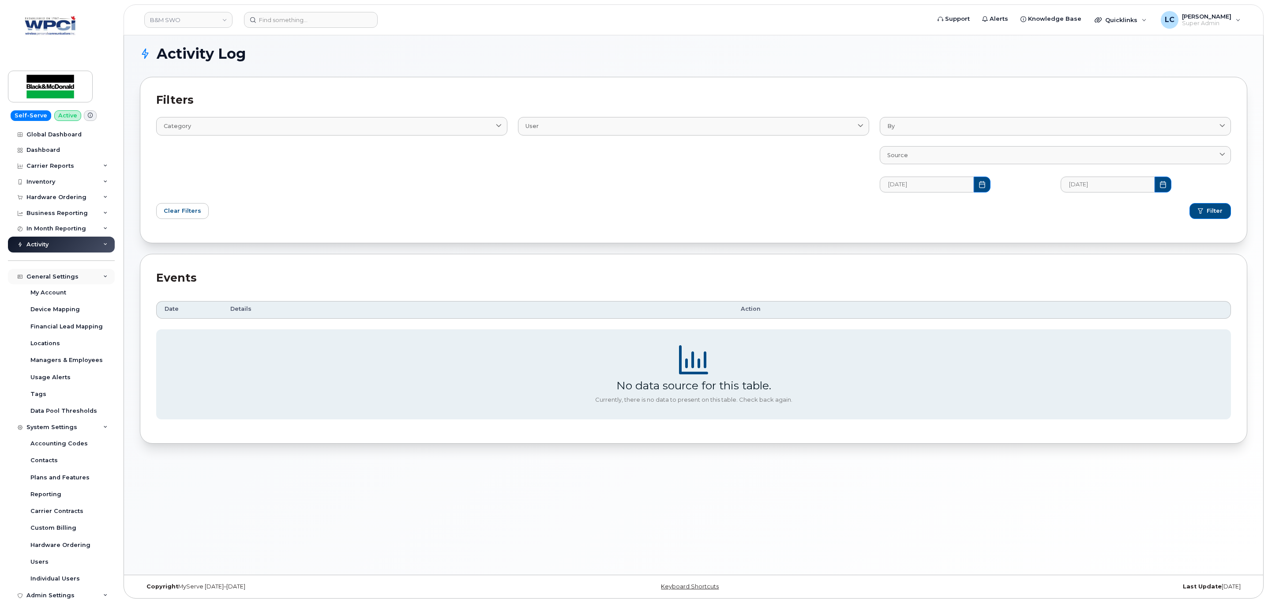
click at [86, 275] on div "General Settings" at bounding box center [61, 277] width 107 height 16
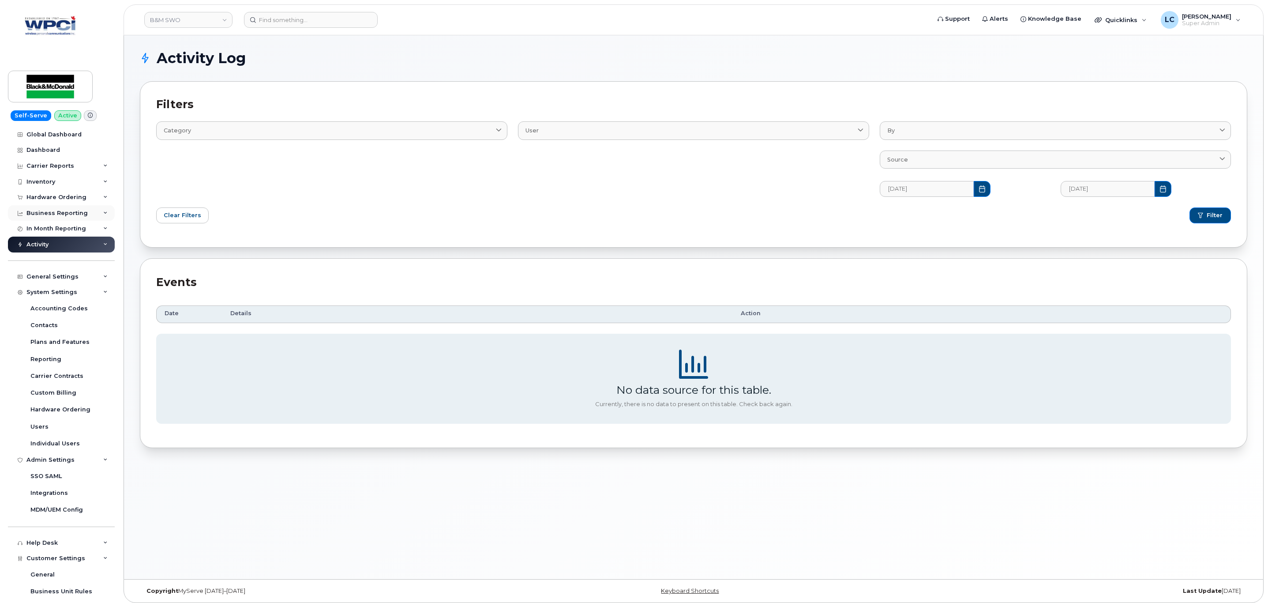
click at [75, 209] on div "Business Reporting" at bounding box center [61, 213] width 107 height 16
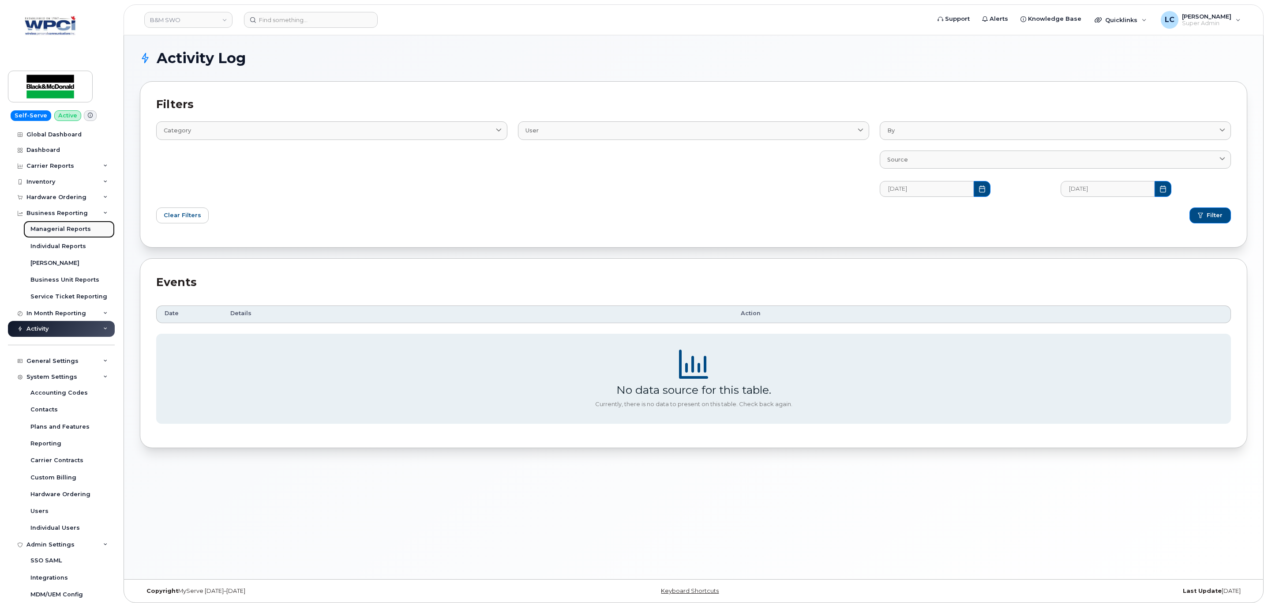
click at [69, 233] on link "Managerial Reports" at bounding box center [68, 229] width 91 height 17
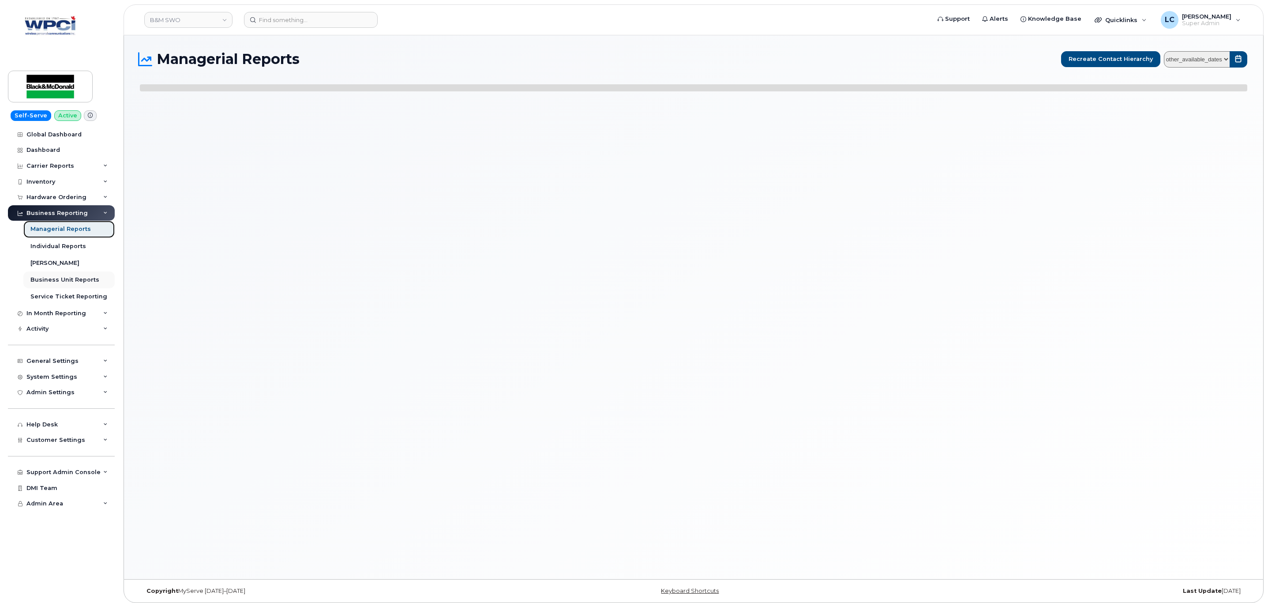
select select
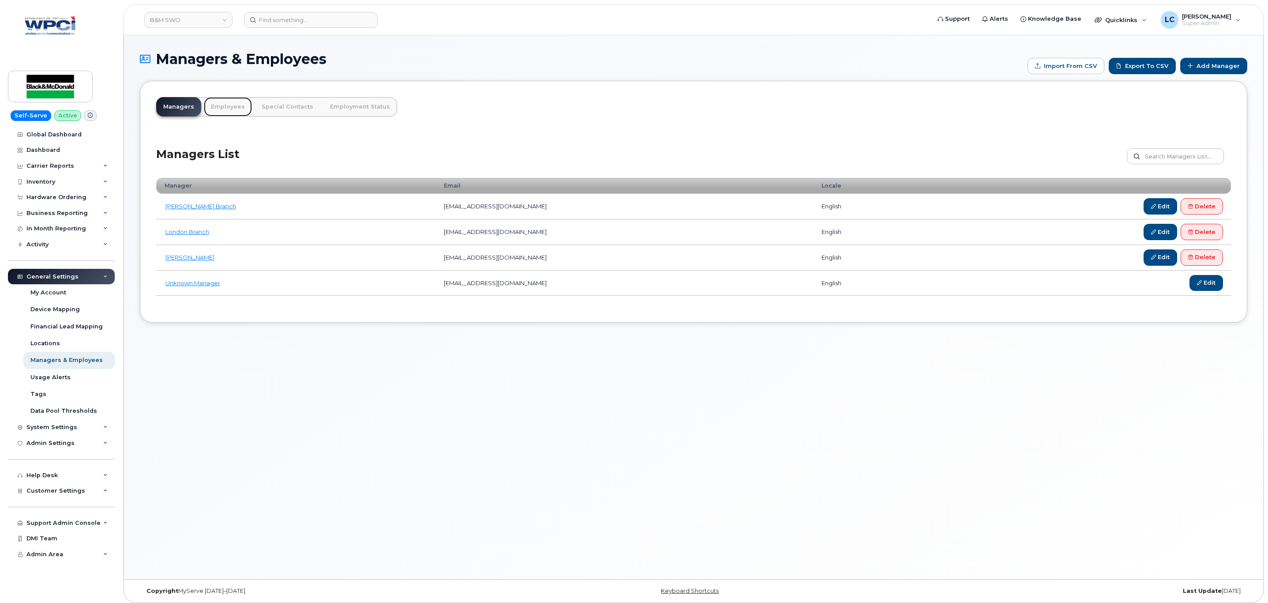
click at [240, 109] on link "Employees" at bounding box center [228, 106] width 48 height 19
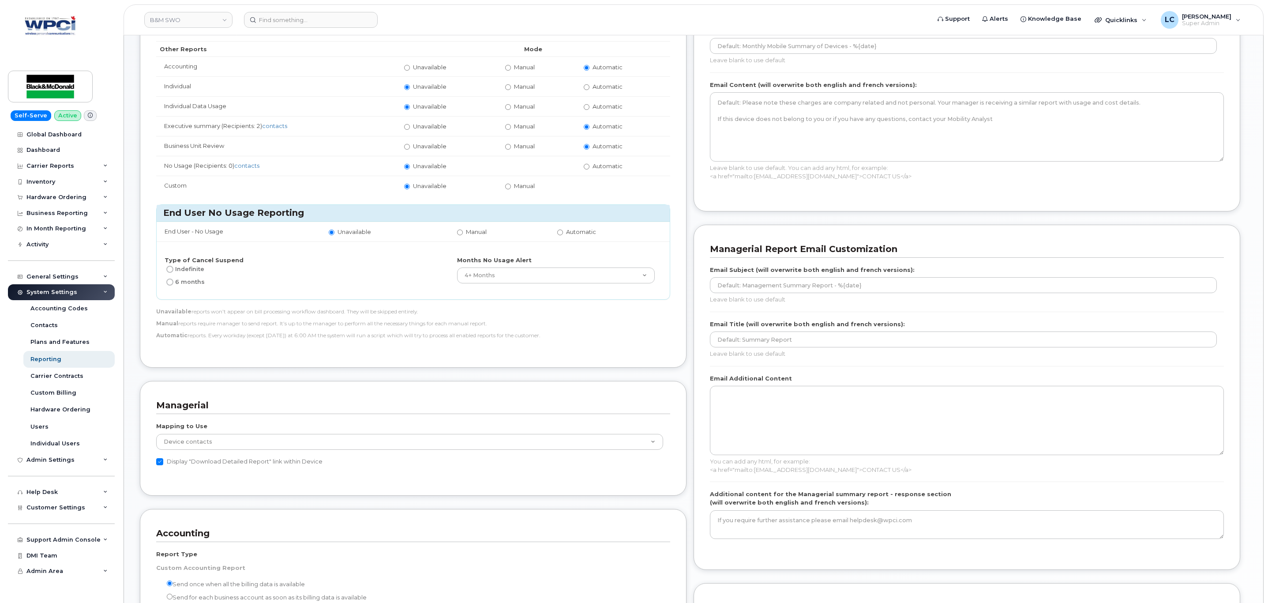
scroll to position [265, 0]
click at [60, 277] on div "General Settings" at bounding box center [52, 276] width 52 height 7
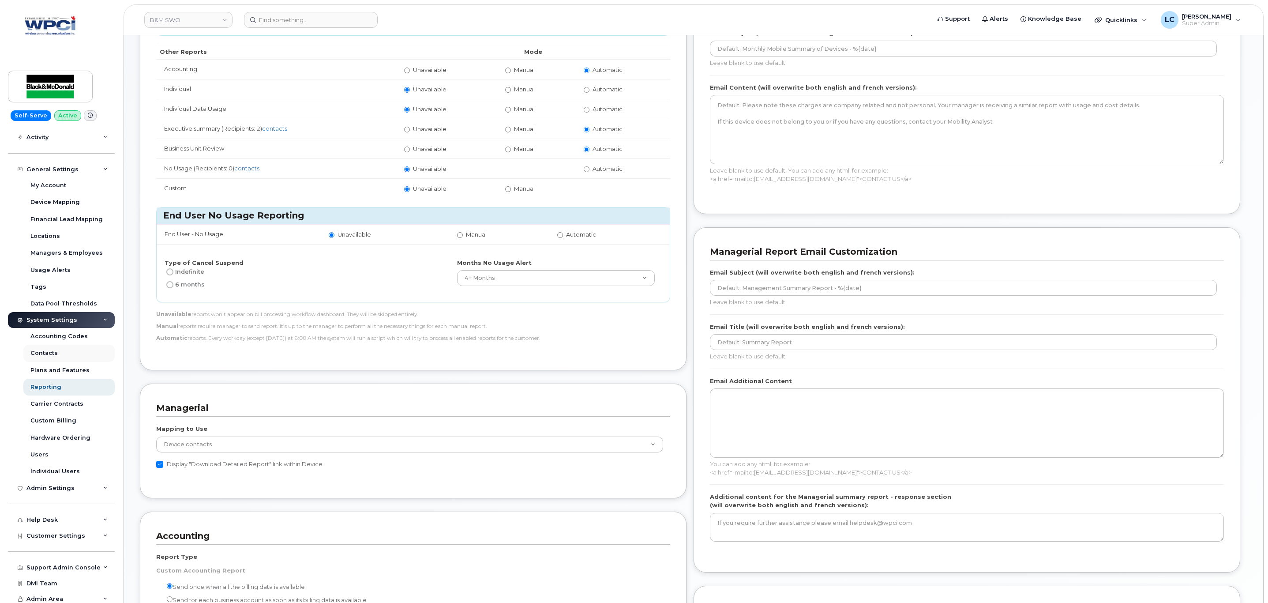
scroll to position [110, 0]
click at [60, 530] on span "Customer Settings" at bounding box center [55, 532] width 59 height 7
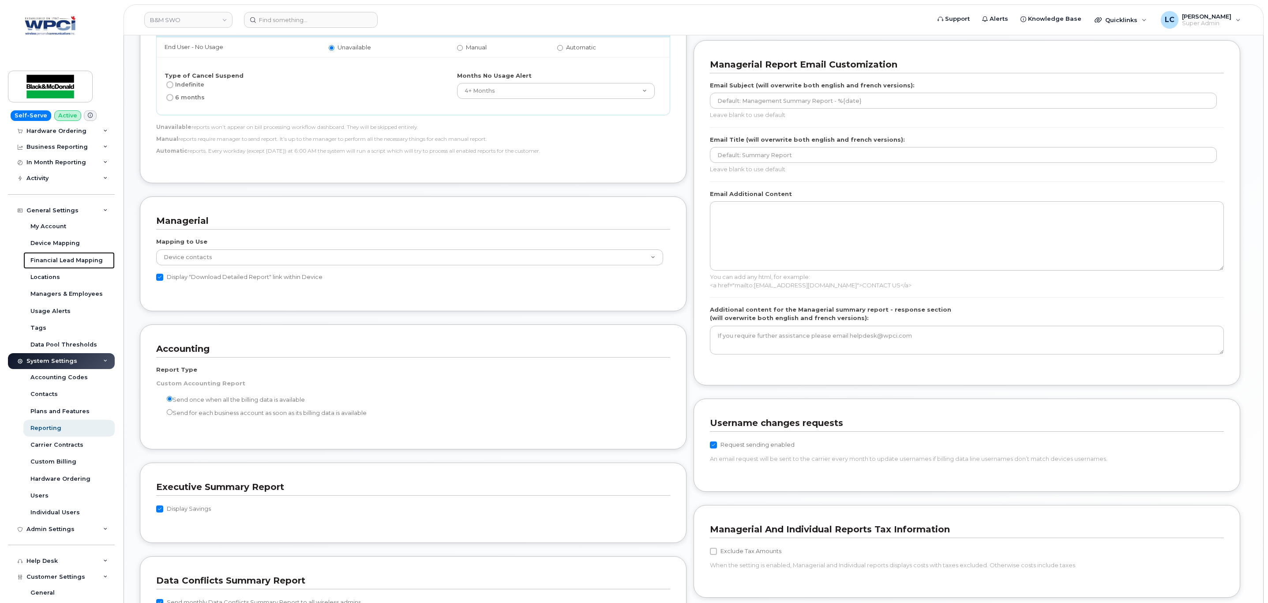
scroll to position [428, 0]
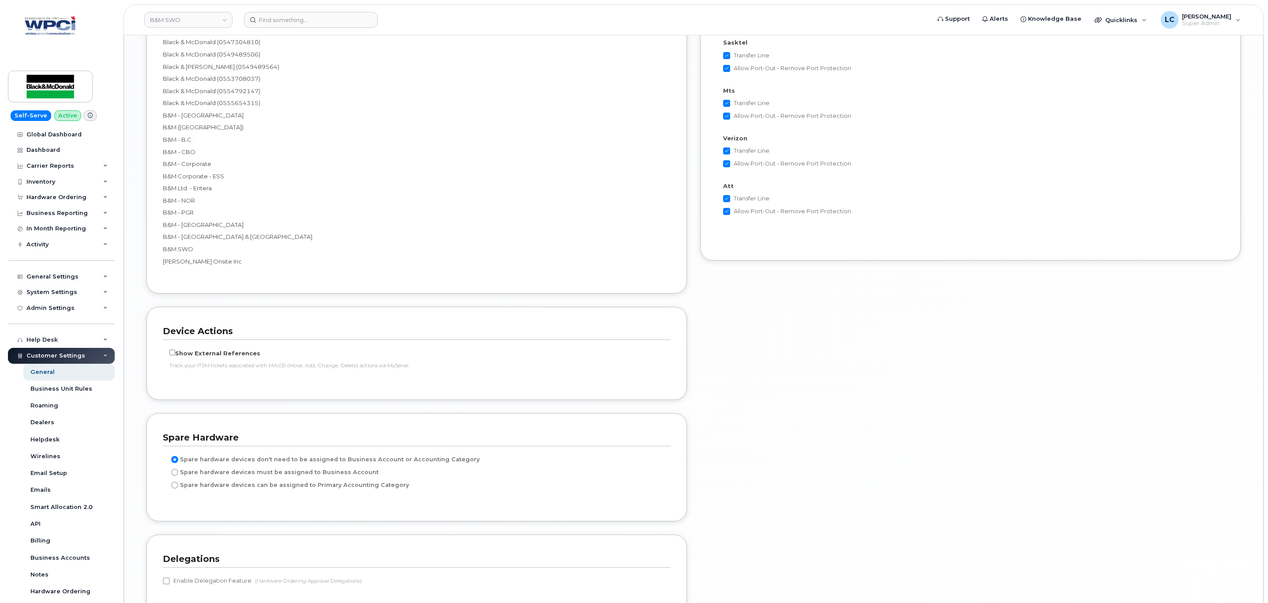
scroll to position [1837, 0]
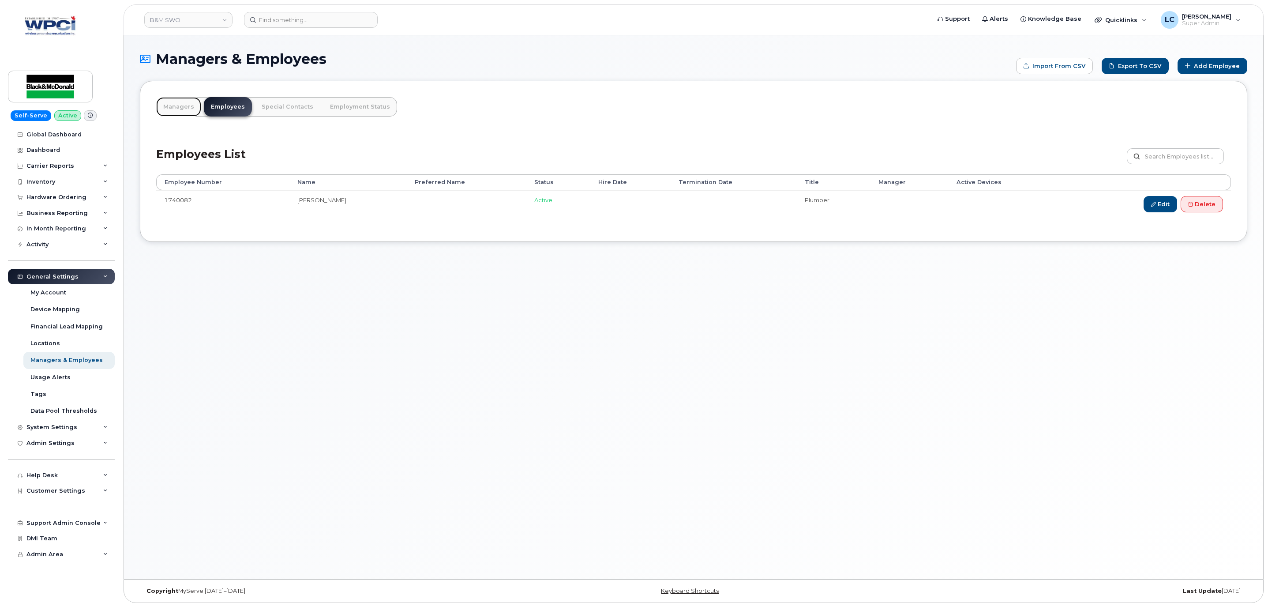
click at [184, 102] on link "Managers" at bounding box center [178, 106] width 45 height 19
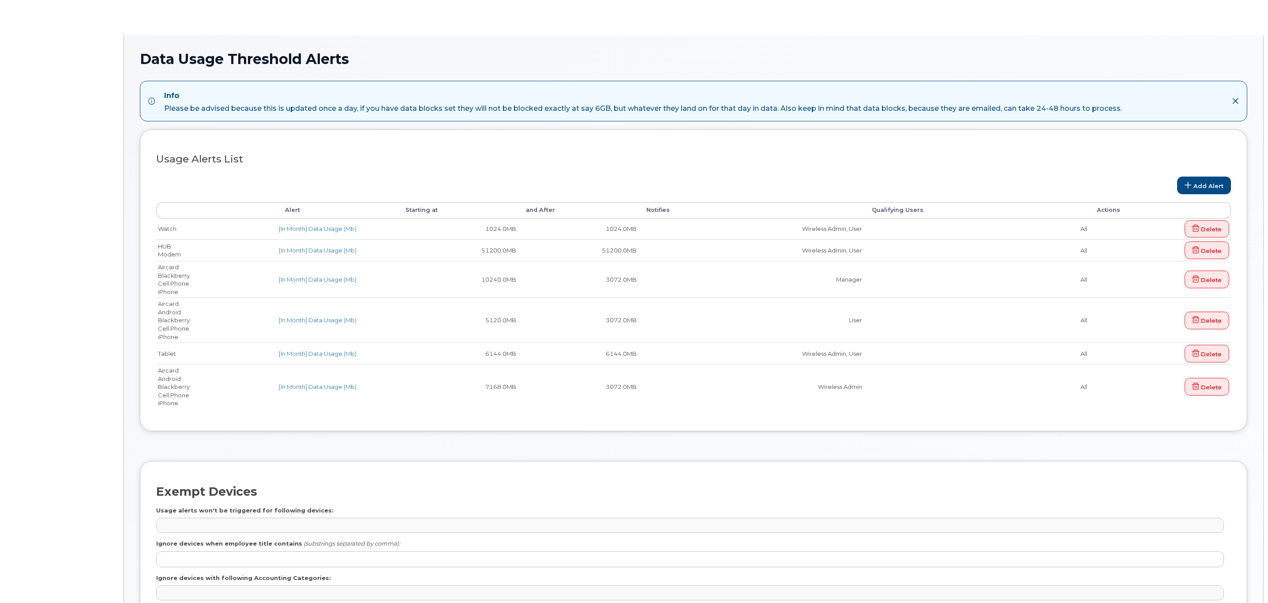
select select
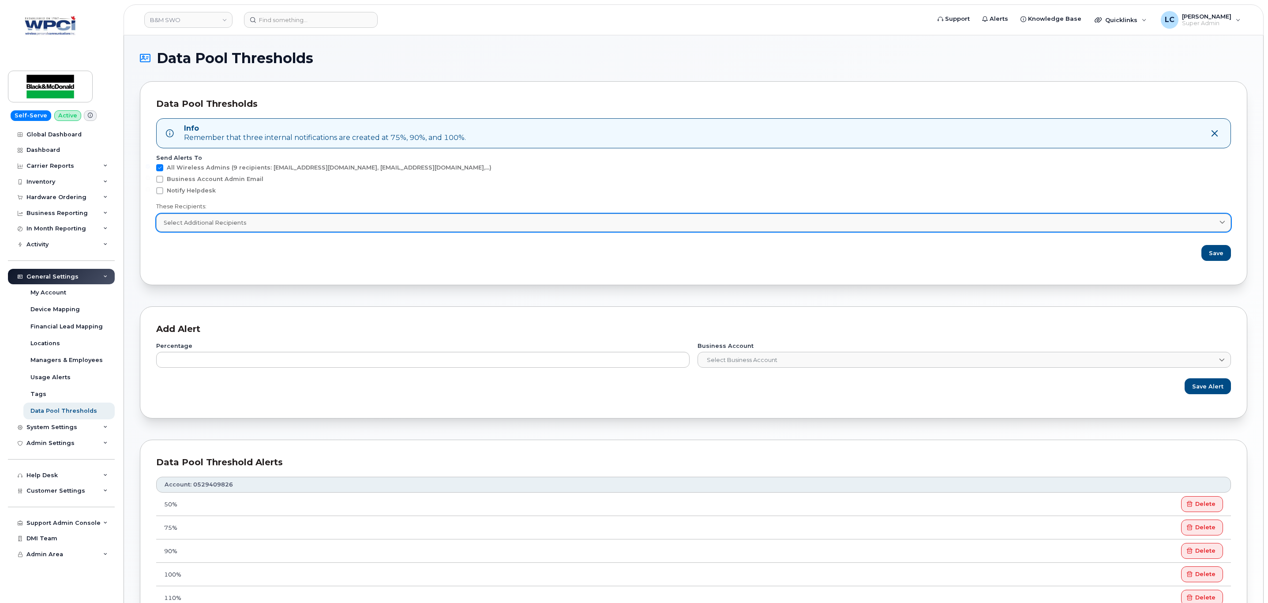
click at [309, 227] on div "Select Additional Recipients" at bounding box center [694, 222] width 1060 height 8
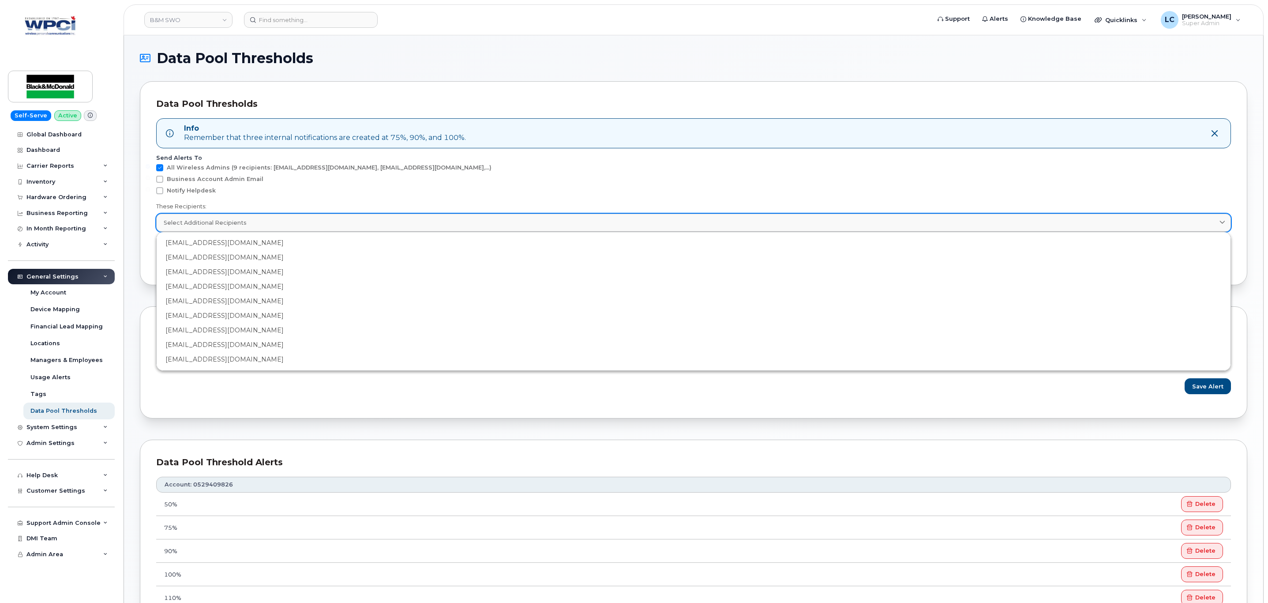
click at [318, 223] on div "Select Additional Recipients" at bounding box center [694, 222] width 1060 height 8
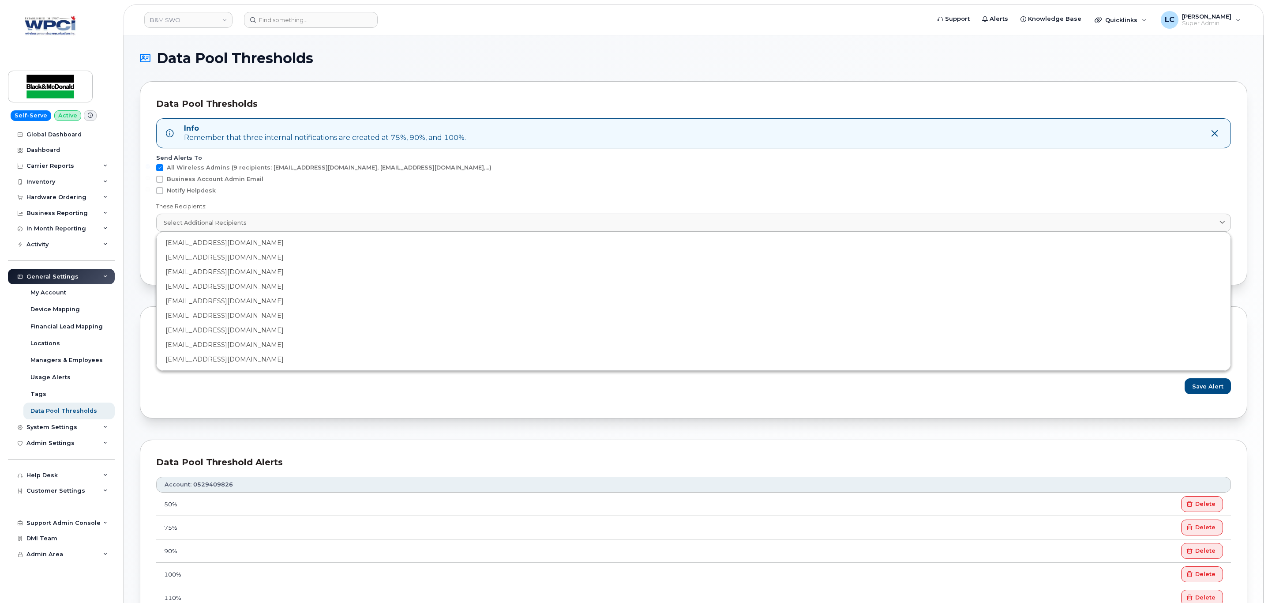
click at [321, 196] on div "Notify Helpdesk" at bounding box center [693, 192] width 1075 height 11
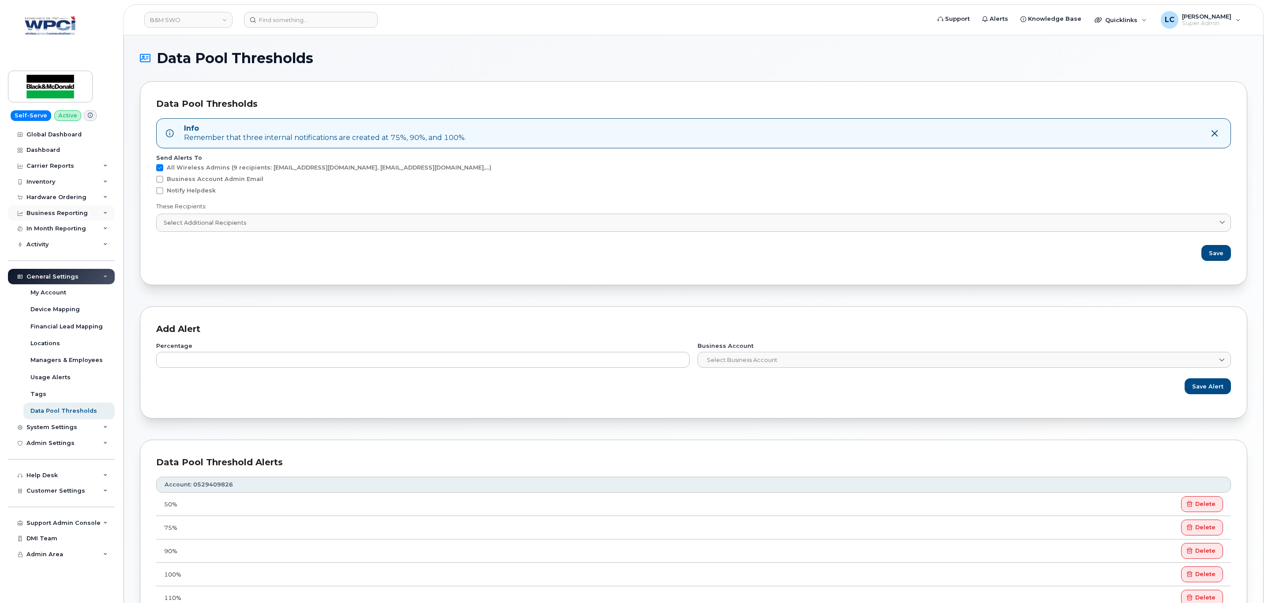
click at [88, 218] on div "Business Reporting" at bounding box center [61, 213] width 107 height 16
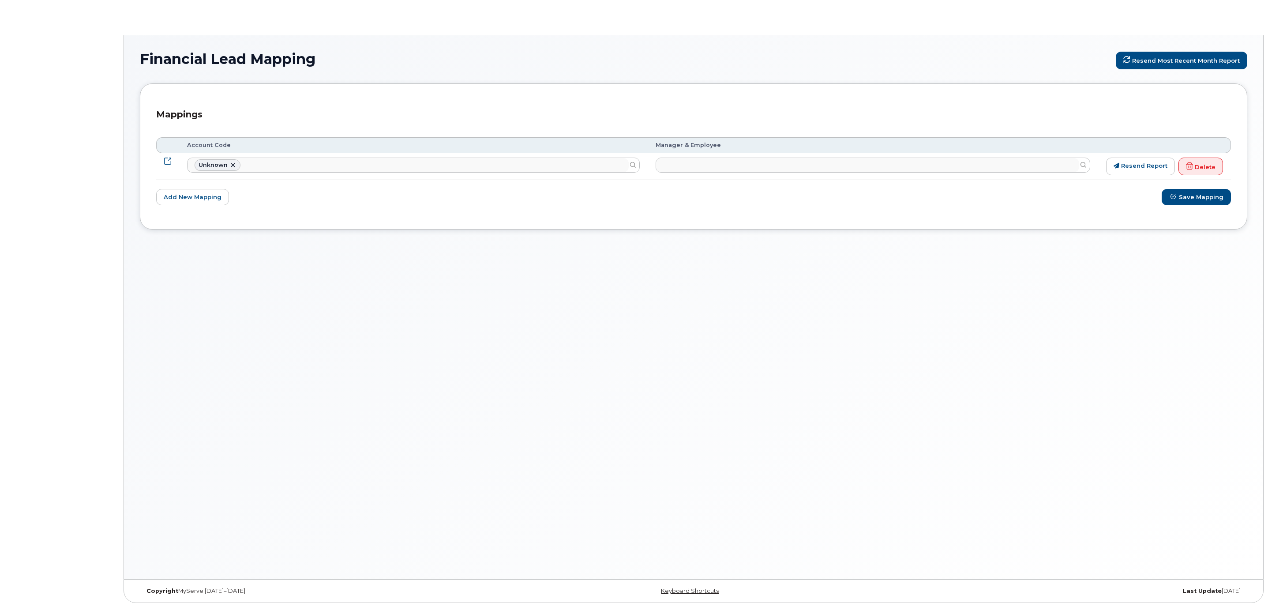
select select "158672"
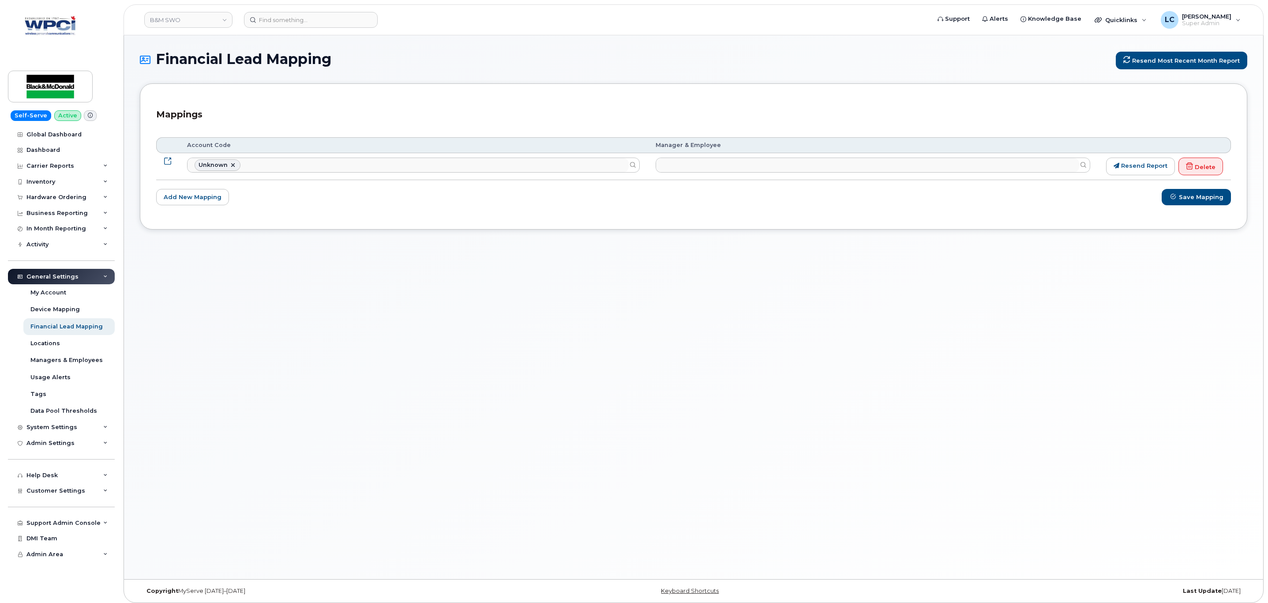
scroll to position [162, 0]
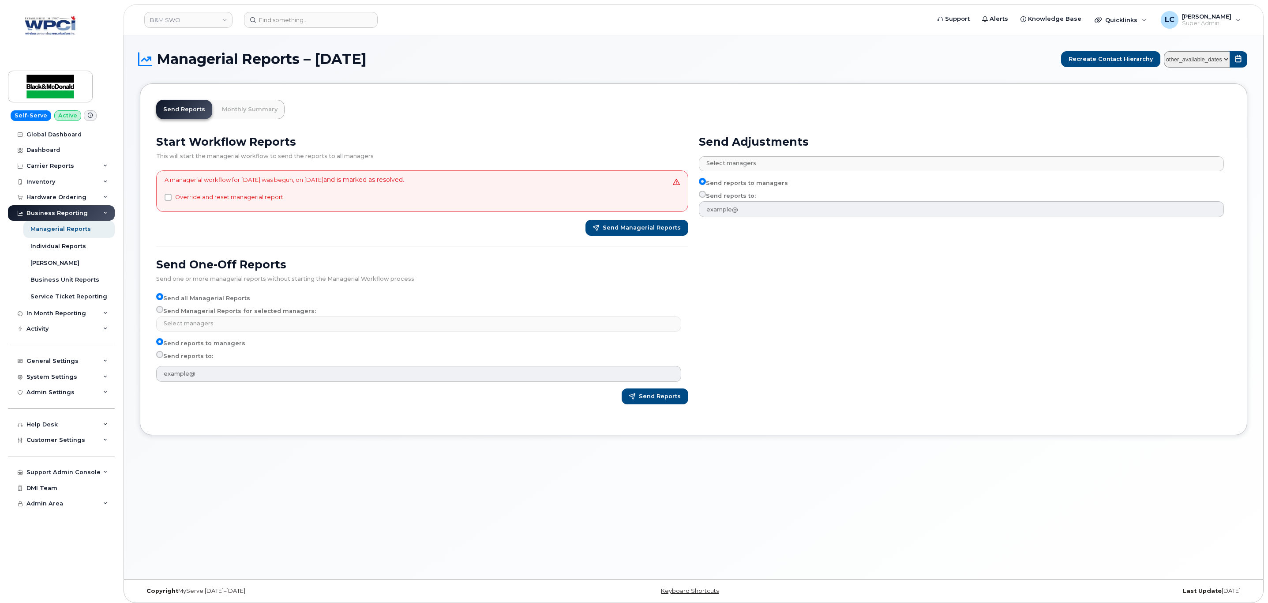
select select
drag, startPoint x: 377, startPoint y: 179, endPoint x: 511, endPoint y: 181, distance: 133.7
click at [511, 181] on div "A managerial workflow for September 2025 was begun, on September 29, 2025 and i…" at bounding box center [422, 190] width 532 height 41
click at [406, 90] on div "Send Reports Monthly Summary Start Workflow Reports This will start the manager…" at bounding box center [694, 259] width 1108 height 352
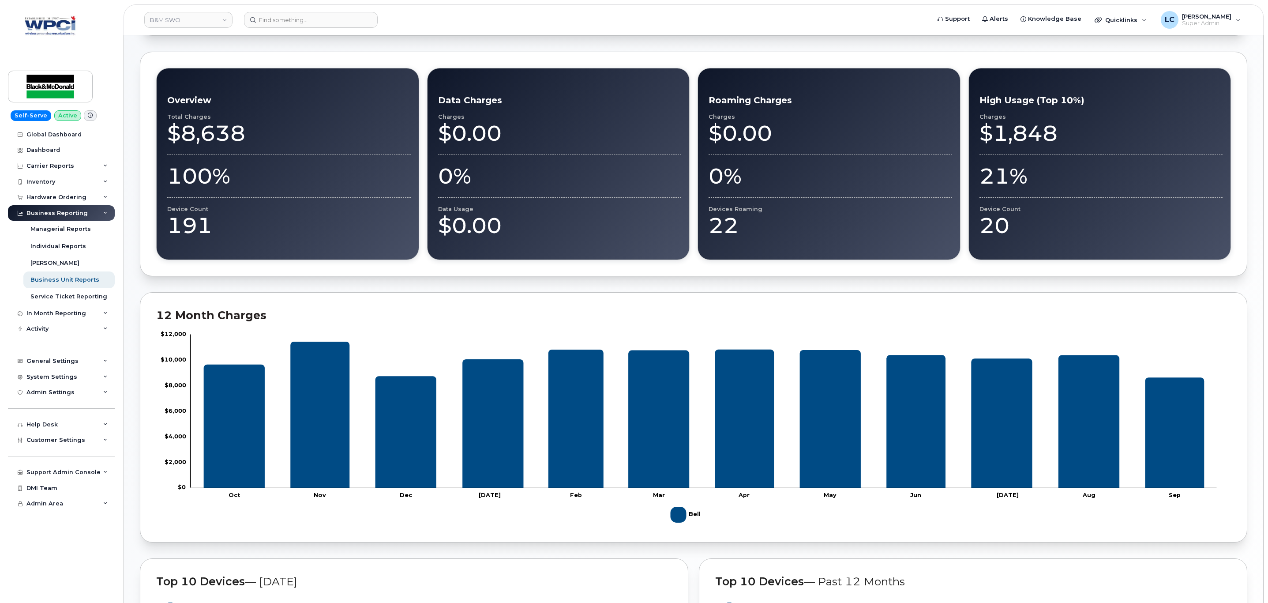
scroll to position [488, 0]
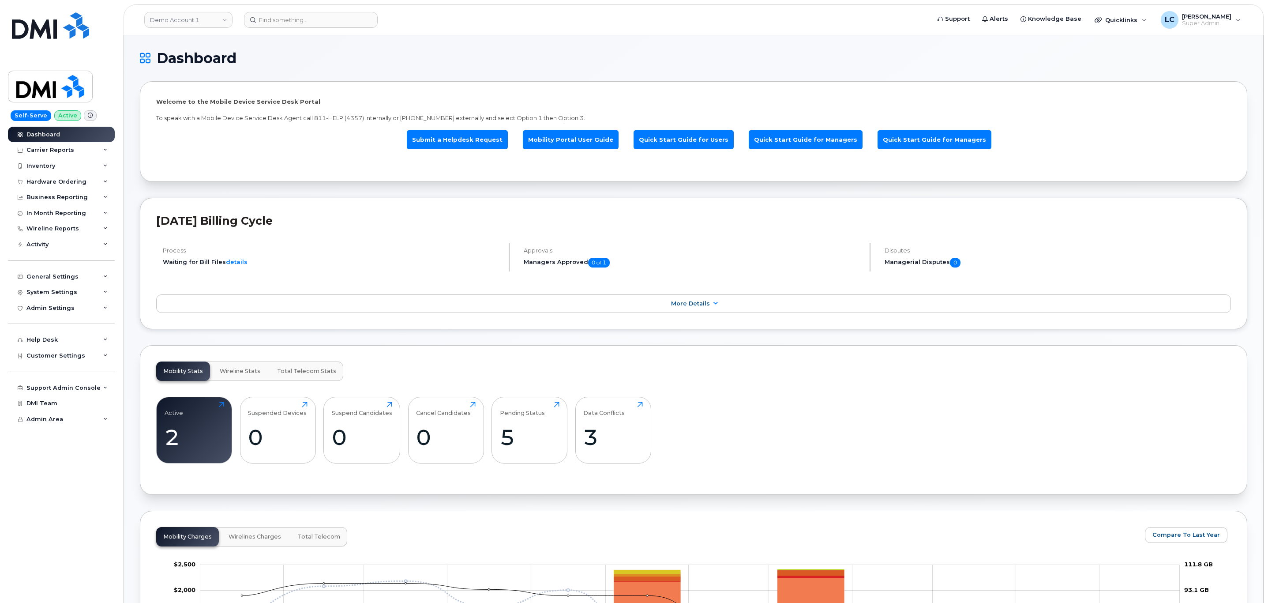
click at [695, 60] on h1 "Dashboard" at bounding box center [691, 58] width 1103 height 14
click at [362, 61] on h1 "Dashboard" at bounding box center [691, 58] width 1103 height 14
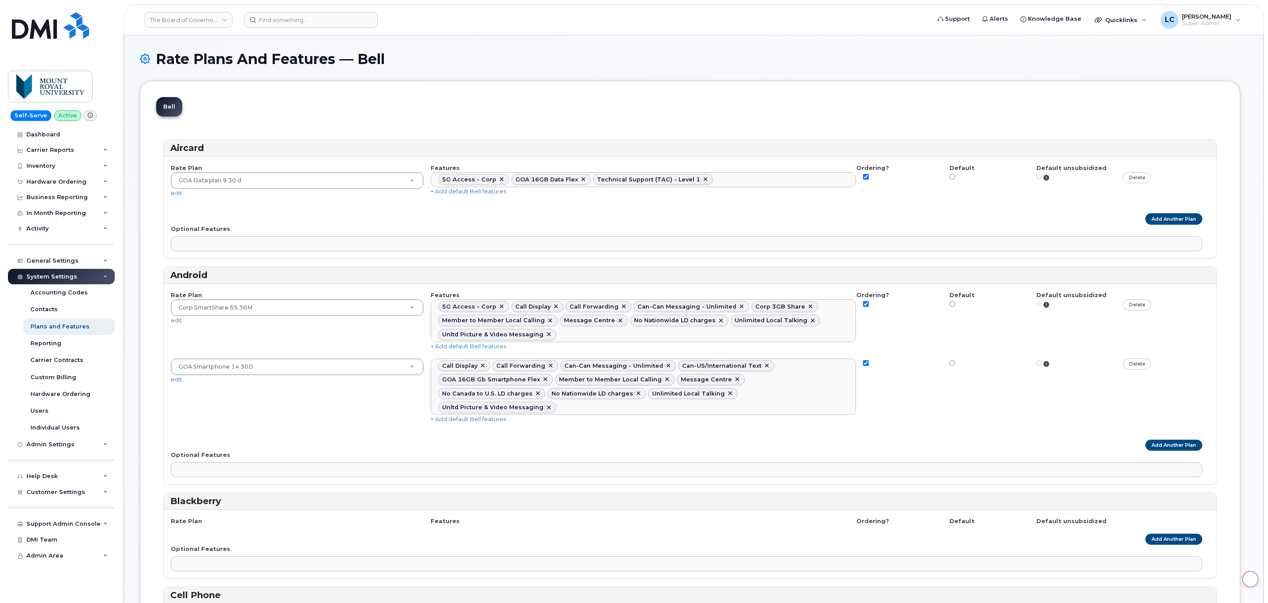
select select
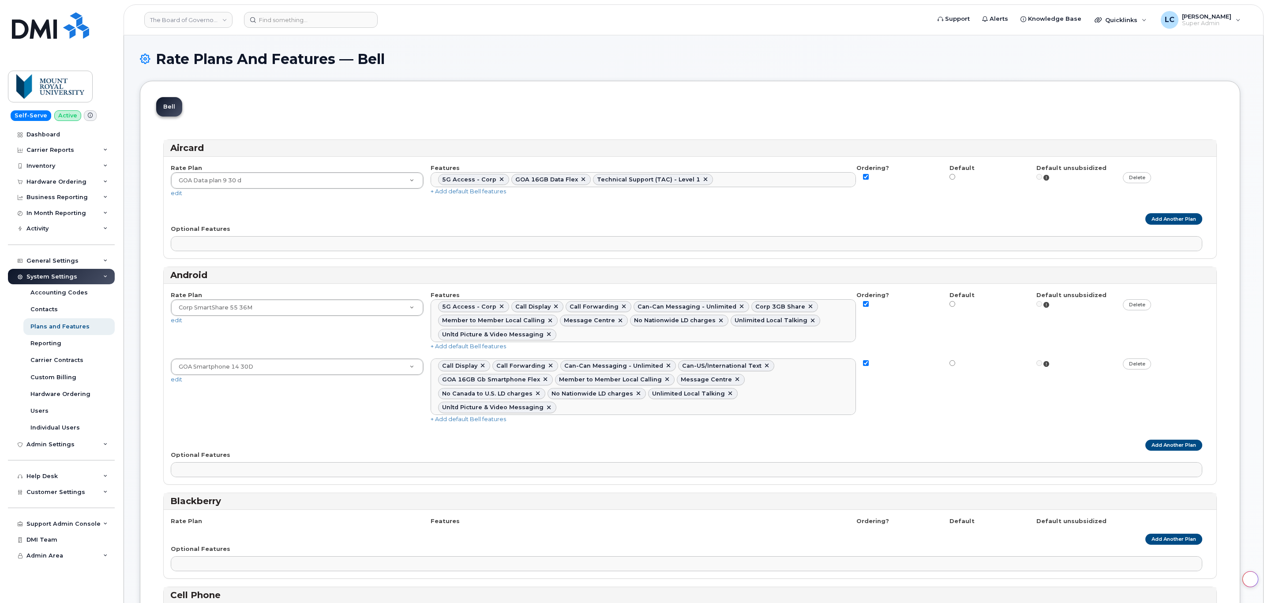
select select
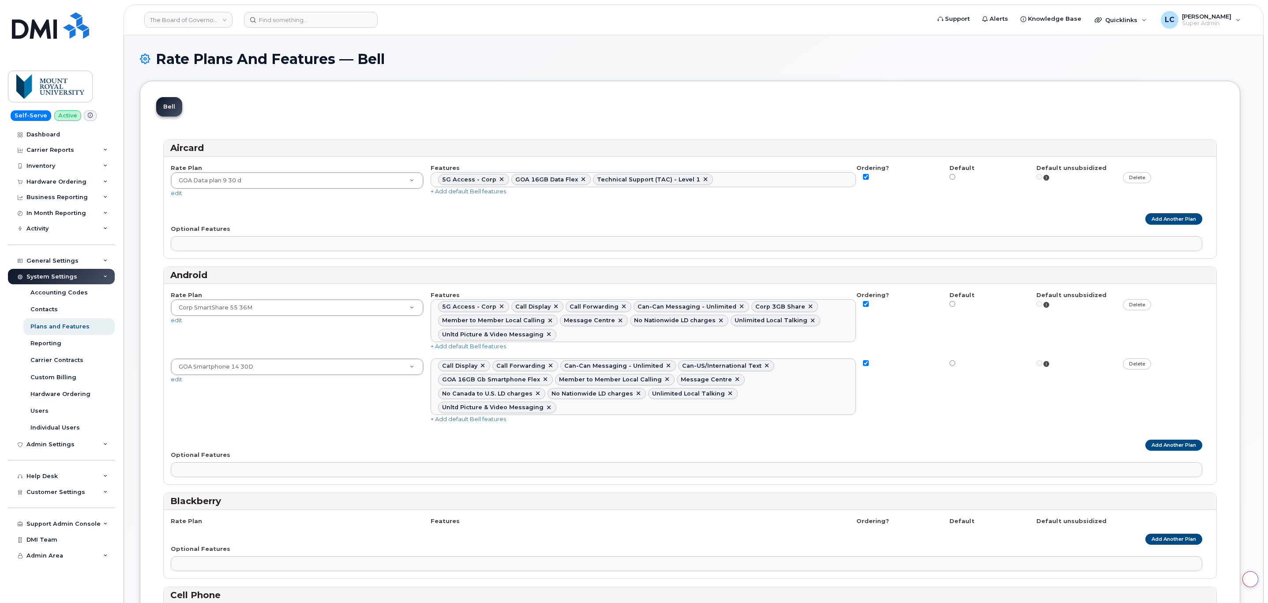
select select
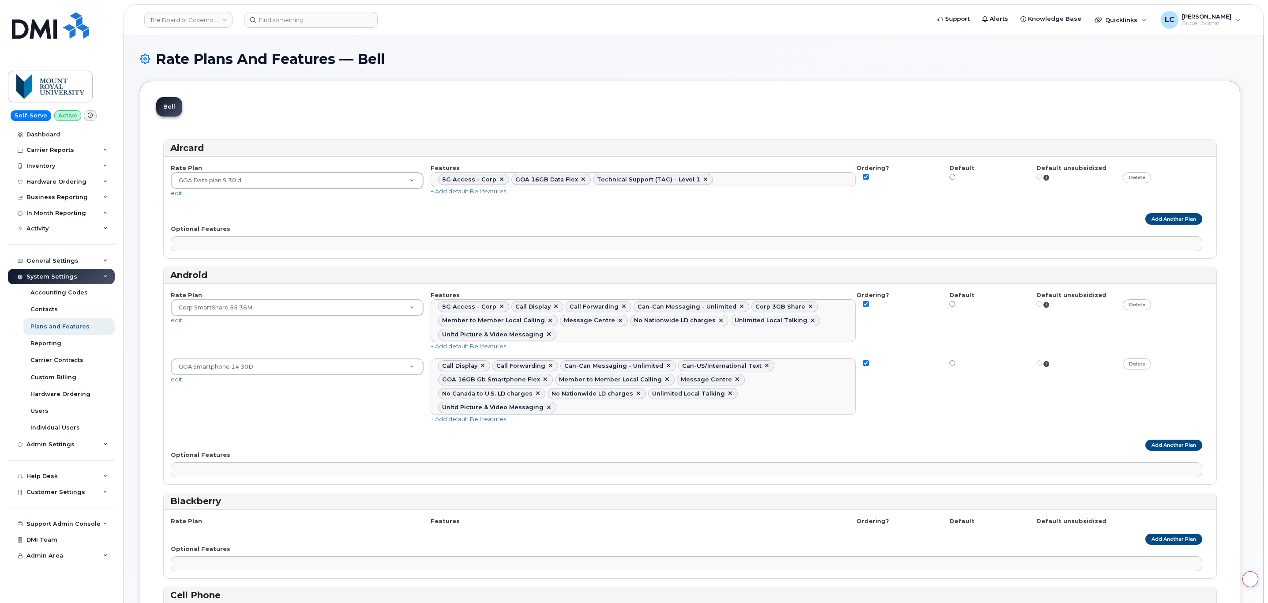
select select
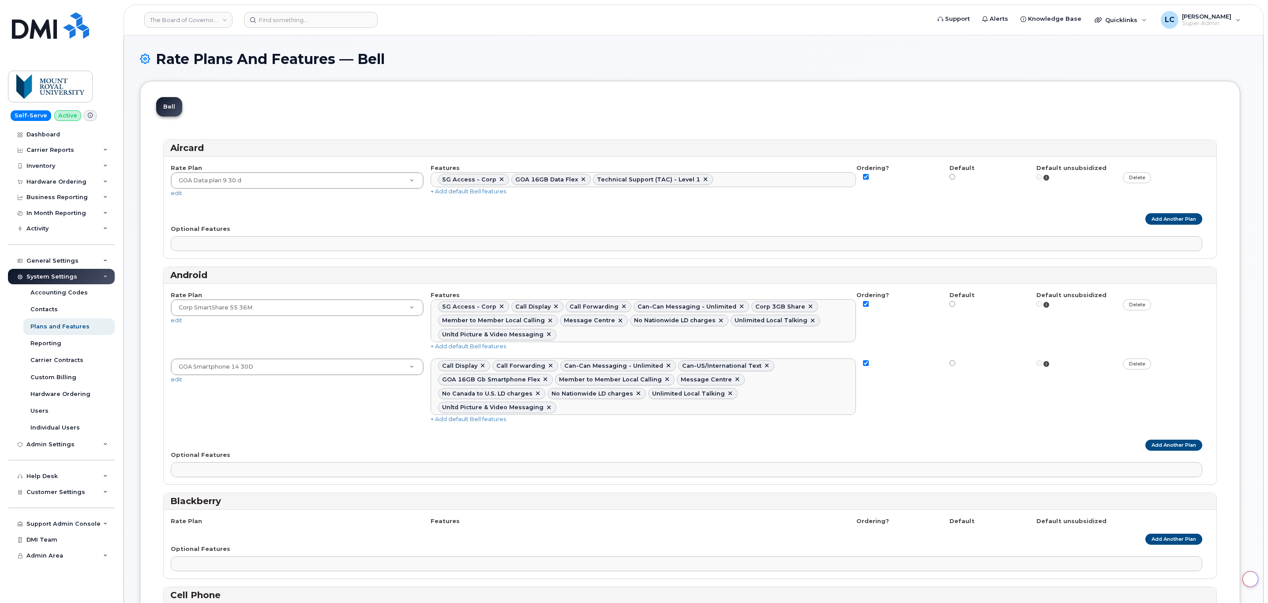
select select
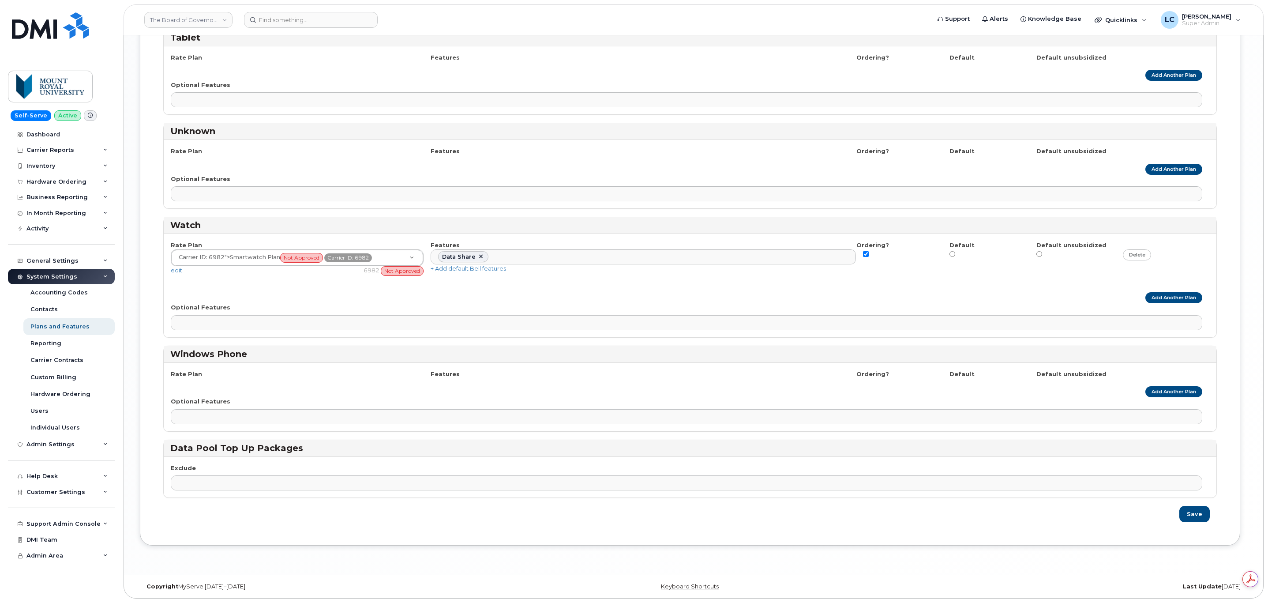
click at [615, 81] on div "Optional Features No matches found Corporate Data Flex Zone 3 Dynamic IP Roamin…" at bounding box center [690, 94] width 1039 height 27
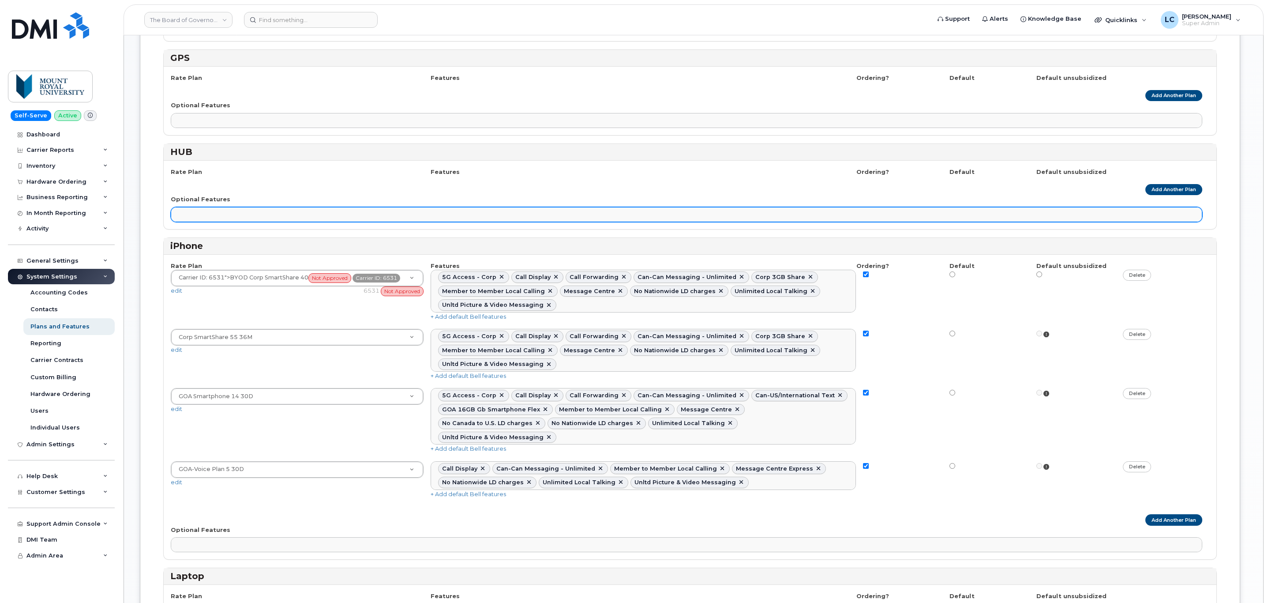
scroll to position [220, 0]
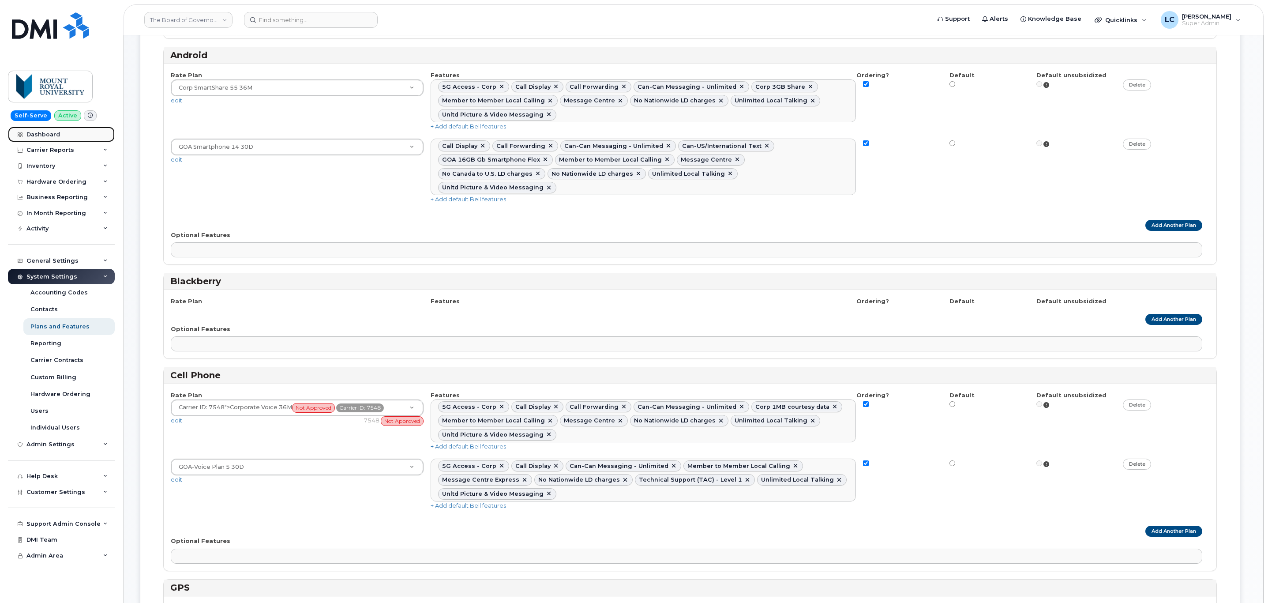
click at [61, 136] on link "Dashboard" at bounding box center [61, 135] width 107 height 16
